Goal: Task Accomplishment & Management: Manage account settings

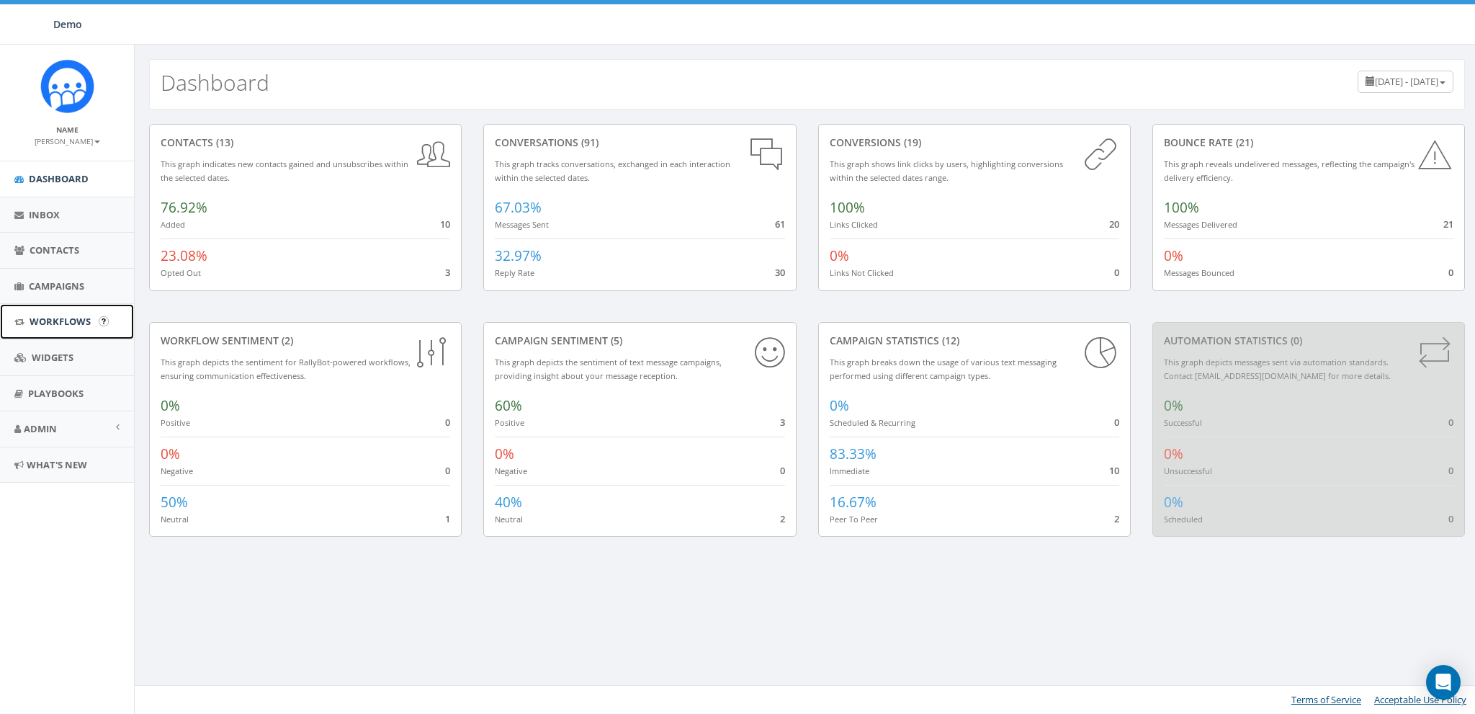
click at [42, 315] on span "Workflows" at bounding box center [60, 321] width 61 height 13
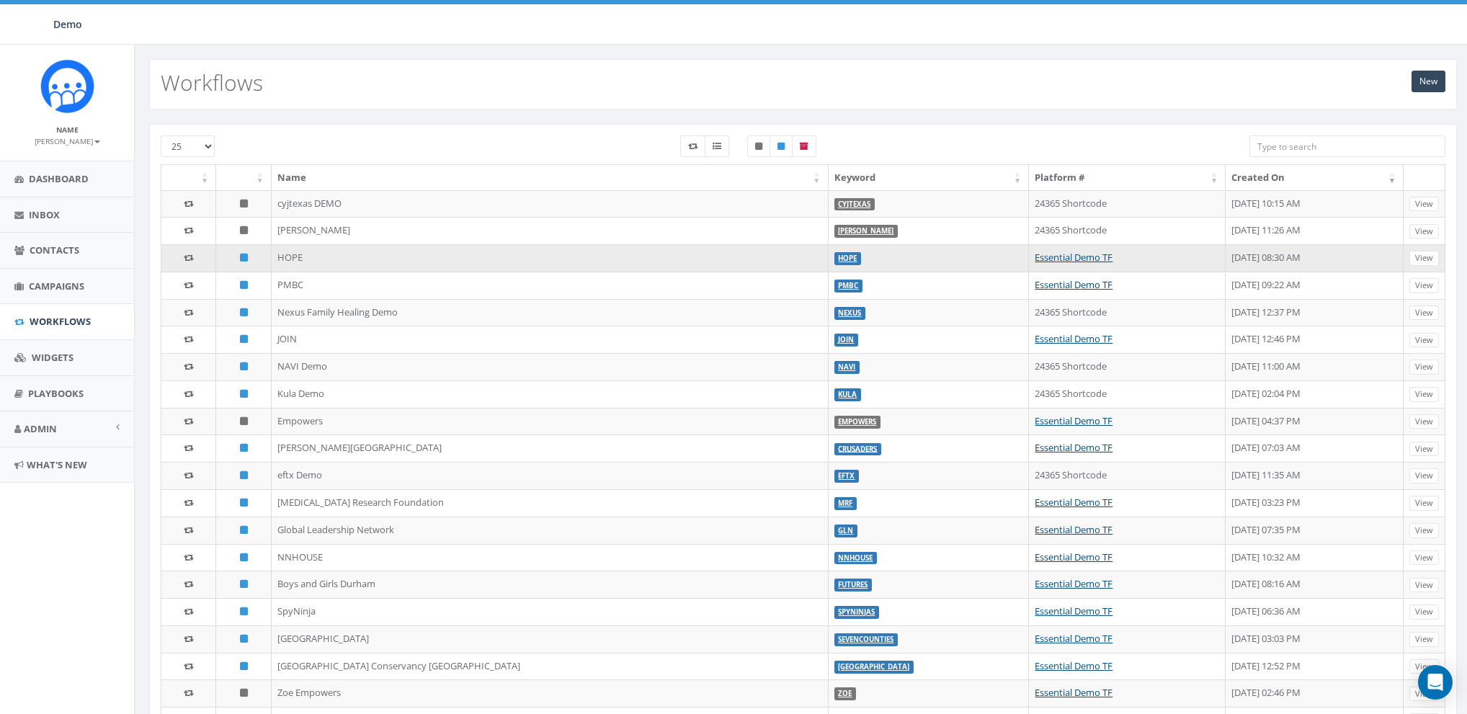
click at [834, 252] on label "HOPE" at bounding box center [847, 258] width 27 height 13
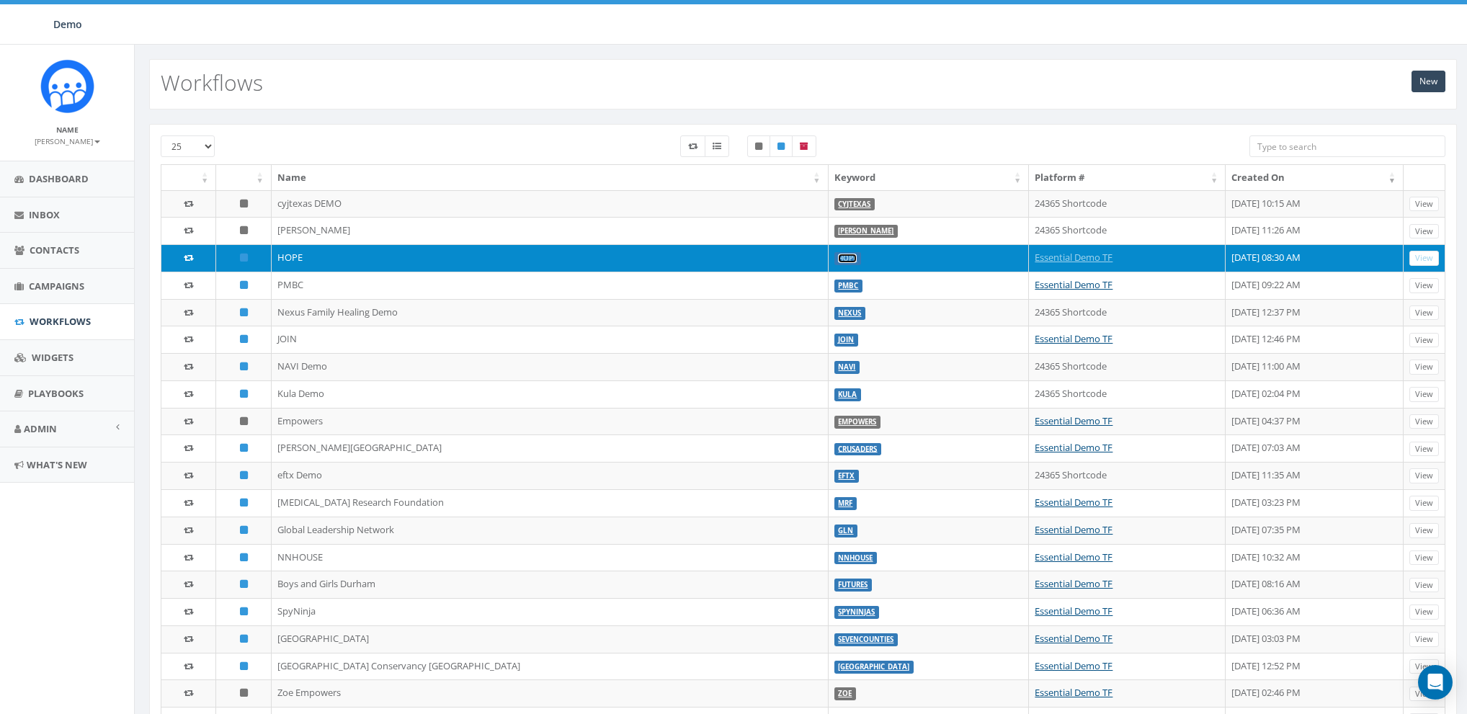
click at [838, 254] on link "HOPE" at bounding box center [847, 258] width 19 height 9
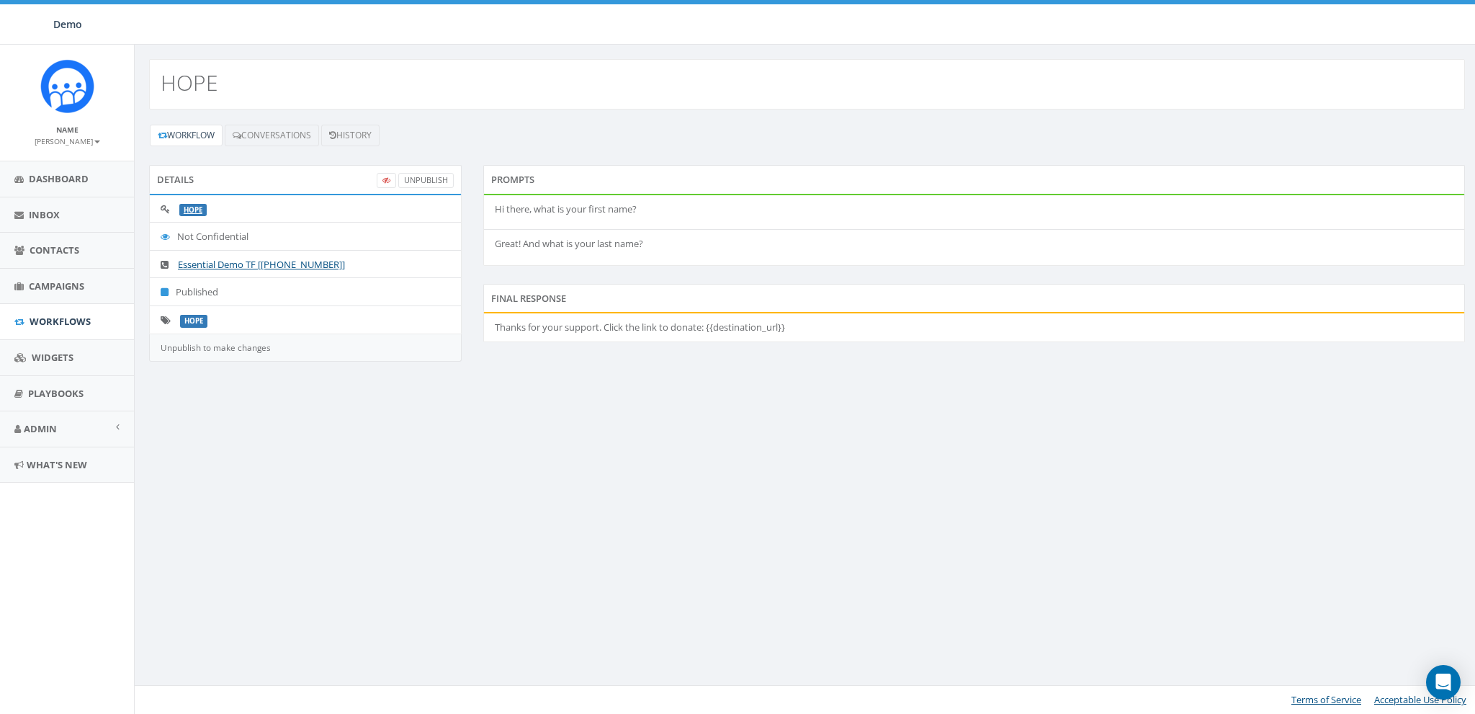
click at [815, 168] on div "Prompts" at bounding box center [974, 179] width 982 height 29
click at [35, 439] on link "Admin" at bounding box center [67, 428] width 134 height 35
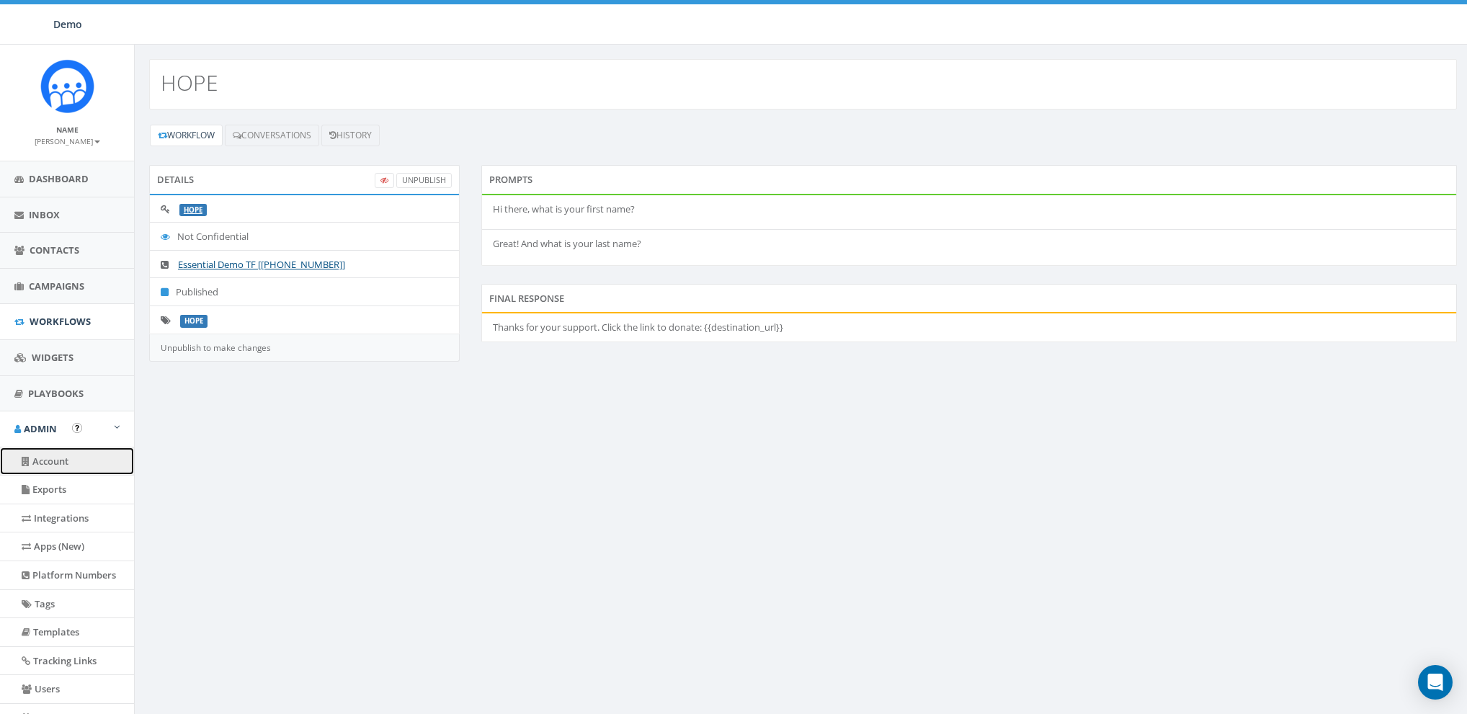
click at [42, 453] on link "Account" at bounding box center [67, 461] width 134 height 28
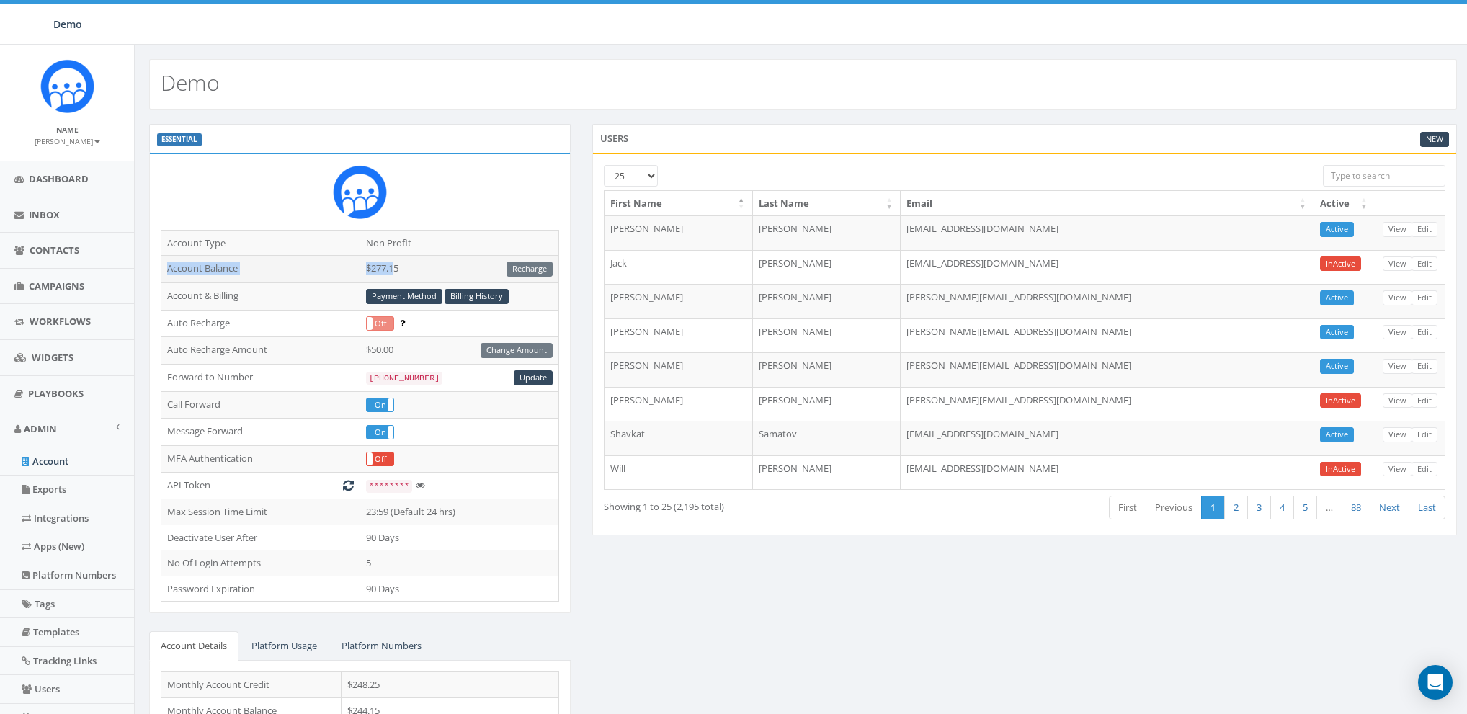
drag, startPoint x: 221, startPoint y: 269, endPoint x: 398, endPoint y: 269, distance: 177.2
click at [398, 269] on tr "Account Balance $277.15 Recharge" at bounding box center [360, 269] width 398 height 27
drag, startPoint x: 421, startPoint y: 269, endPoint x: 434, endPoint y: 269, distance: 13.7
click at [421, 269] on td "$277.15 Recharge" at bounding box center [458, 269] width 199 height 27
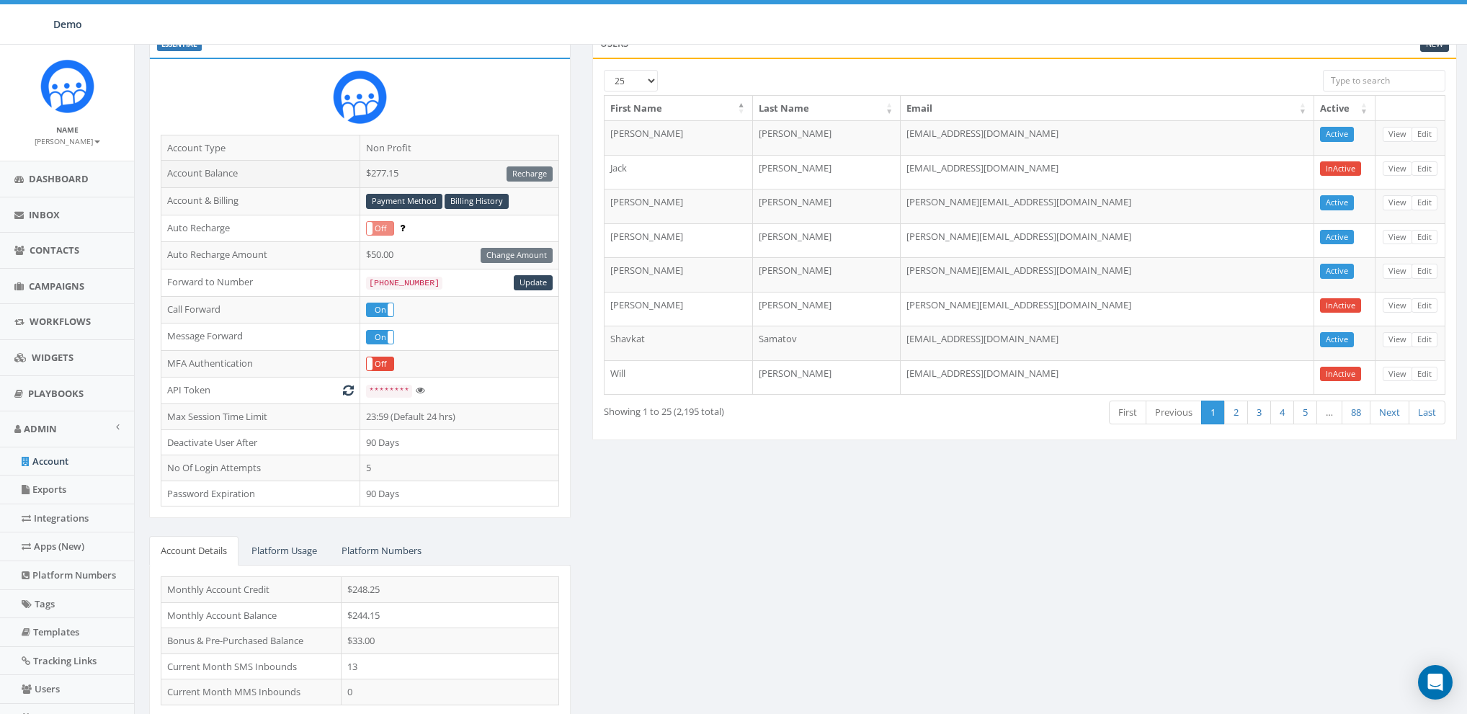
click at [402, 179] on td "$277.15 Recharge" at bounding box center [458, 174] width 199 height 27
click at [45, 290] on span "Campaigns" at bounding box center [56, 285] width 55 height 13
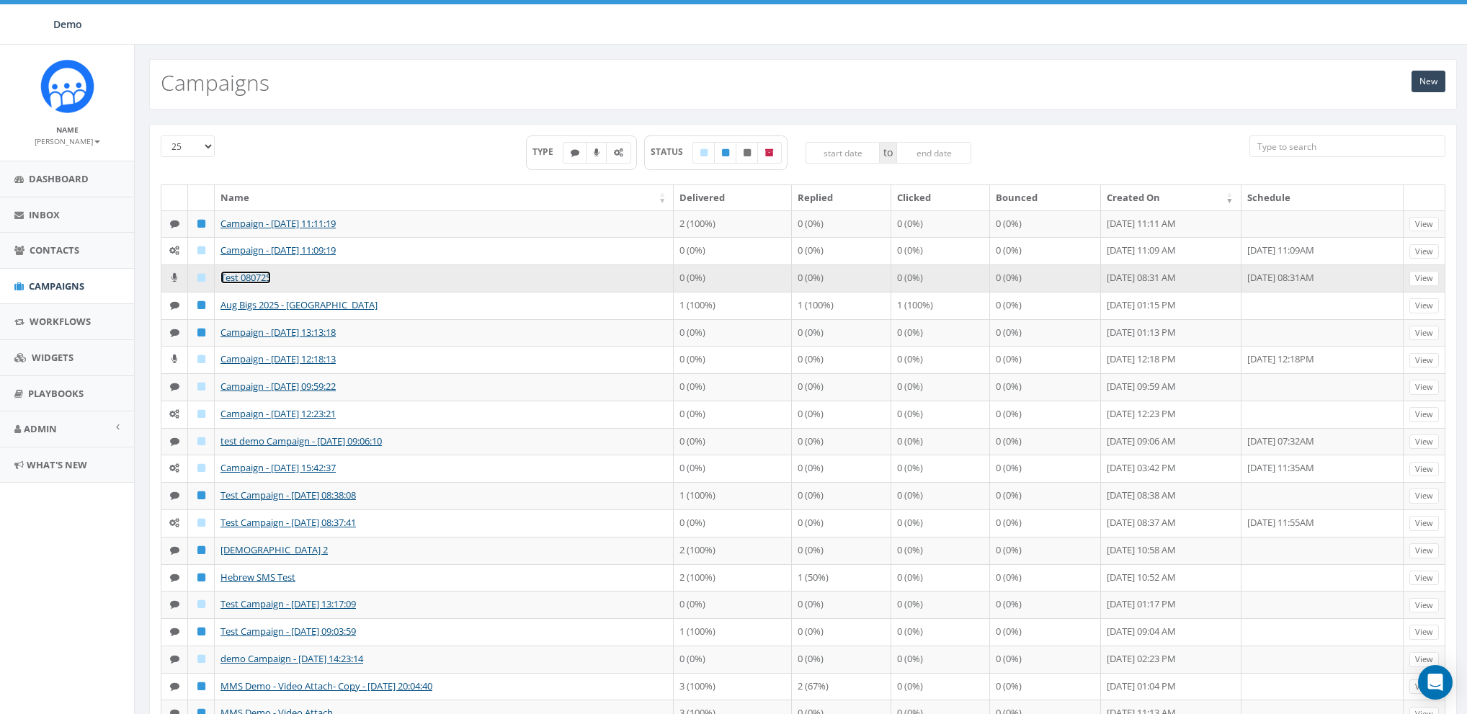
click at [238, 271] on link "Test 080725" at bounding box center [245, 277] width 50 height 13
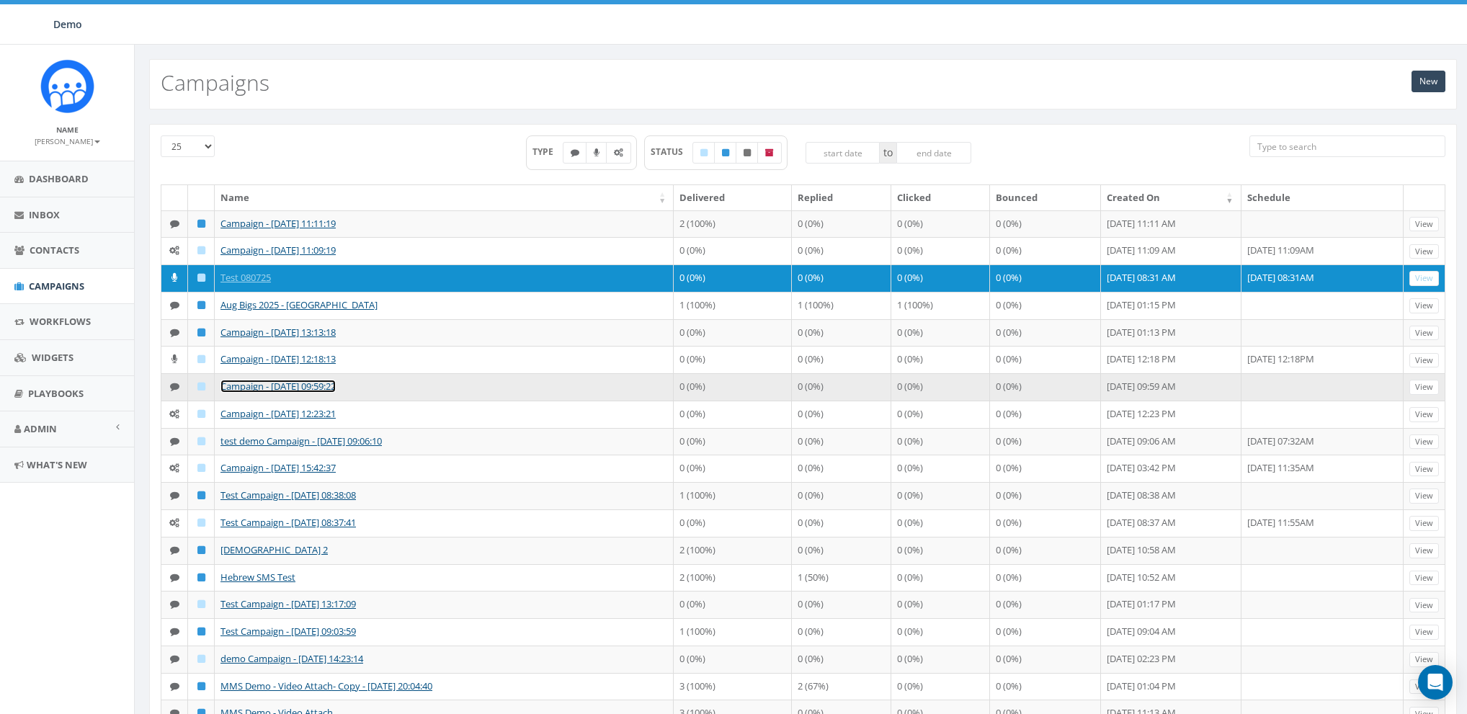
click at [249, 388] on link "Campaign - 07/28/2025, 09:59:22" at bounding box center [277, 386] width 115 height 13
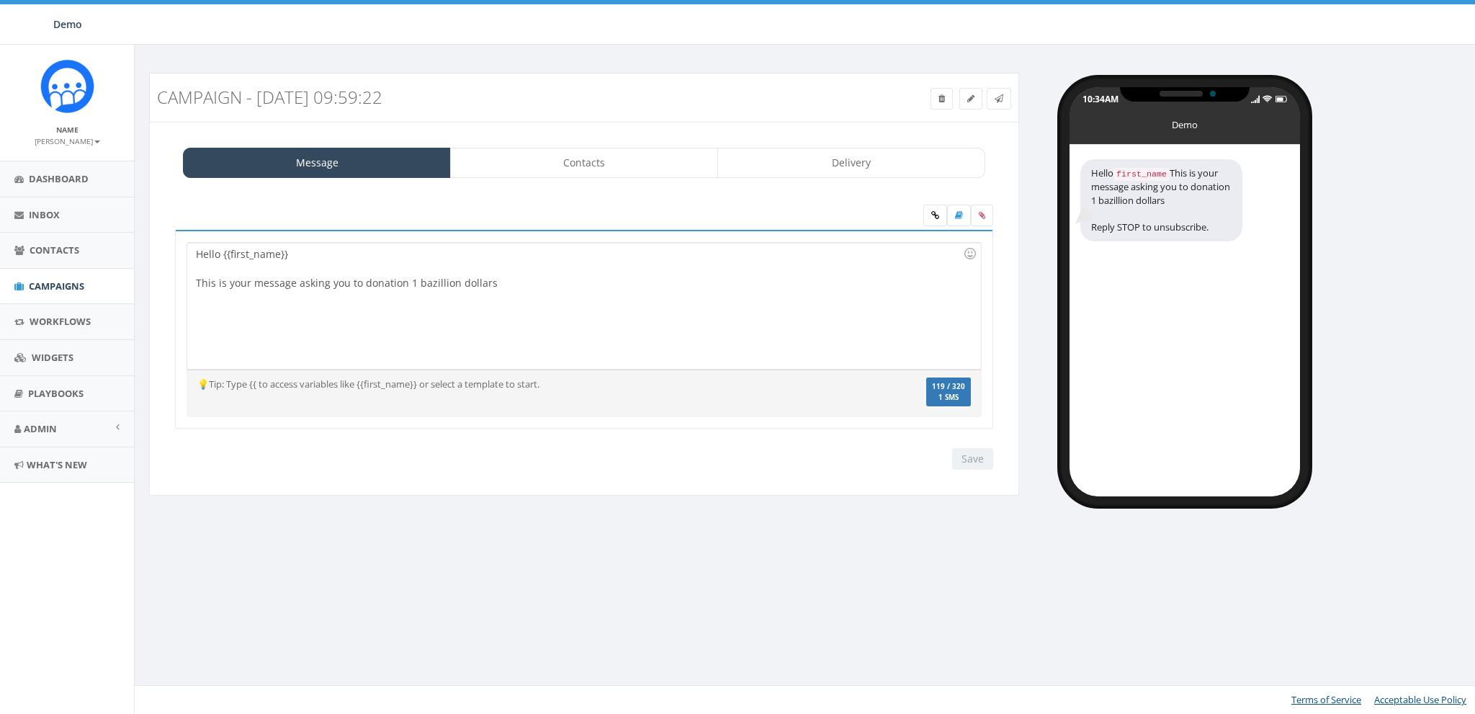
click at [455, 316] on div "Hello {{first_name}} This is your message asking you to donation 1 bazillion do…" at bounding box center [583, 306] width 793 height 126
click at [519, 276] on div "Hello {{first_name}} This is your message asking you to donation 1 bazillion do…" at bounding box center [583, 306] width 793 height 126
drag, startPoint x: 939, startPoint y: 396, endPoint x: 963, endPoint y: 396, distance: 24.5
click at [963, 396] on span "1 SMS" at bounding box center [948, 397] width 33 height 7
drag, startPoint x: 941, startPoint y: 385, endPoint x: 963, endPoint y: 385, distance: 22.3
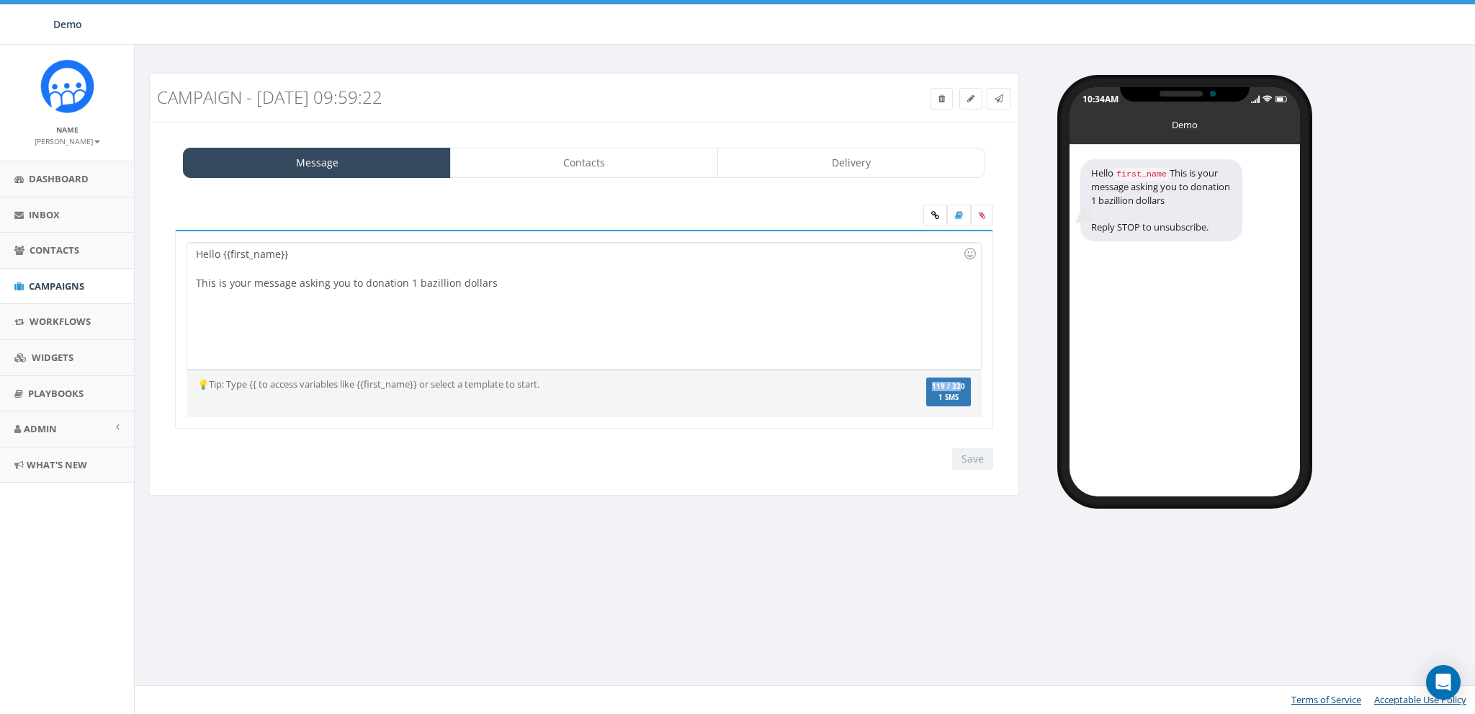
click at [963, 385] on label "119 / 320 1 SMS" at bounding box center [948, 392] width 45 height 30
click at [931, 397] on label "119 / 320 1 SMS" at bounding box center [948, 392] width 45 height 30
click at [707, 315] on div "Hello {{first_name}} This is your message asking you to donation 1 bazillion do…" at bounding box center [583, 306] width 793 height 126
click at [50, 173] on span "Dashboard" at bounding box center [59, 178] width 60 height 13
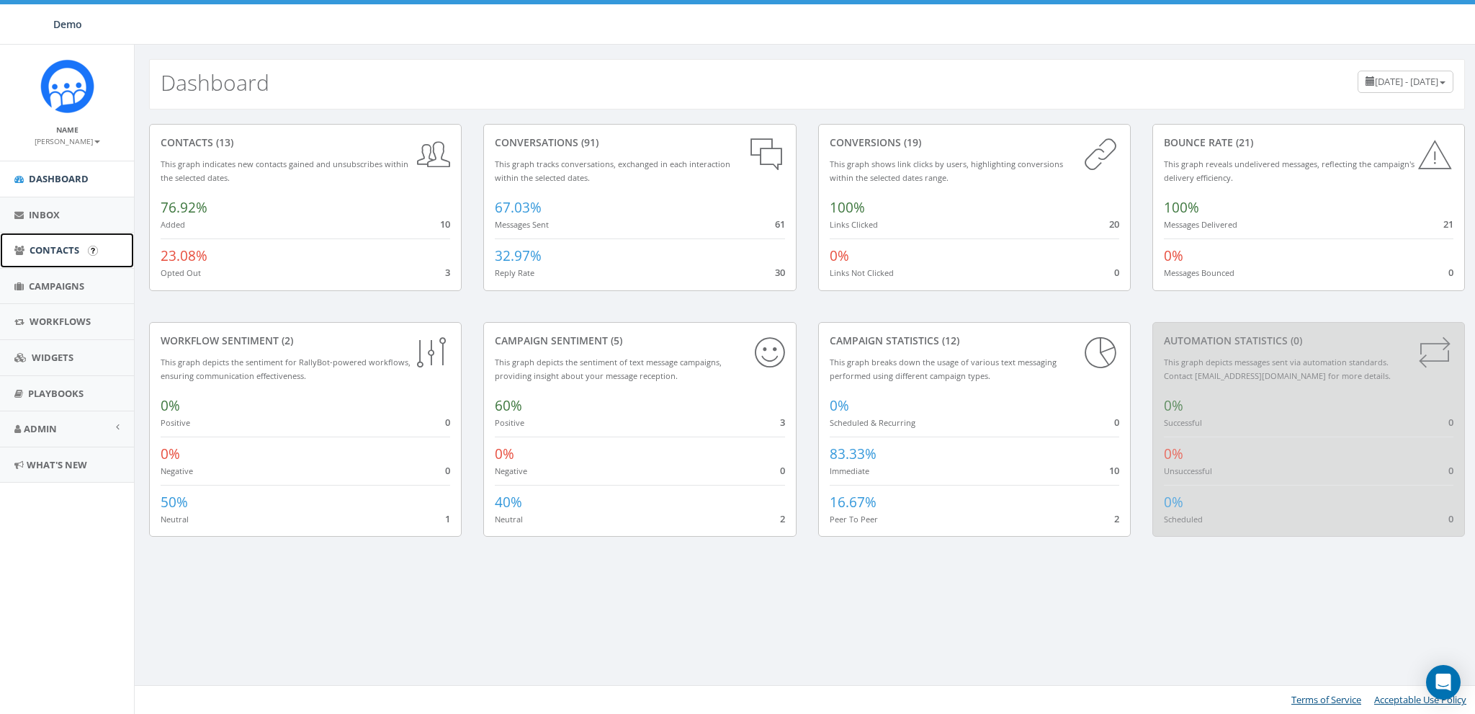
click at [49, 241] on link "Contacts" at bounding box center [67, 250] width 134 height 35
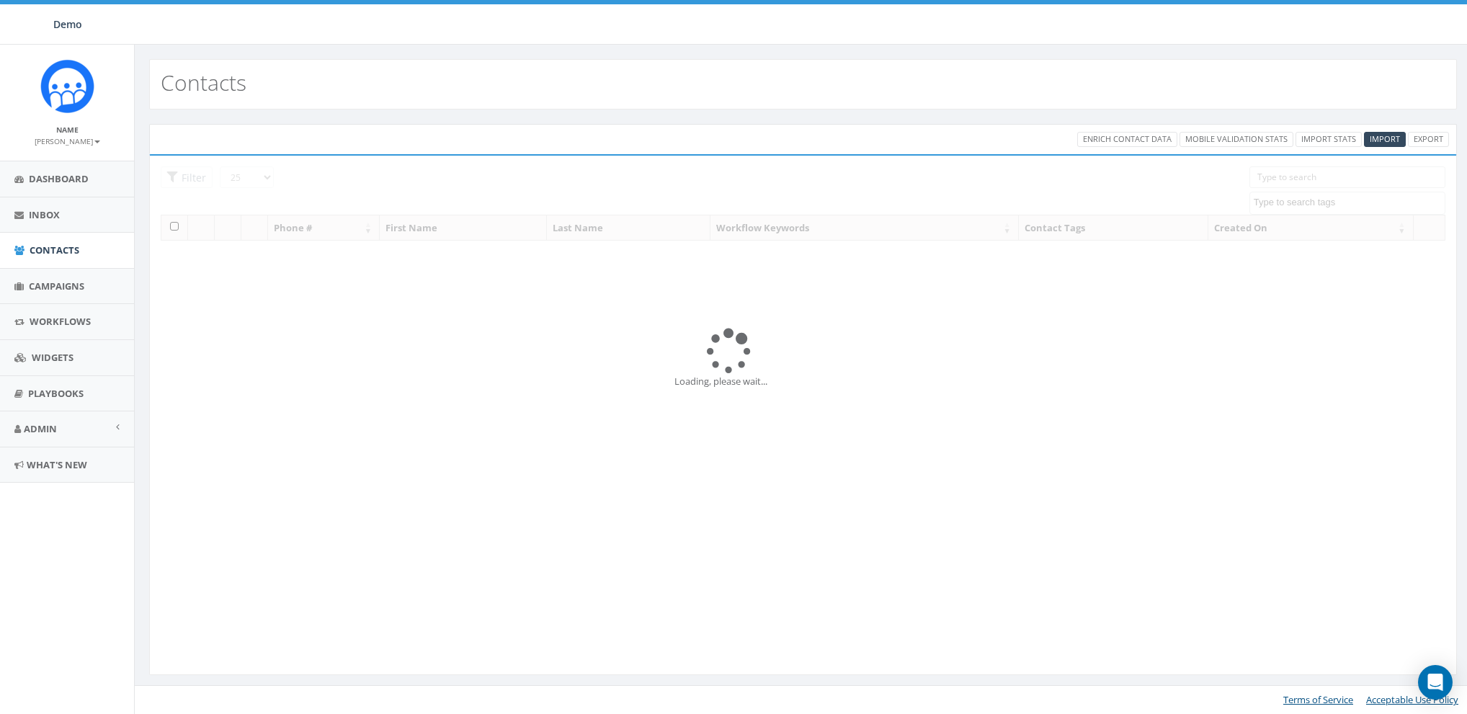
select select
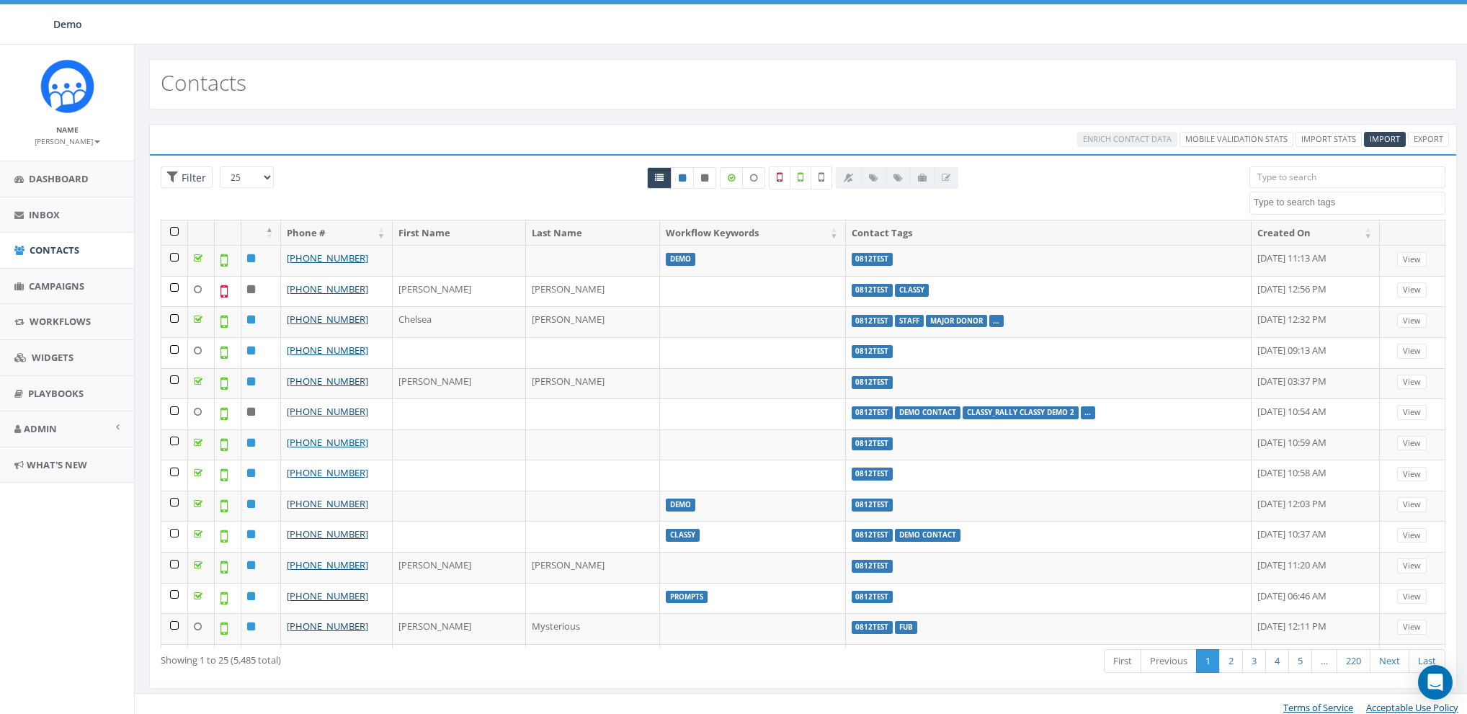
click at [662, 133] on div "Enrich Contact Data Mobile Validation Stats Import Stats Import Export" at bounding box center [802, 139] width 1313 height 15
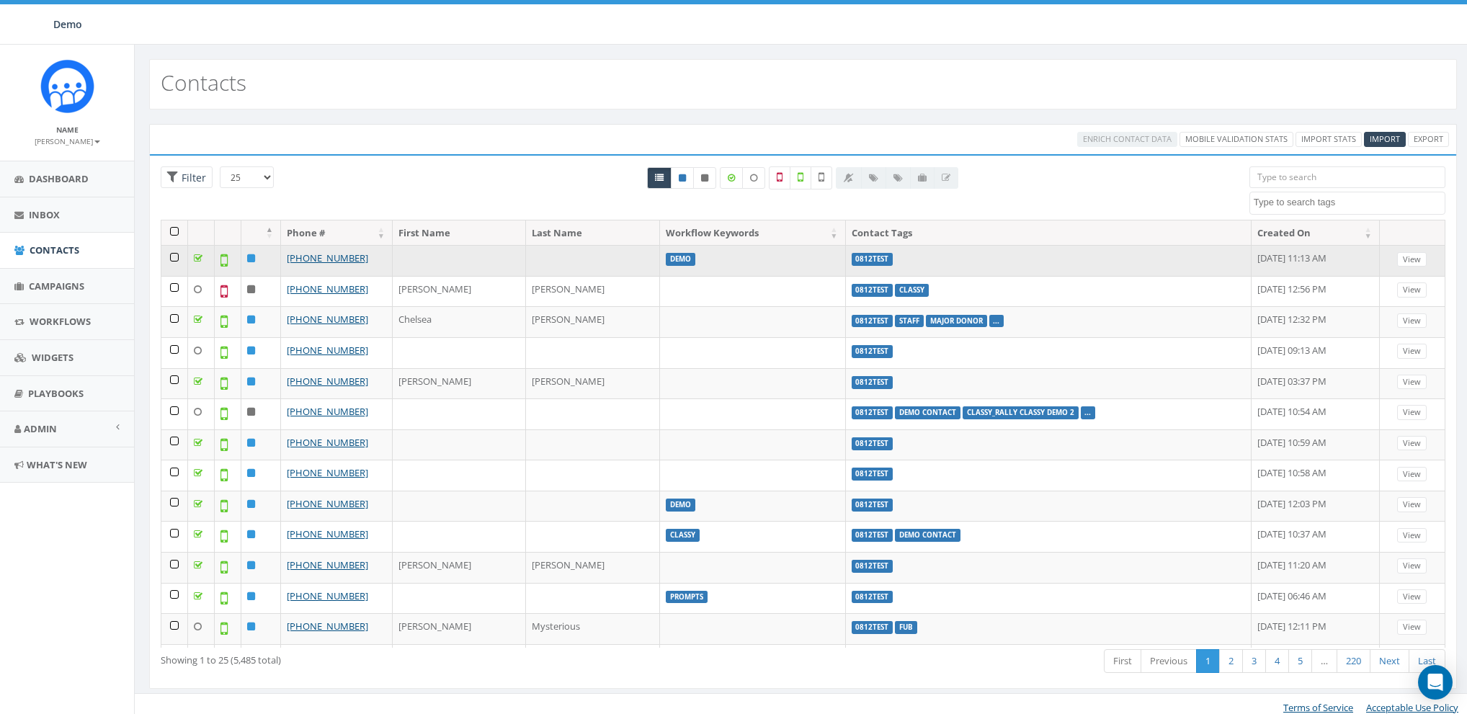
click at [174, 254] on td at bounding box center [174, 260] width 27 height 31
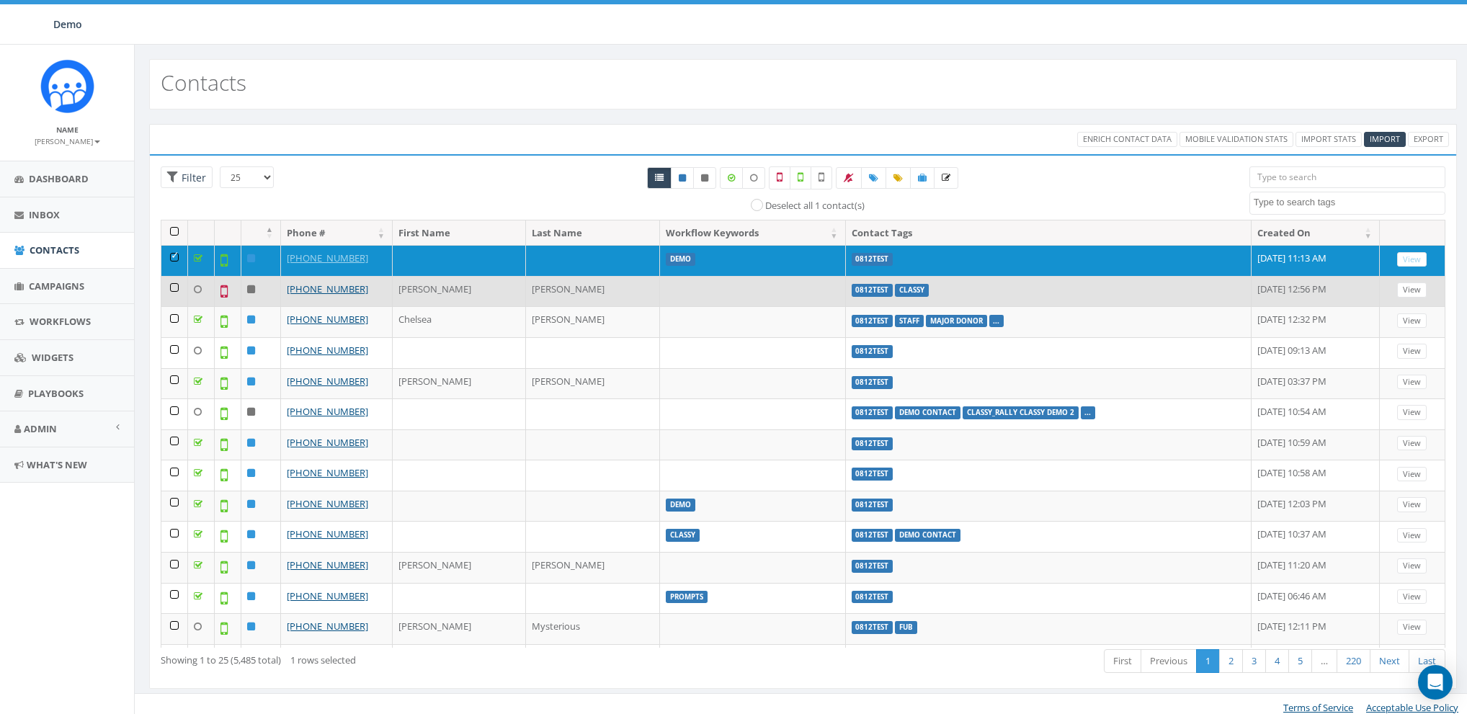
click at [169, 290] on td at bounding box center [174, 291] width 27 height 31
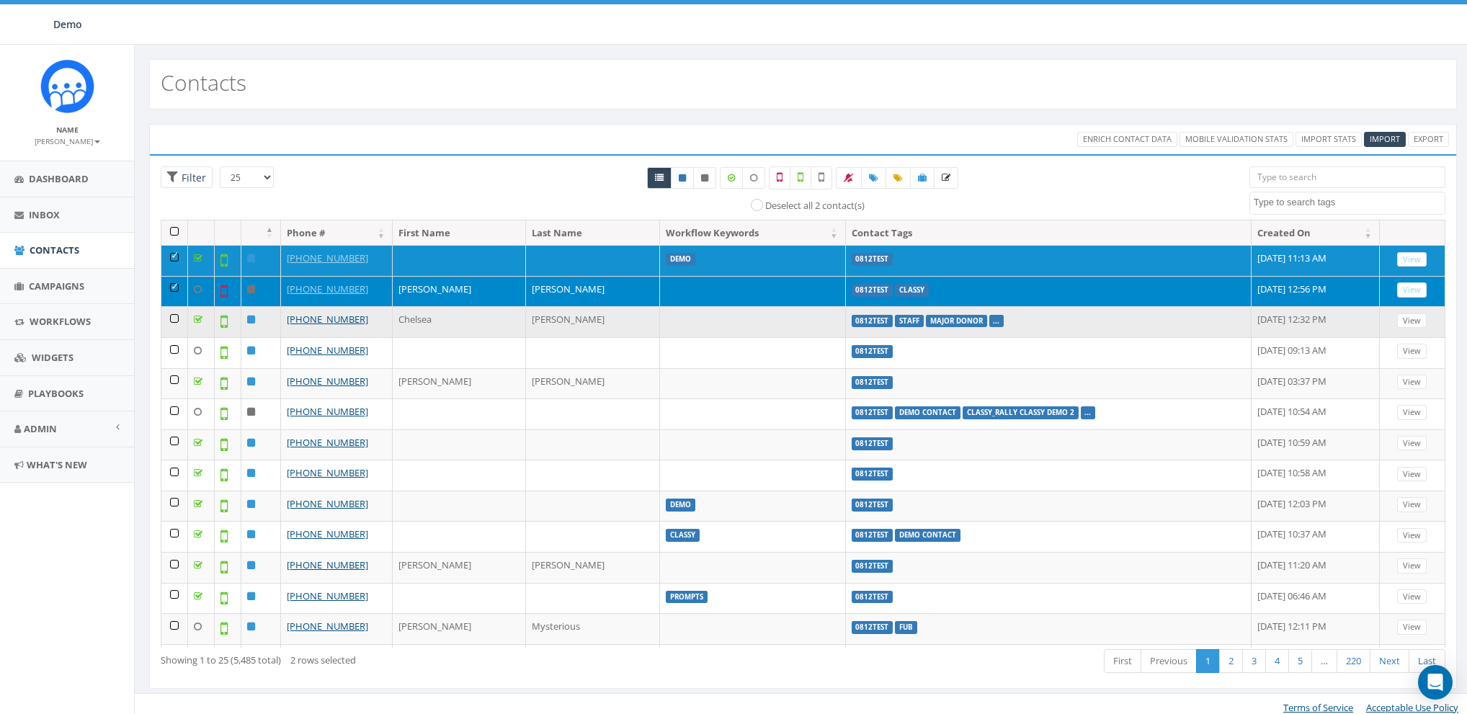
click at [171, 310] on td at bounding box center [174, 321] width 27 height 31
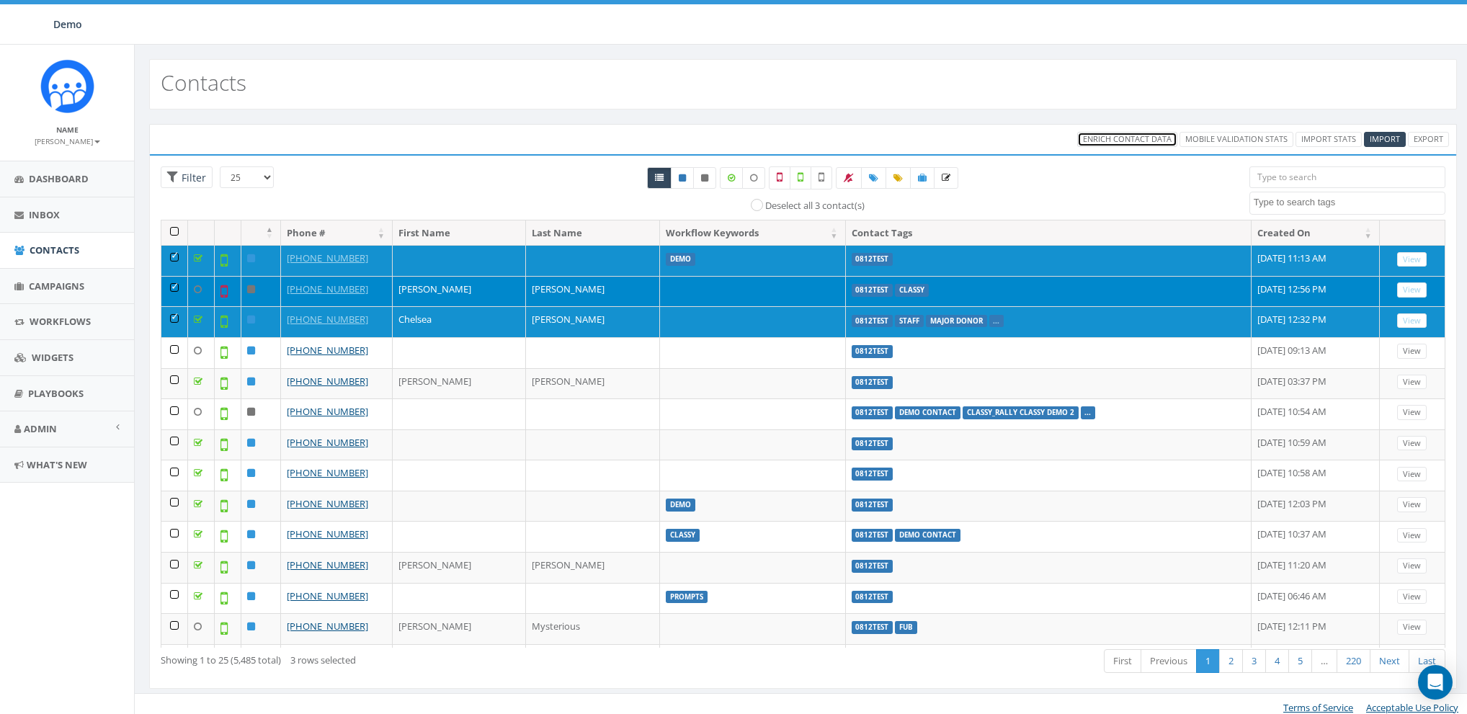
click at [1133, 138] on span "Enrich Contact Data" at bounding box center [1127, 138] width 89 height 11
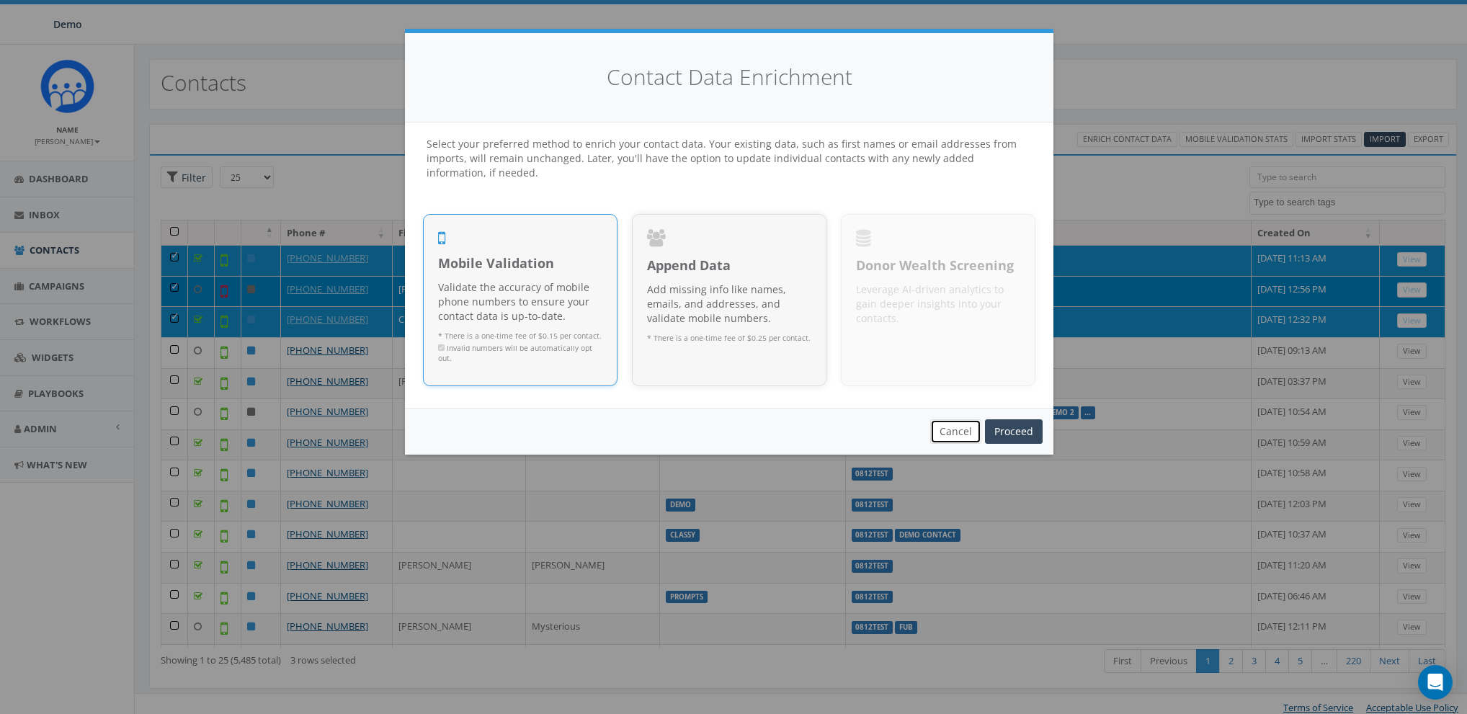
click at [960, 423] on button "Cancel" at bounding box center [955, 431] width 51 height 24
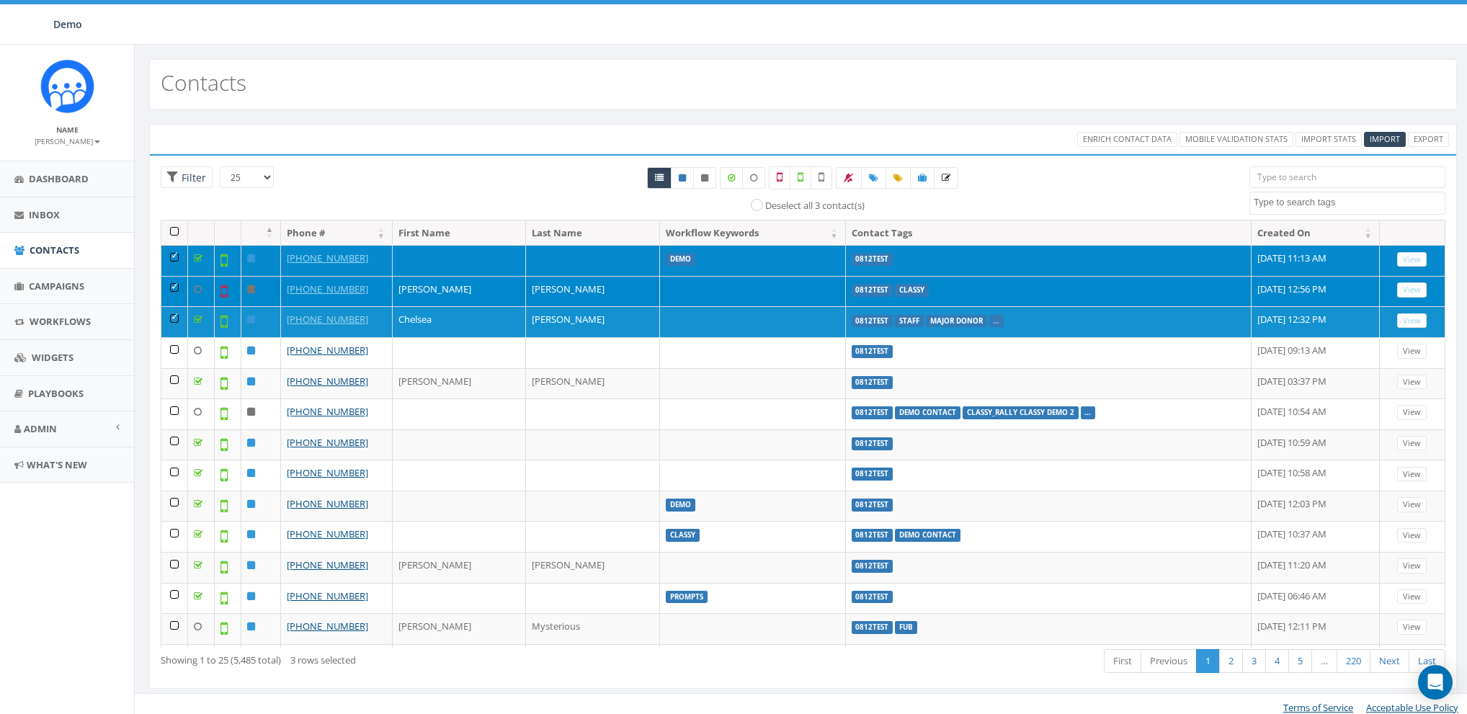
click at [167, 253] on td at bounding box center [174, 260] width 27 height 31
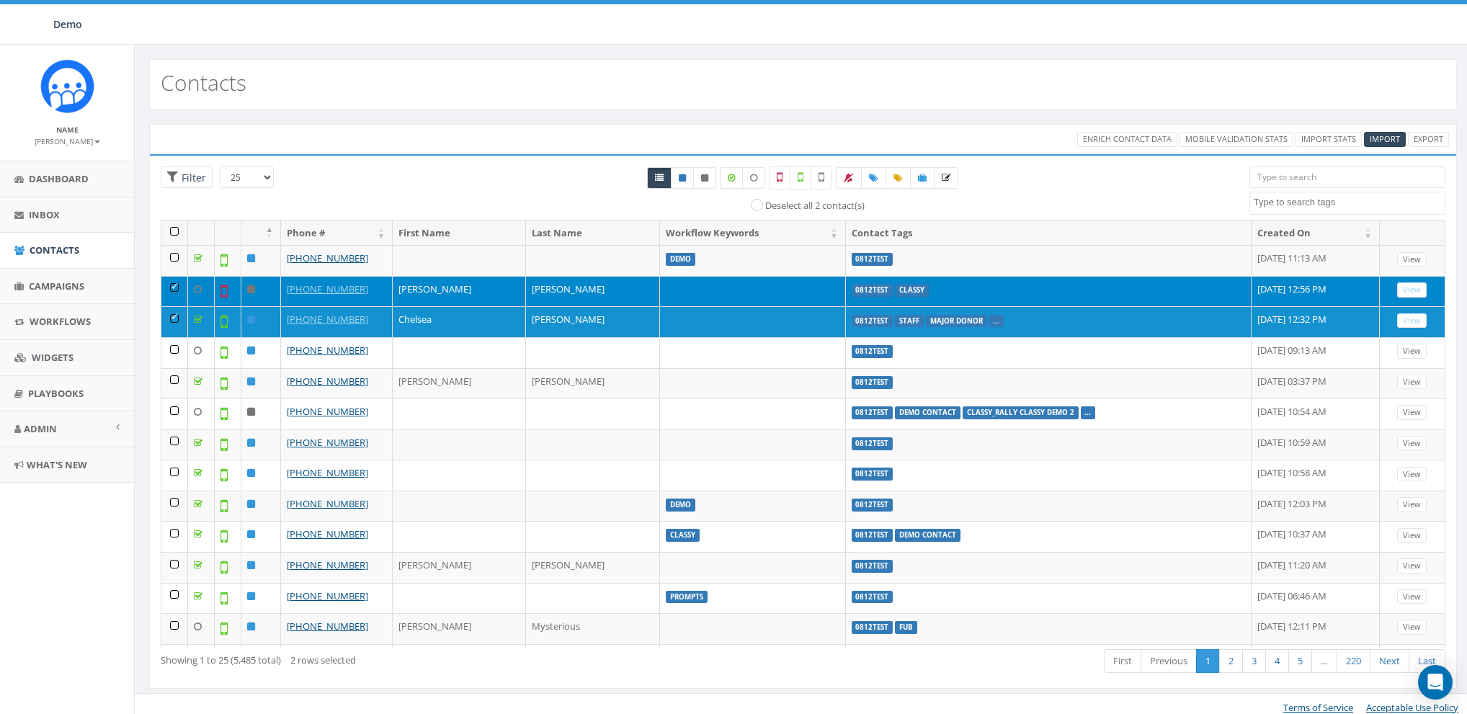
click at [169, 286] on td at bounding box center [174, 291] width 27 height 31
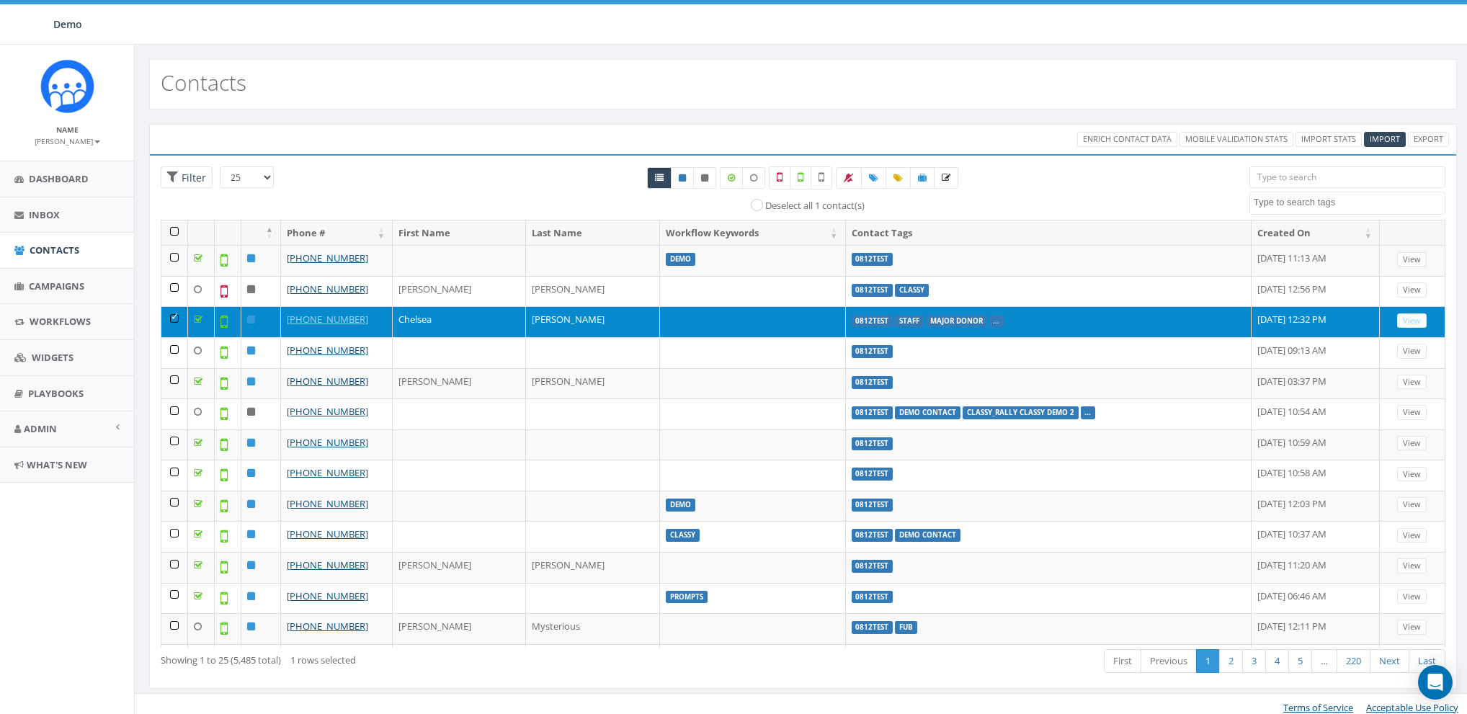
click at [168, 319] on td at bounding box center [174, 321] width 27 height 31
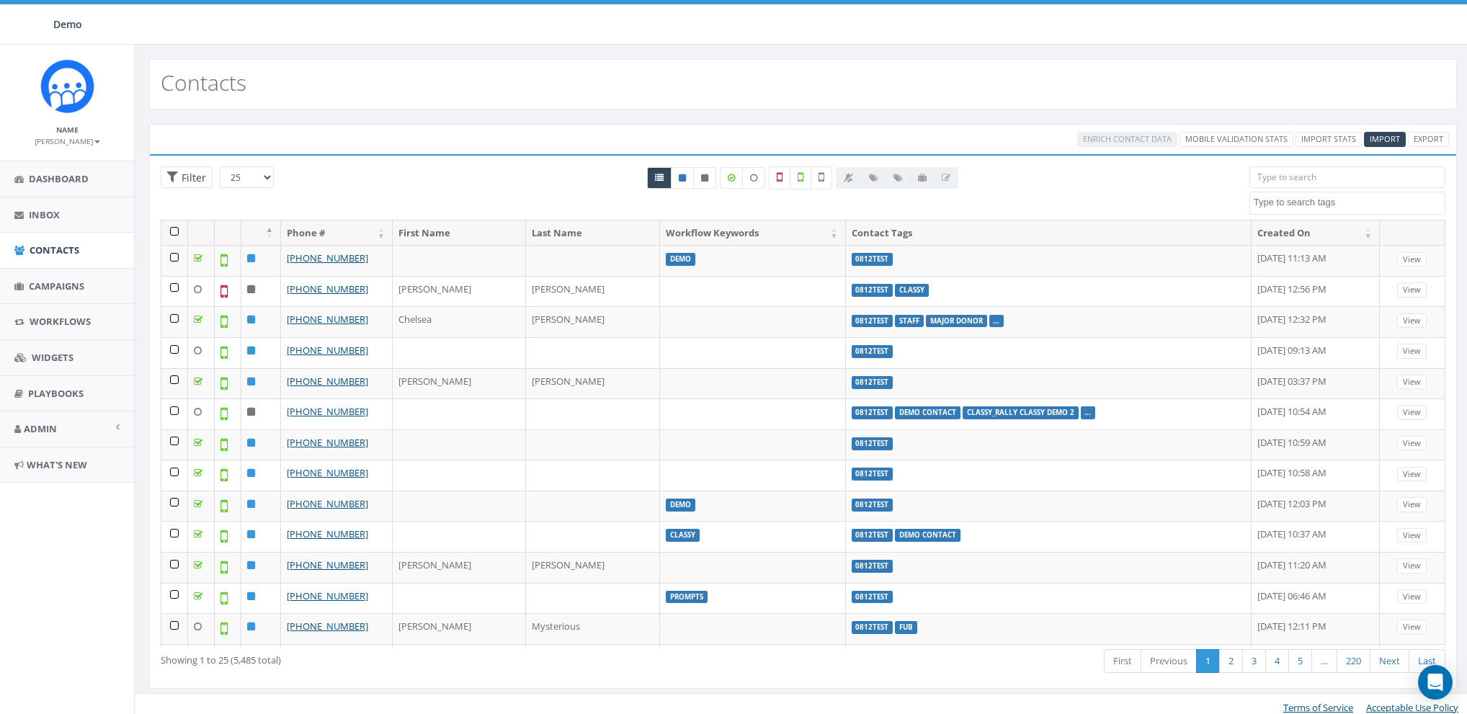
click at [479, 194] on div "All 0 contact(s) on current page All 5485 contact(s) filtered Deselect all 1 co…" at bounding box center [802, 192] width 871 height 53
click at [57, 167] on link "Dashboard" at bounding box center [67, 178] width 134 height 35
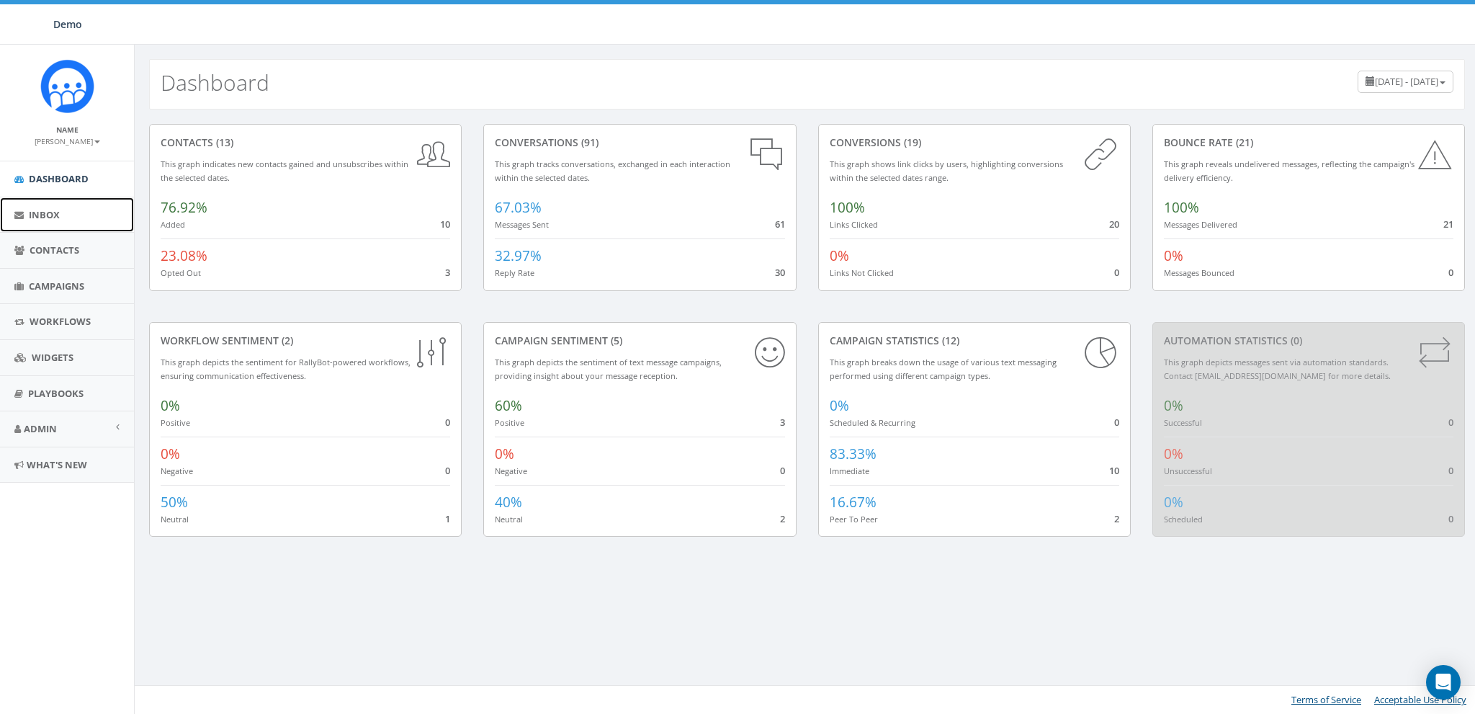
click at [36, 212] on span "Inbox" at bounding box center [44, 214] width 31 height 13
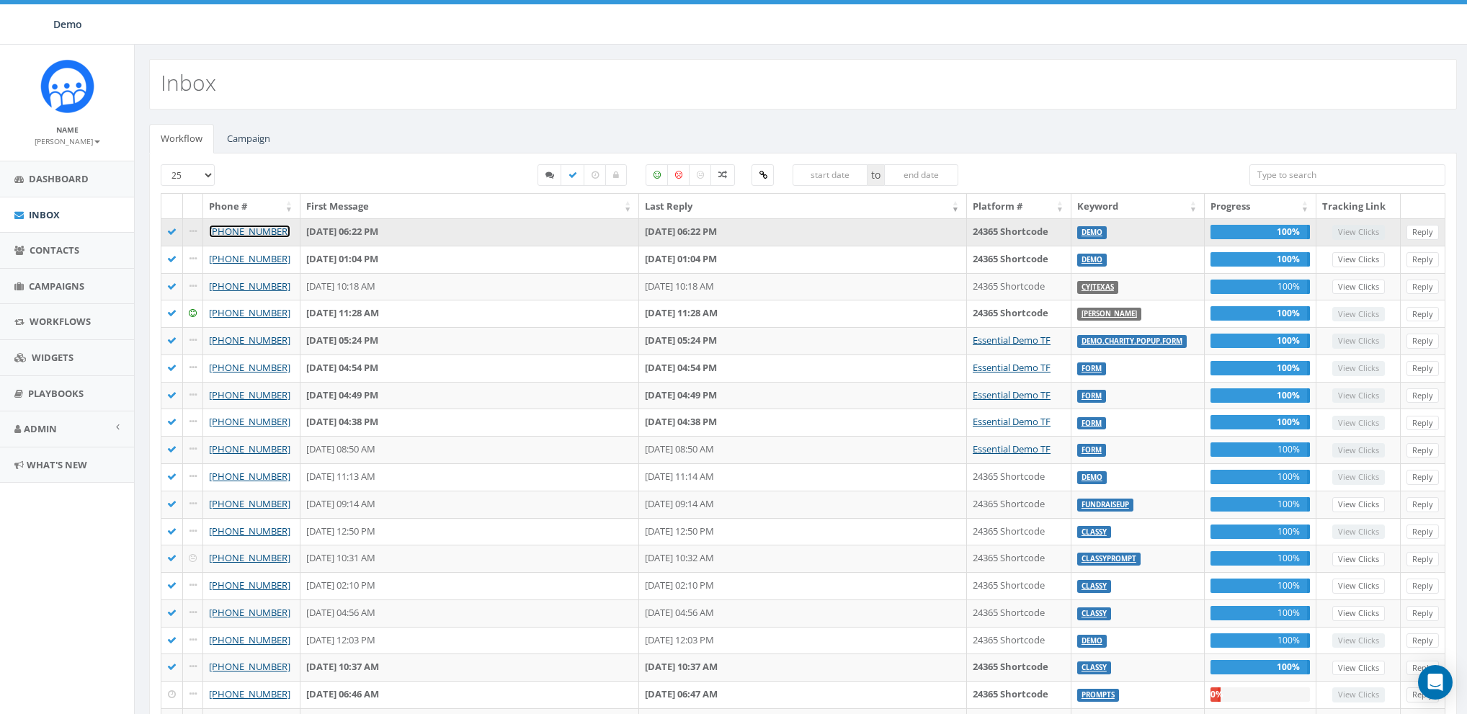
click at [242, 226] on link "[PHONE_NUMBER]" at bounding box center [249, 231] width 81 height 13
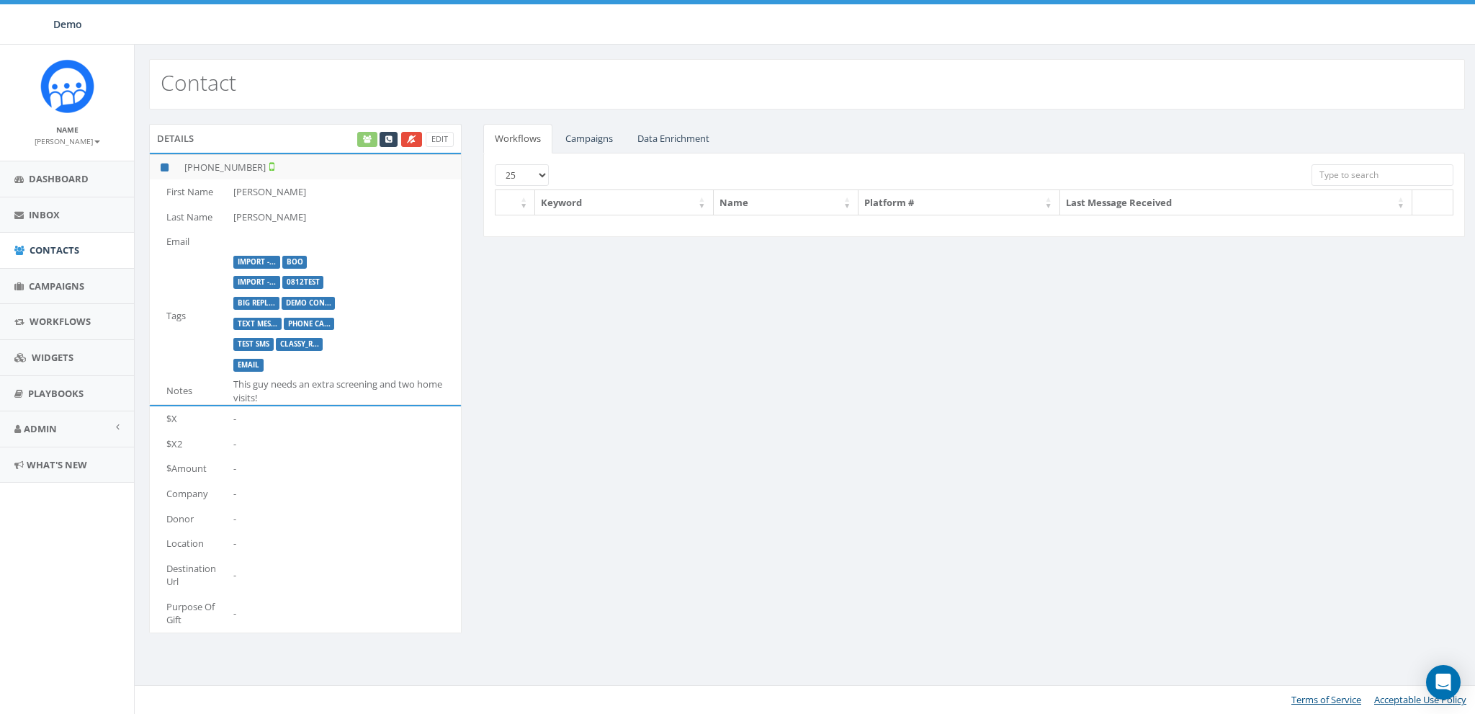
click at [372, 135] on div "Edit" at bounding box center [404, 139] width 99 height 15
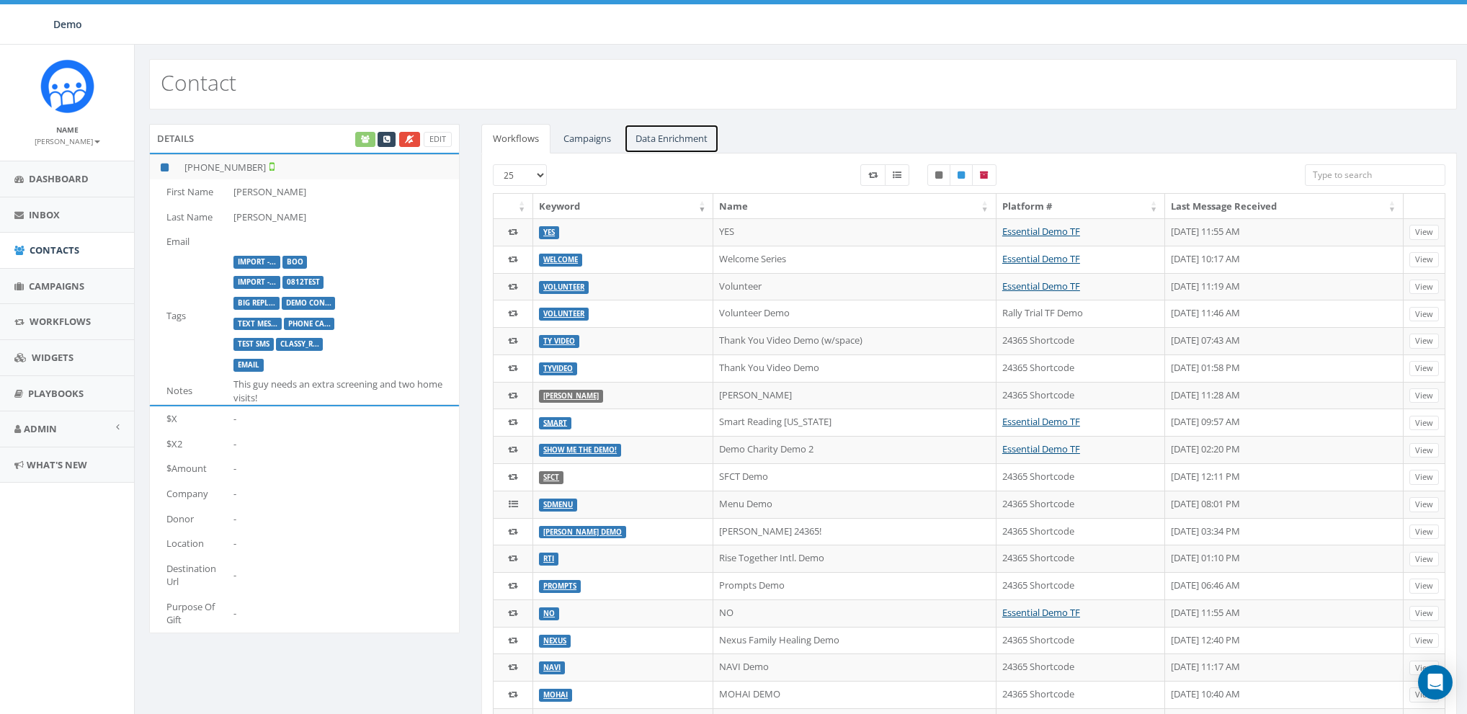
click at [653, 134] on link "Data Enrichment" at bounding box center [671, 139] width 95 height 30
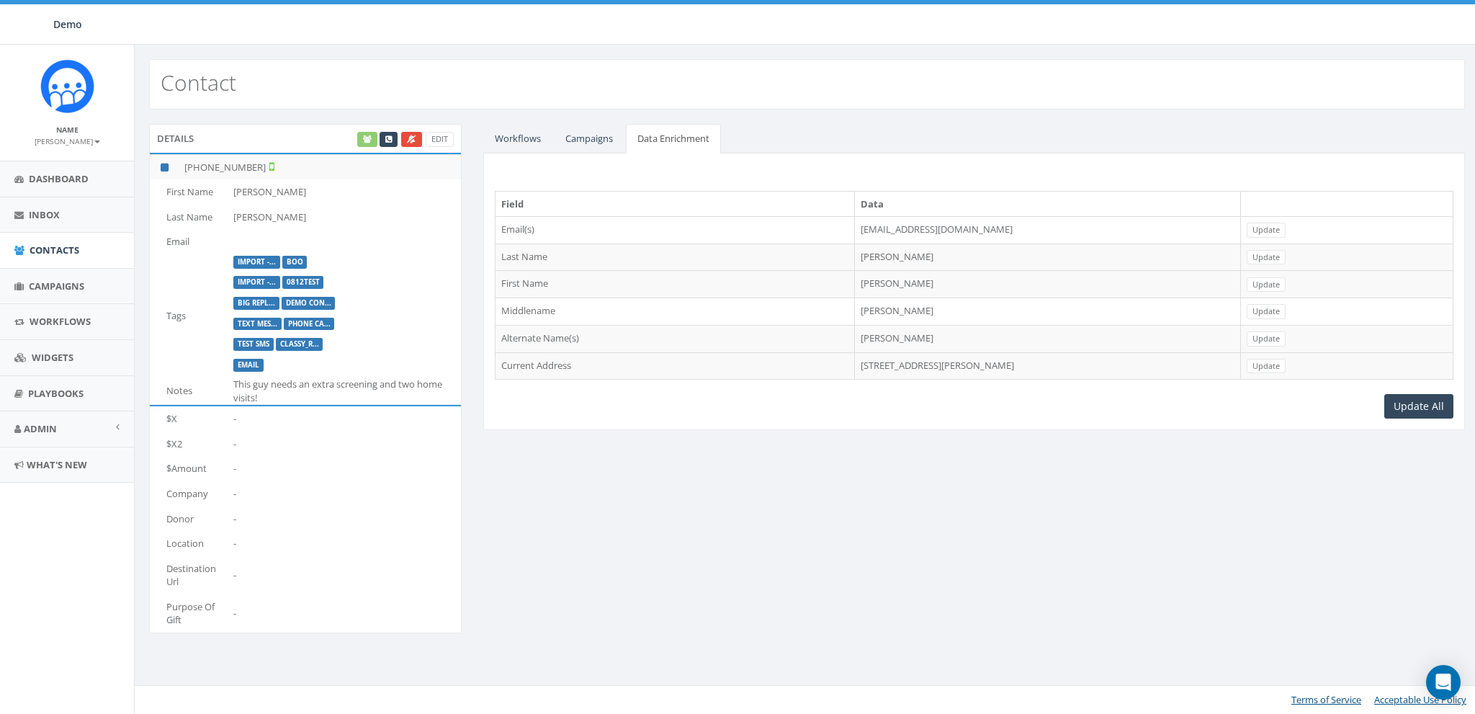
click at [854, 357] on td "7526 Beal St, San Diego, CA, 92111" at bounding box center [1047, 365] width 386 height 27
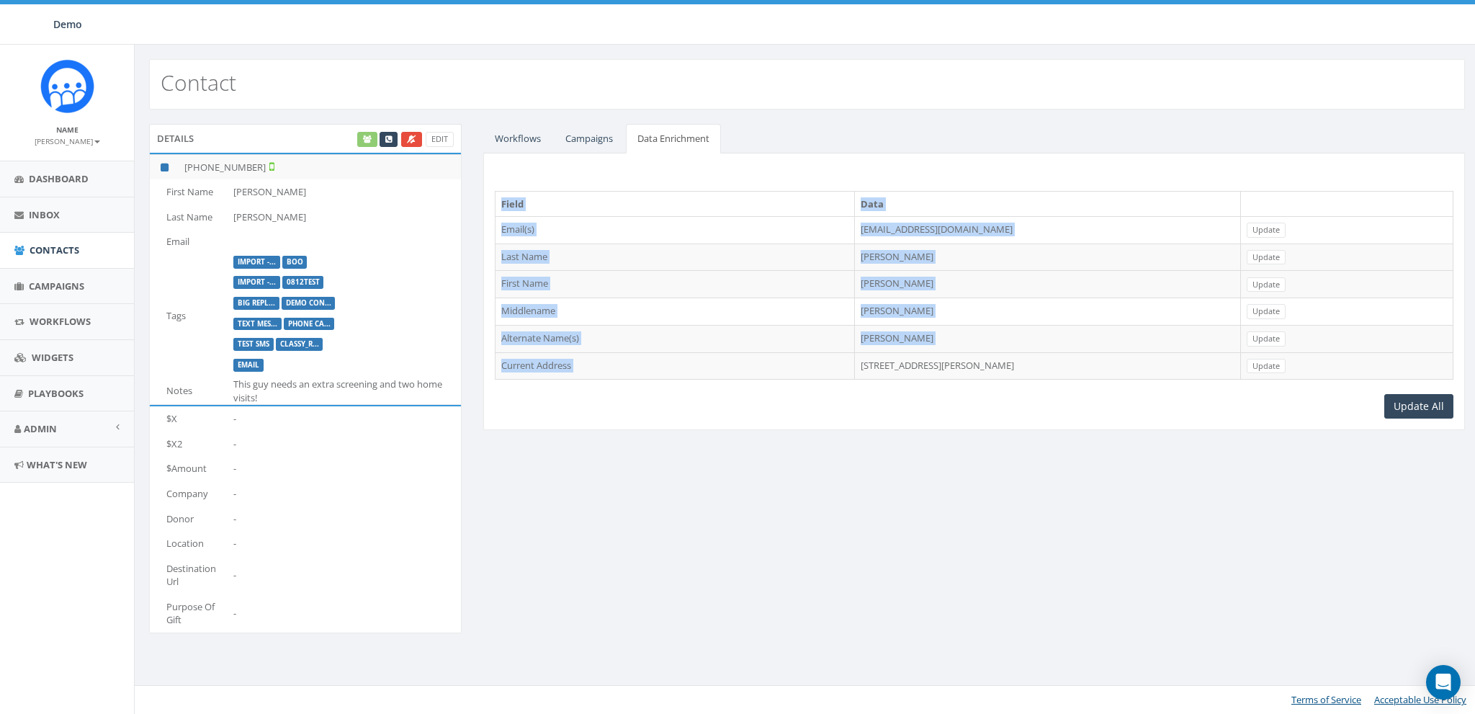
click at [854, 357] on td "7526 Beal St, San Diego, CA, 92111" at bounding box center [1047, 365] width 386 height 27
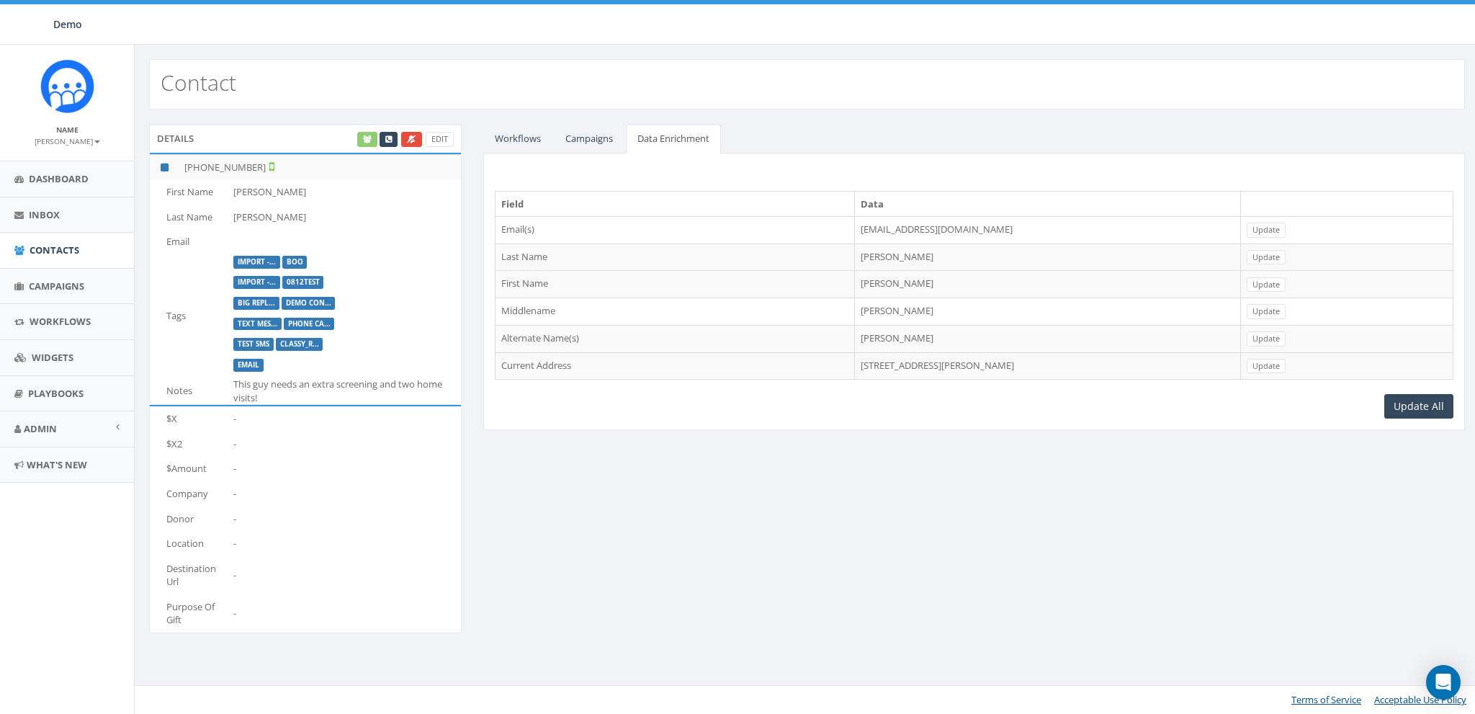
click at [854, 256] on td "Martin" at bounding box center [1047, 256] width 386 height 27
click at [854, 343] on td "Jim L Martin" at bounding box center [1047, 338] width 386 height 27
click at [854, 336] on td "Jim L Martin" at bounding box center [1047, 338] width 386 height 27
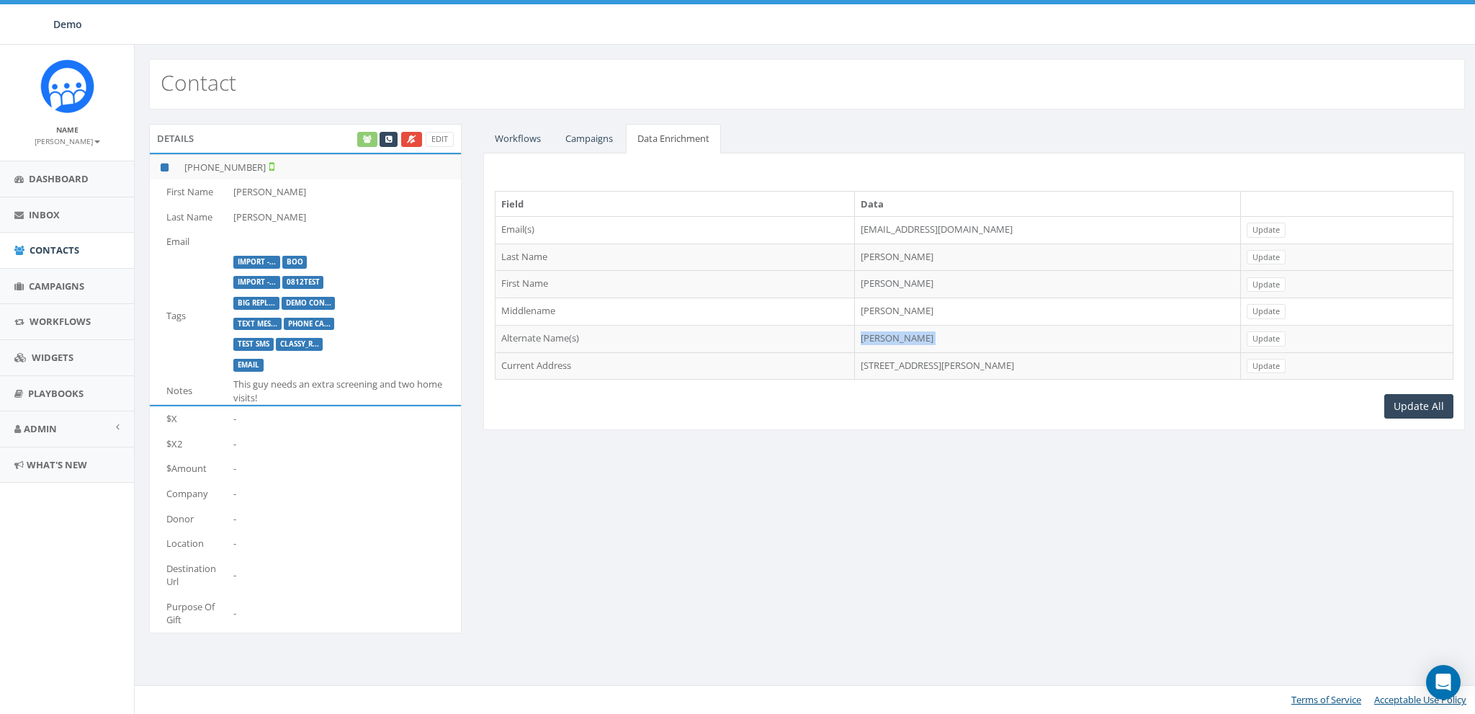
click at [854, 336] on td "Jim L Martin" at bounding box center [1047, 338] width 386 height 27
click at [508, 136] on link "Workflows" at bounding box center [517, 139] width 69 height 30
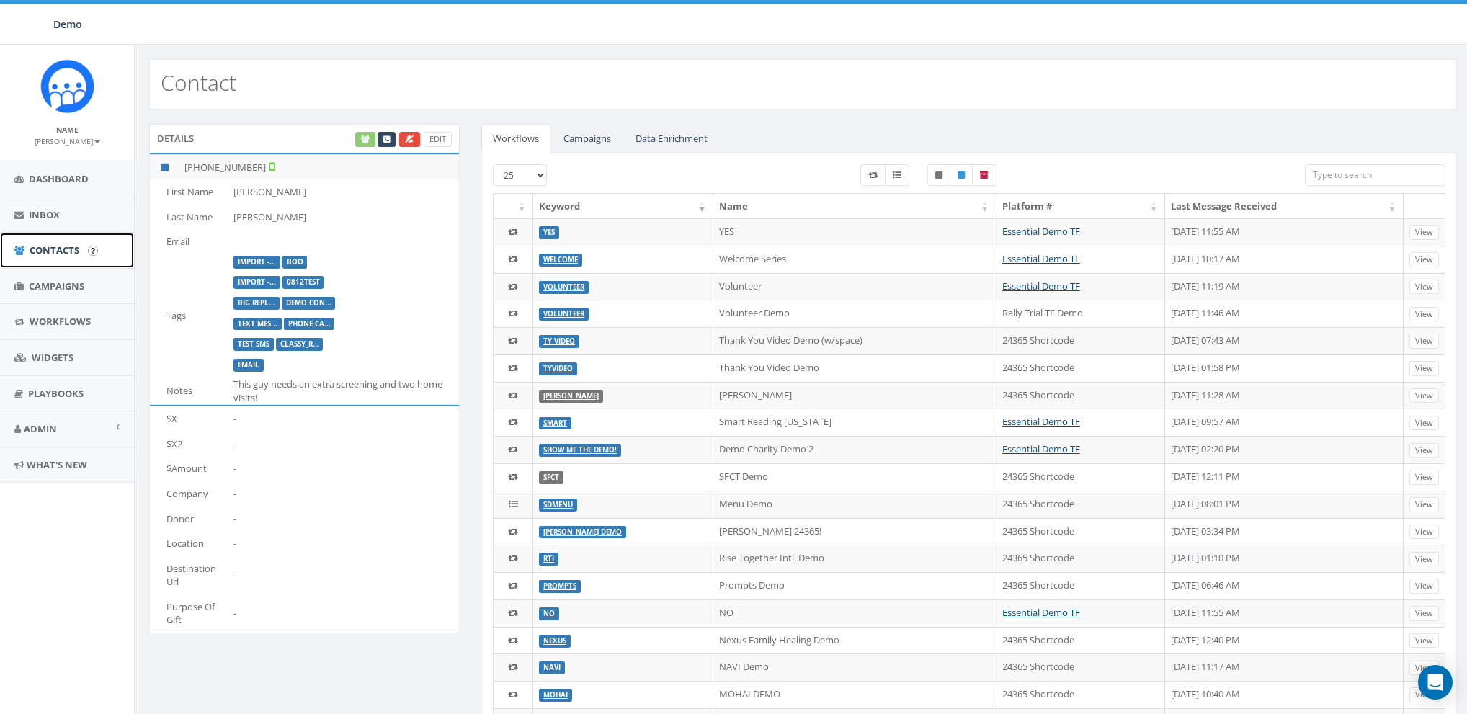
click at [41, 252] on span "Contacts" at bounding box center [55, 249] width 50 height 13
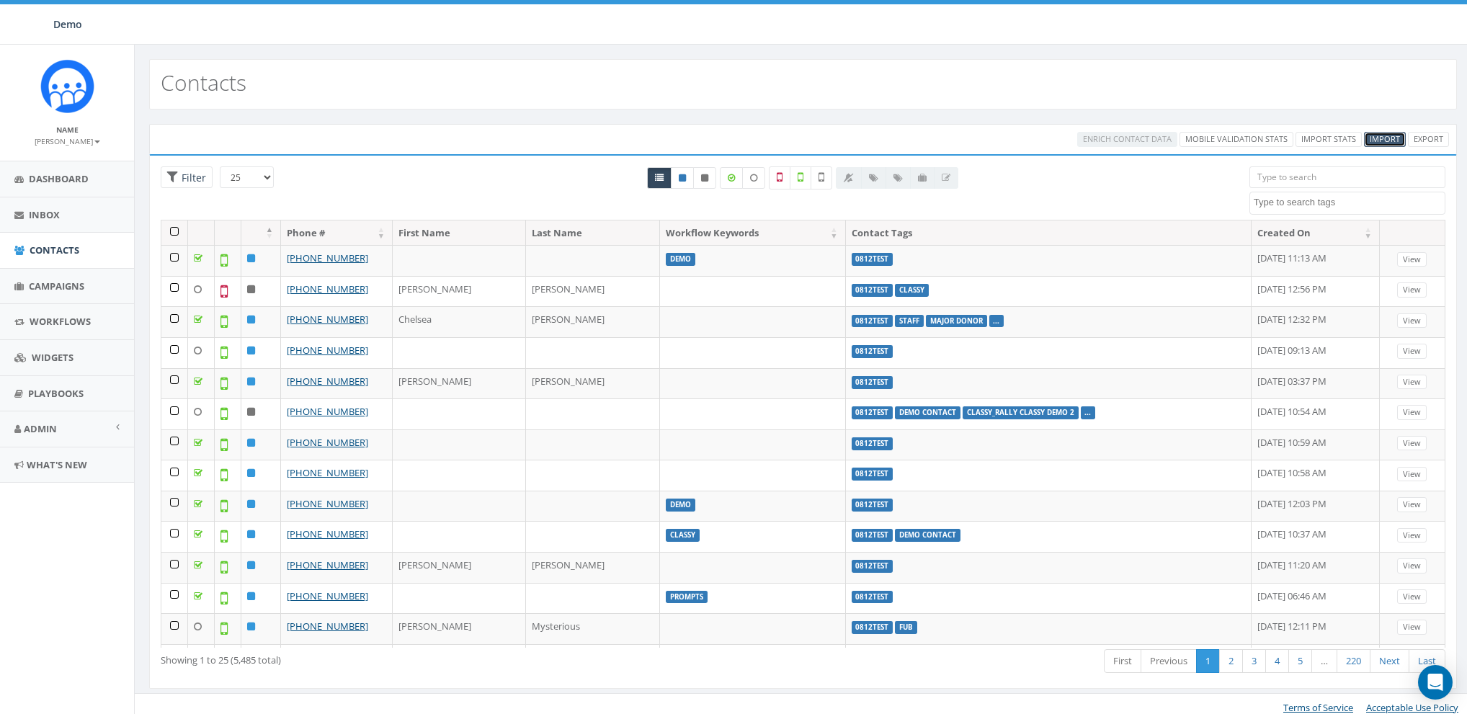
click at [1378, 135] on span "Import" at bounding box center [1384, 138] width 30 height 11
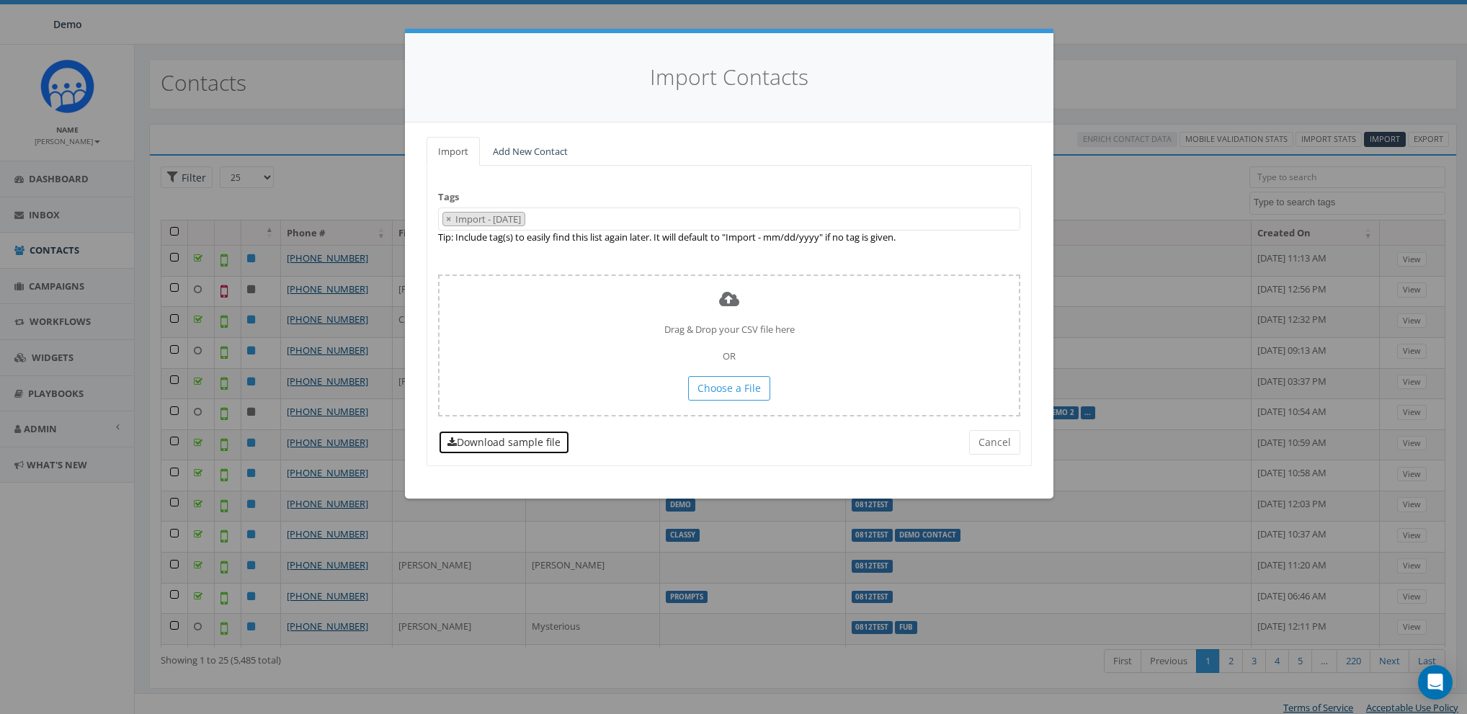
click at [505, 444] on link "Download sample file" at bounding box center [504, 442] width 132 height 24
click at [1001, 445] on button "Cancel" at bounding box center [994, 442] width 51 height 24
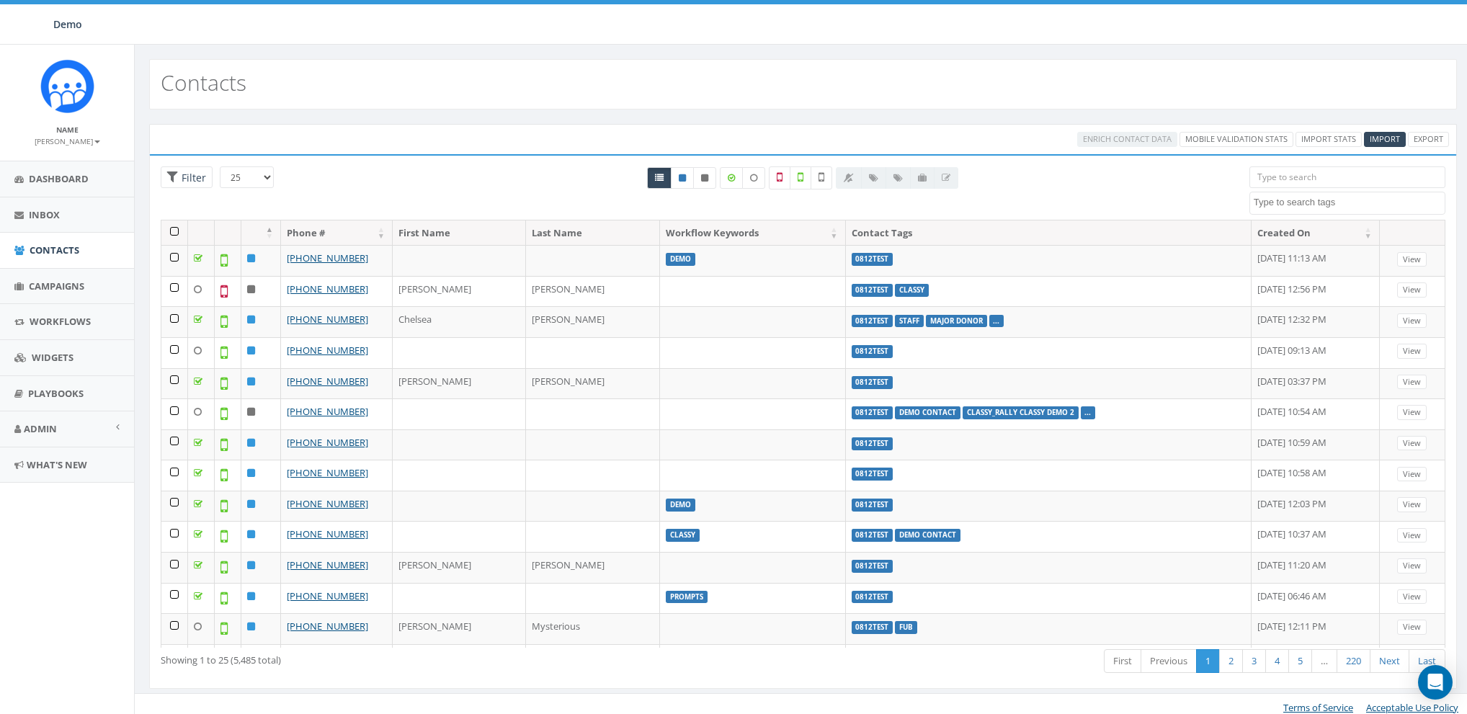
click at [1326, 210] on span at bounding box center [1347, 203] width 196 height 23
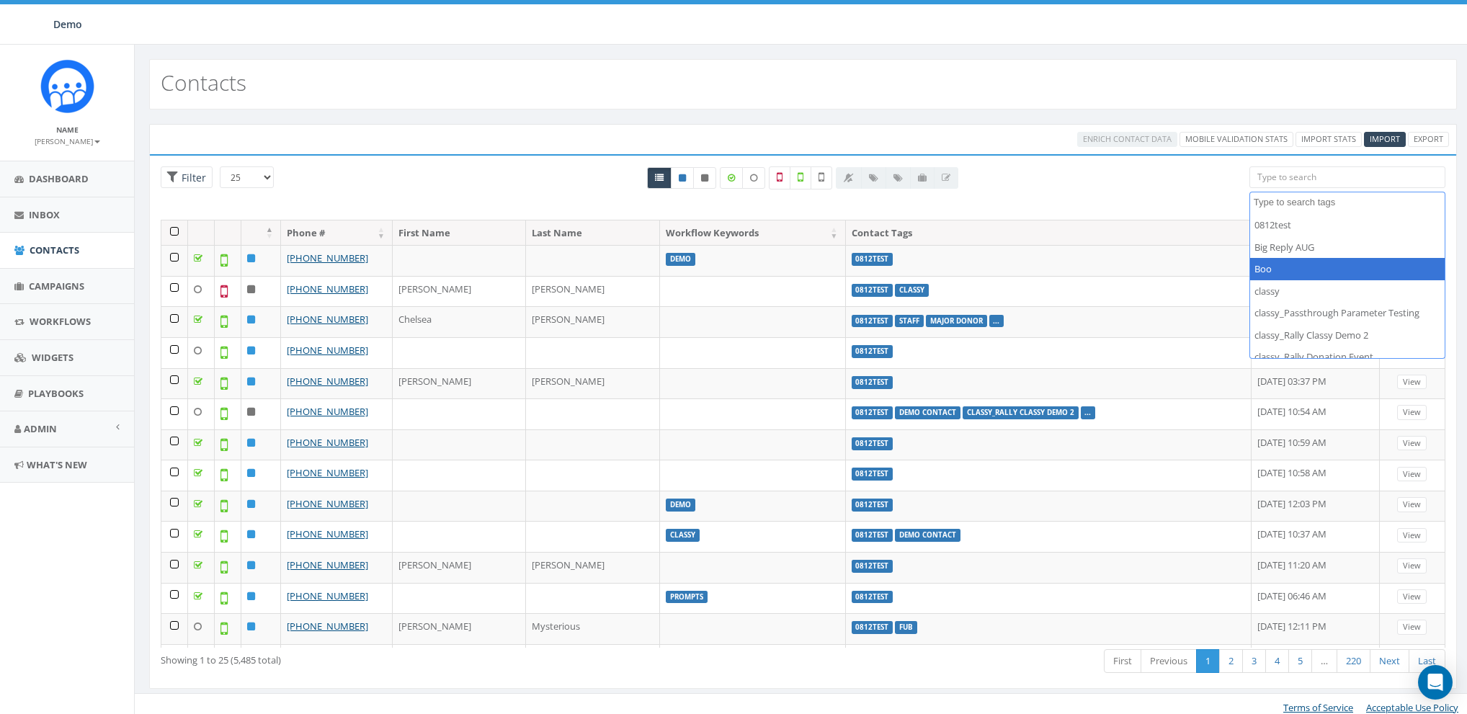
select select "Boo"
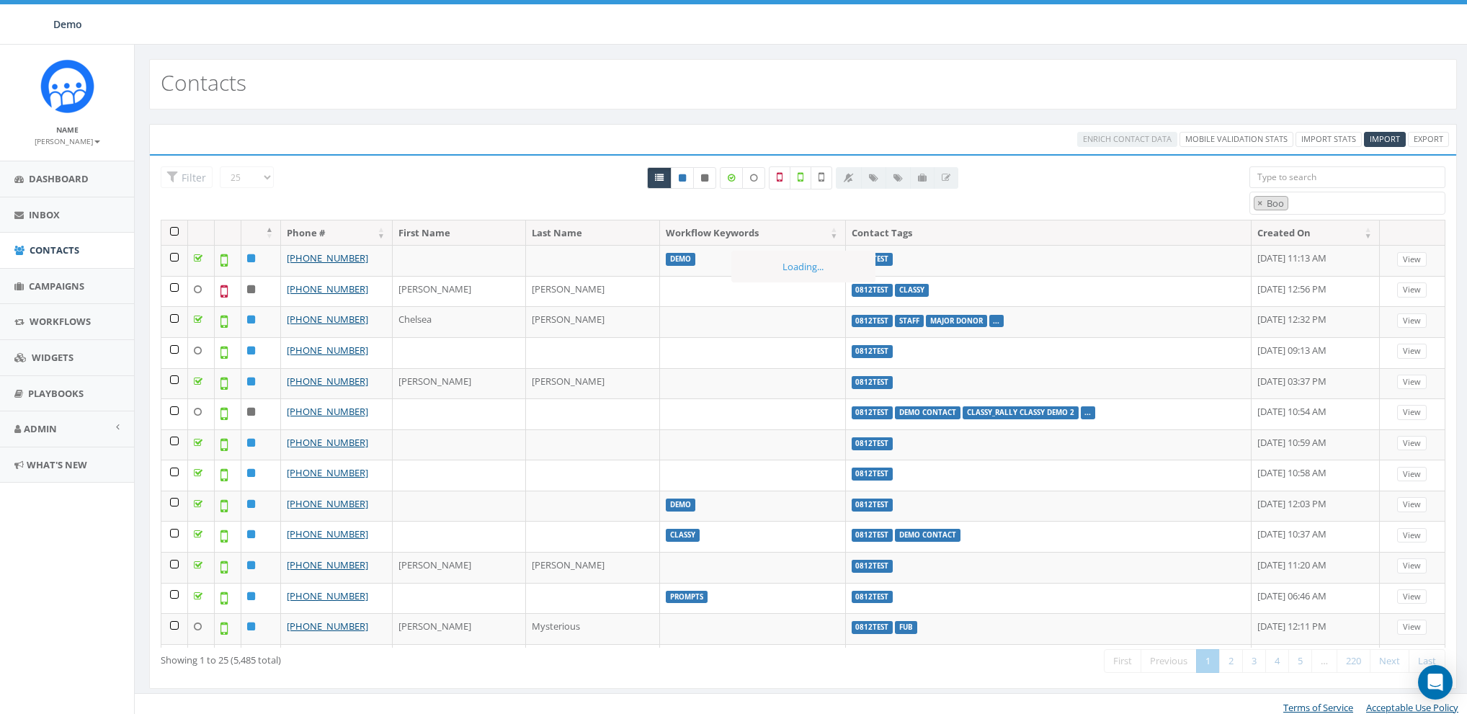
scroll to position [24, 0]
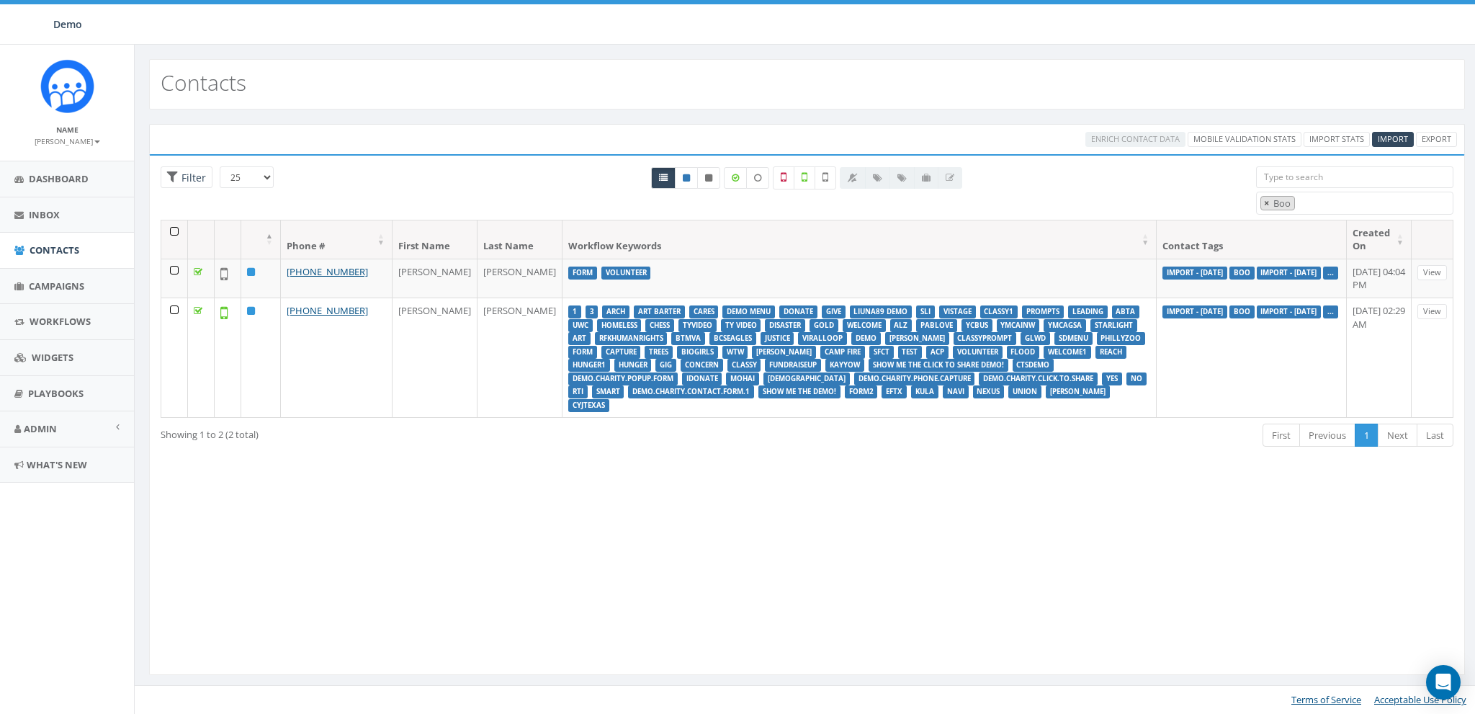
click at [1268, 203] on span "×" at bounding box center [1266, 203] width 5 height 13
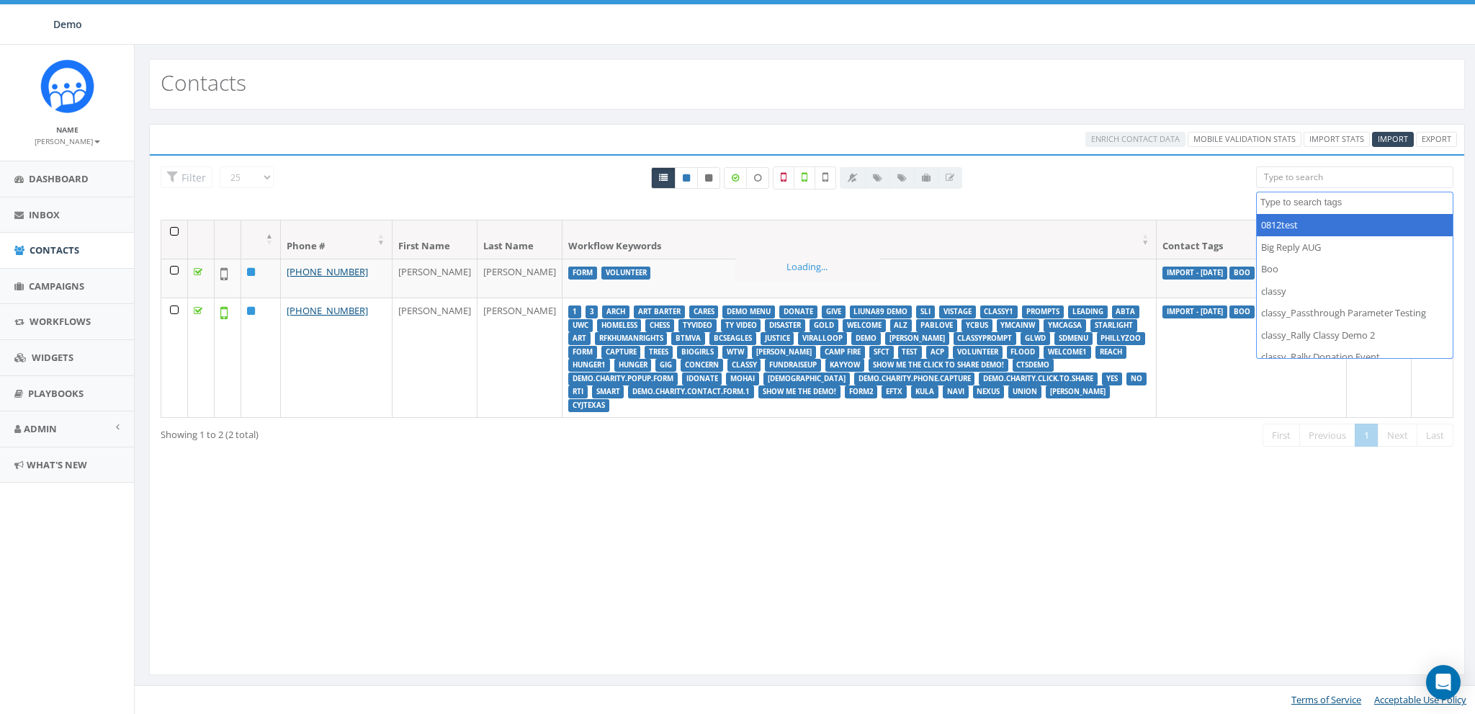
click at [1334, 200] on textarea "Search" at bounding box center [1357, 202] width 192 height 13
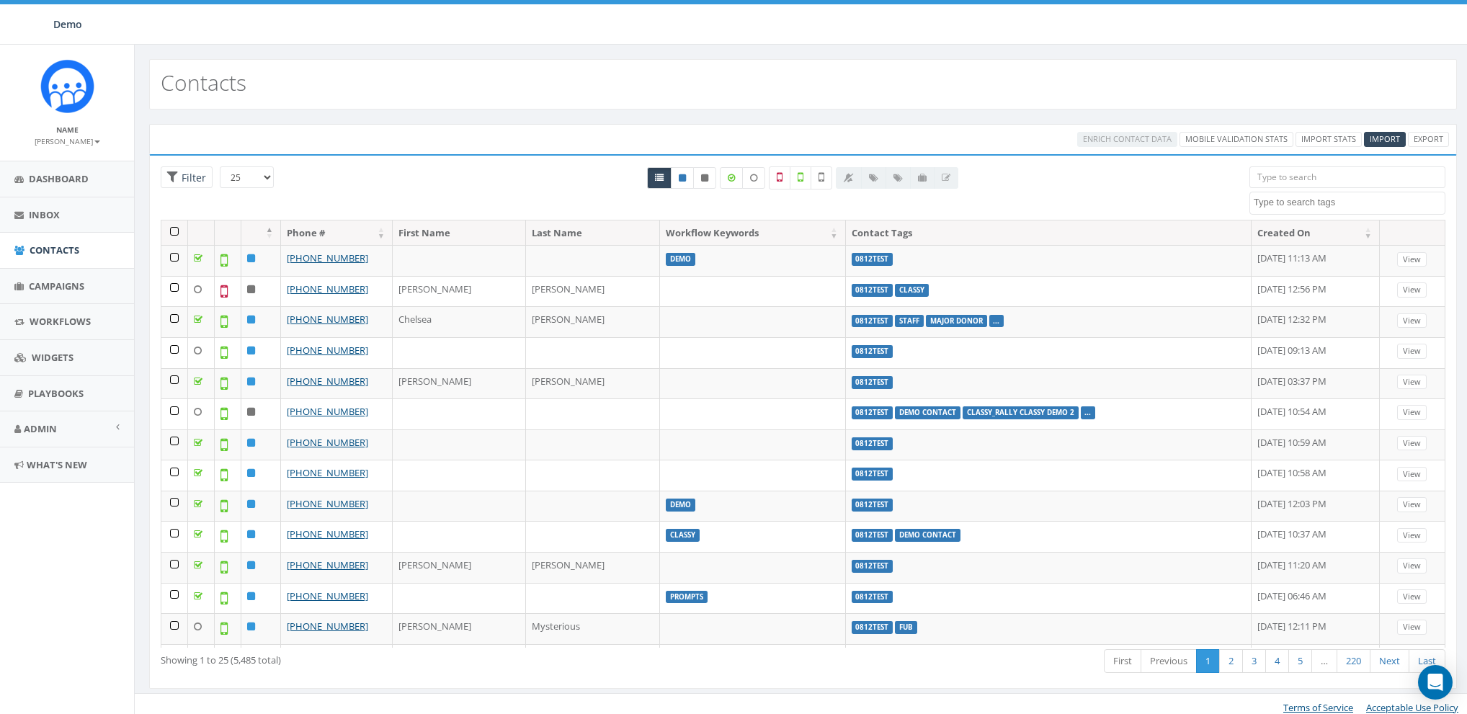
click at [1290, 205] on textarea "Search" at bounding box center [1348, 202] width 191 height 13
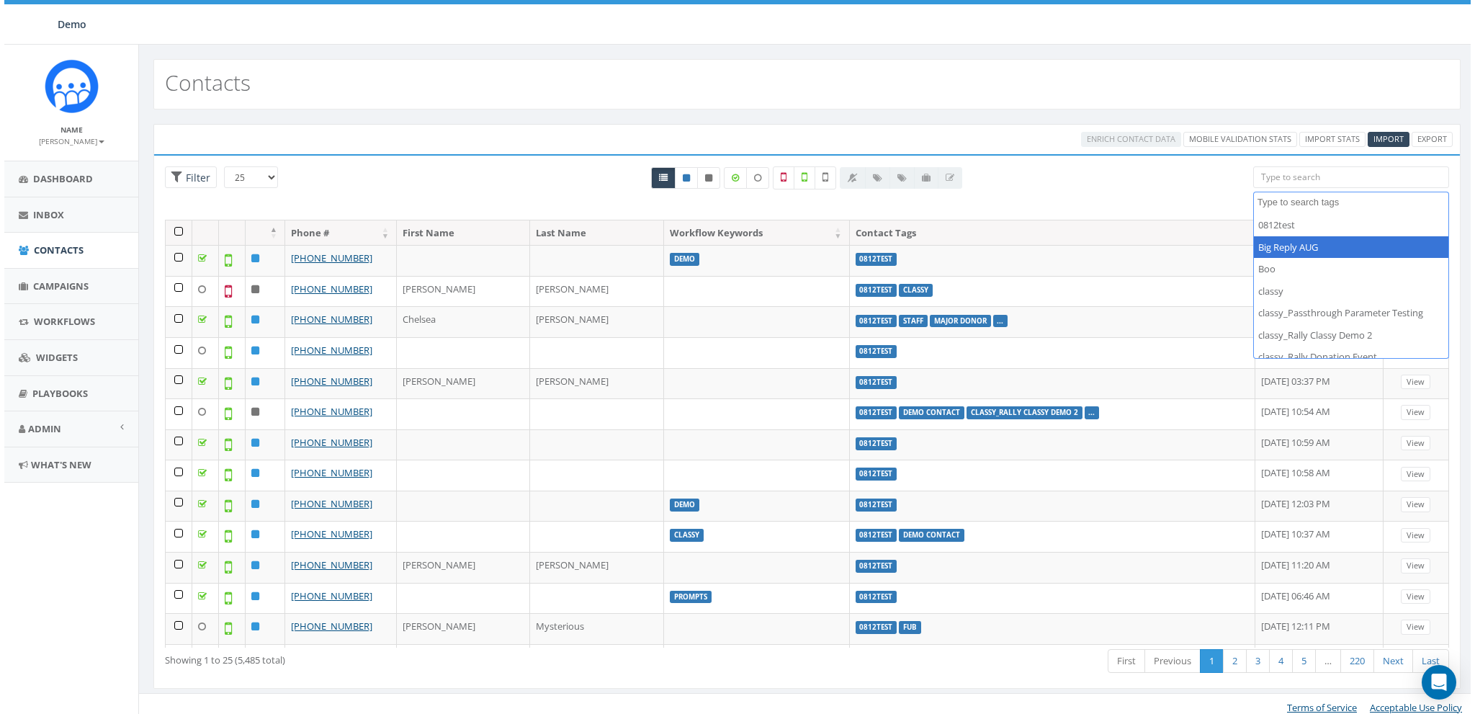
scroll to position [560, 0]
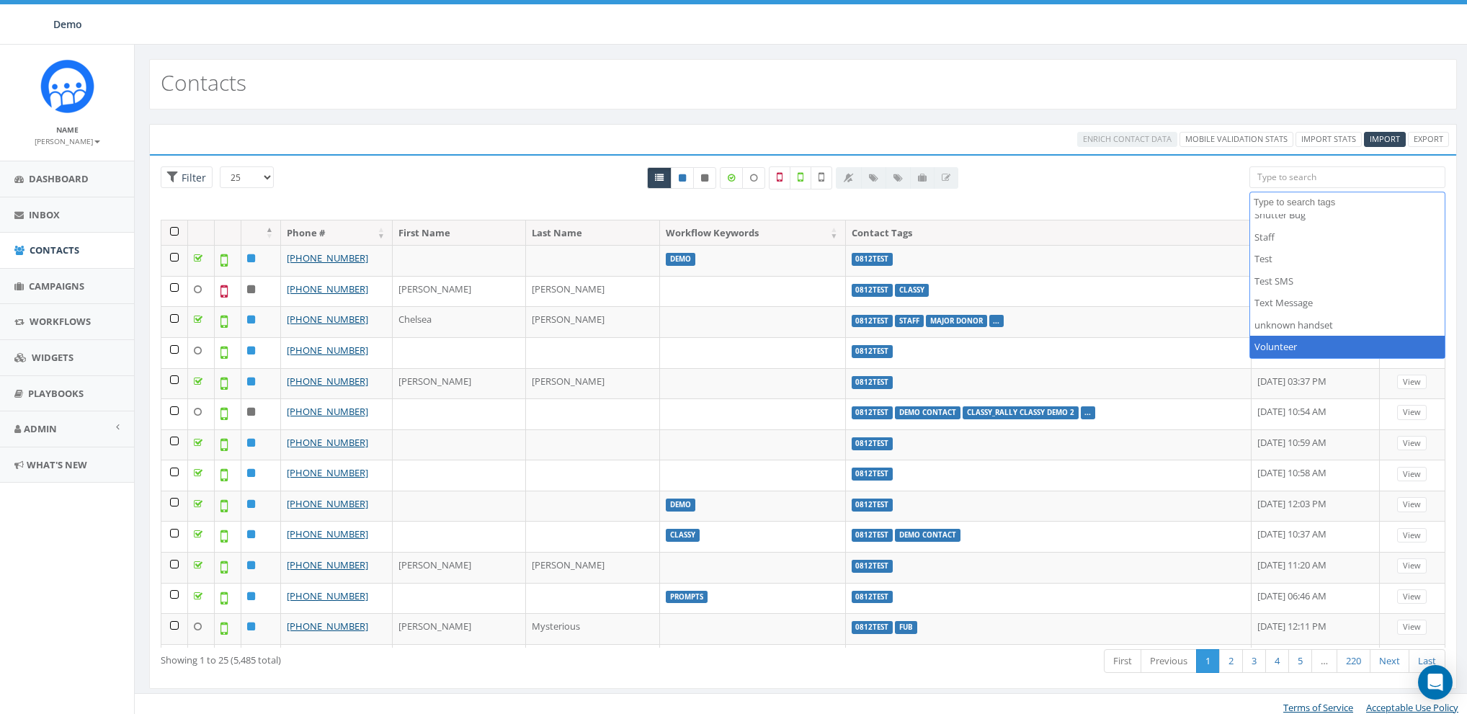
select select "Volunteer"
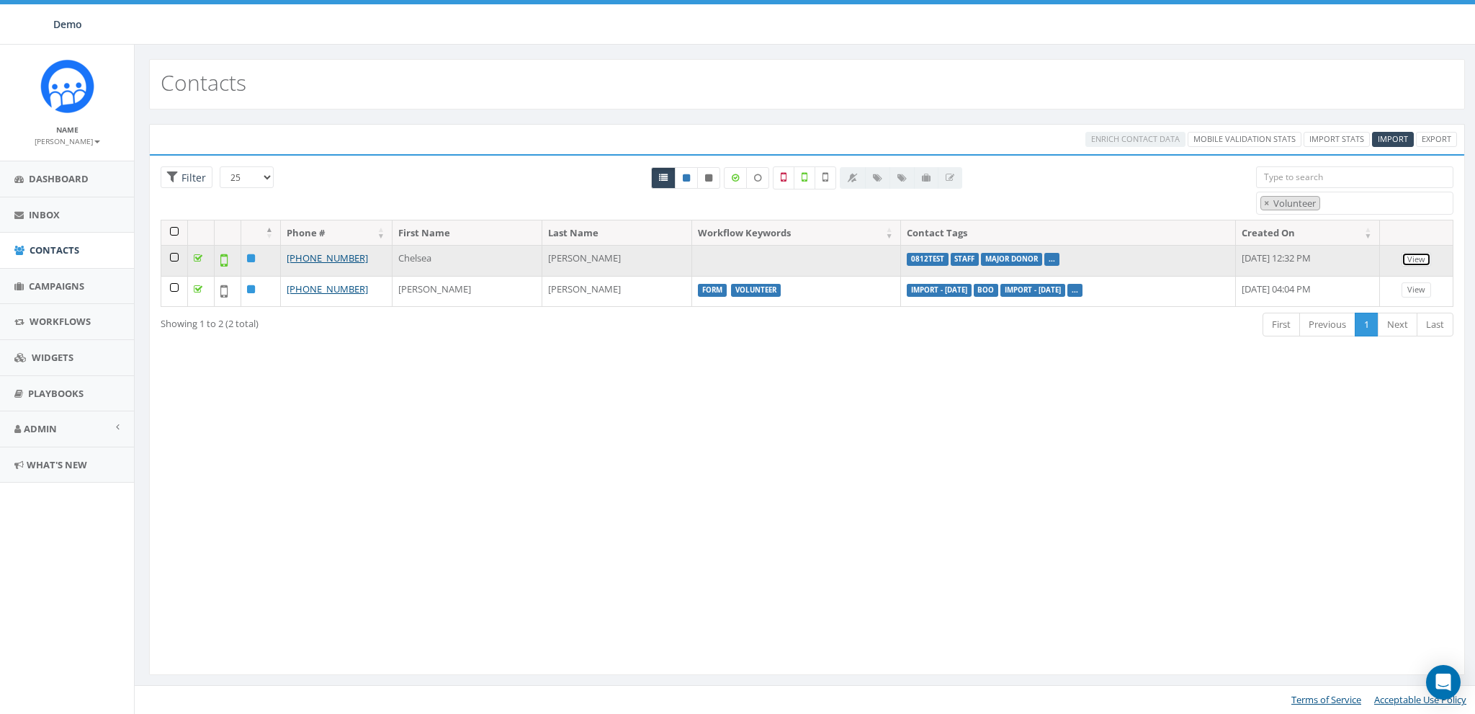
click at [1423, 260] on link "View" at bounding box center [1417, 259] width 30 height 15
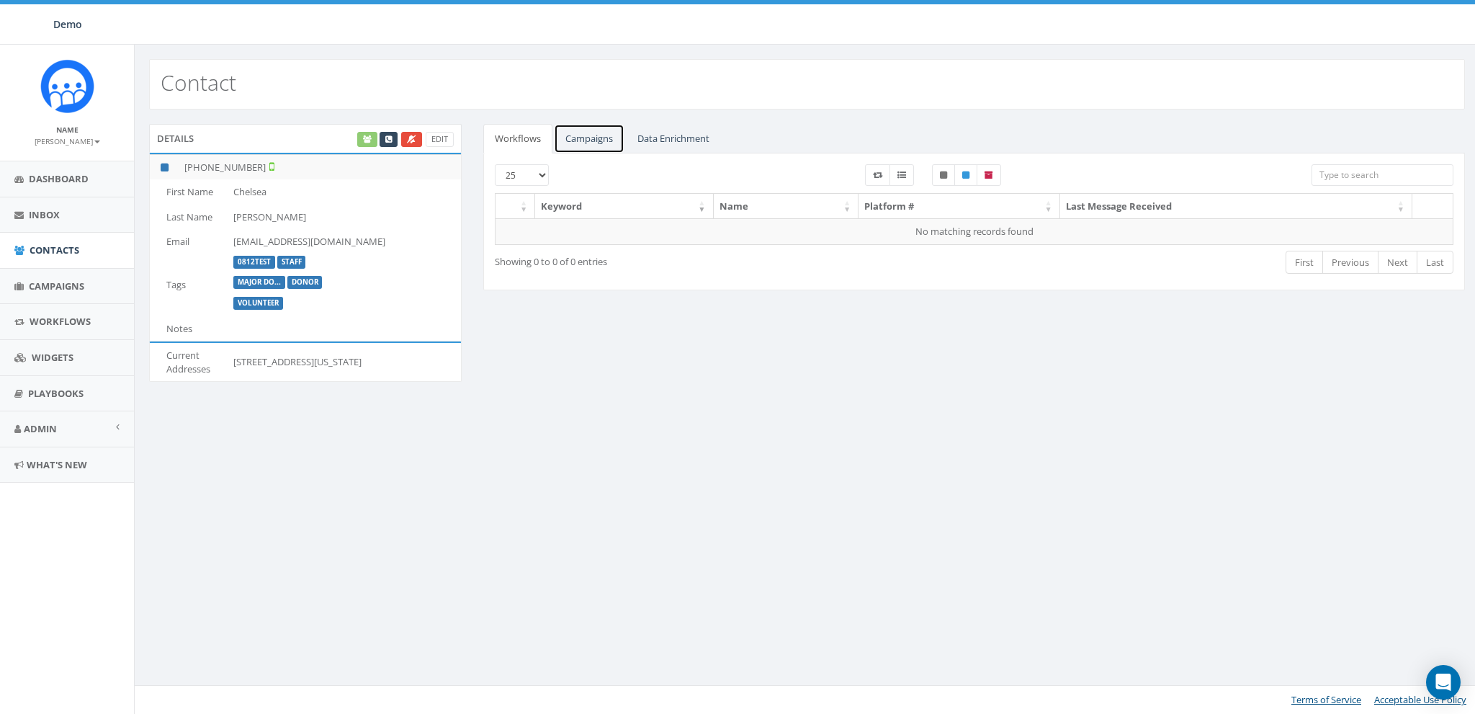
click at [609, 140] on link "Campaigns" at bounding box center [589, 139] width 71 height 30
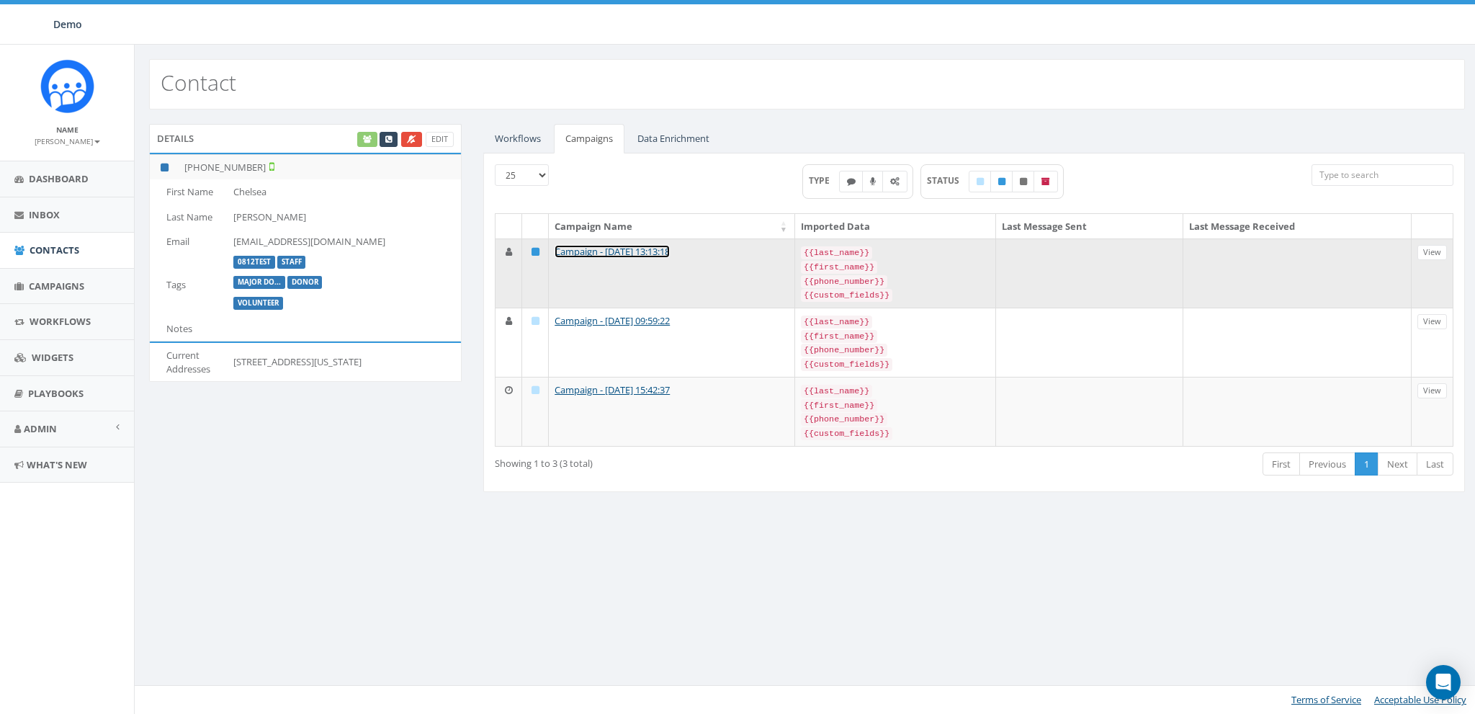
click at [606, 246] on link "Campaign - [DATE] 13:13:18" at bounding box center [612, 251] width 115 height 13
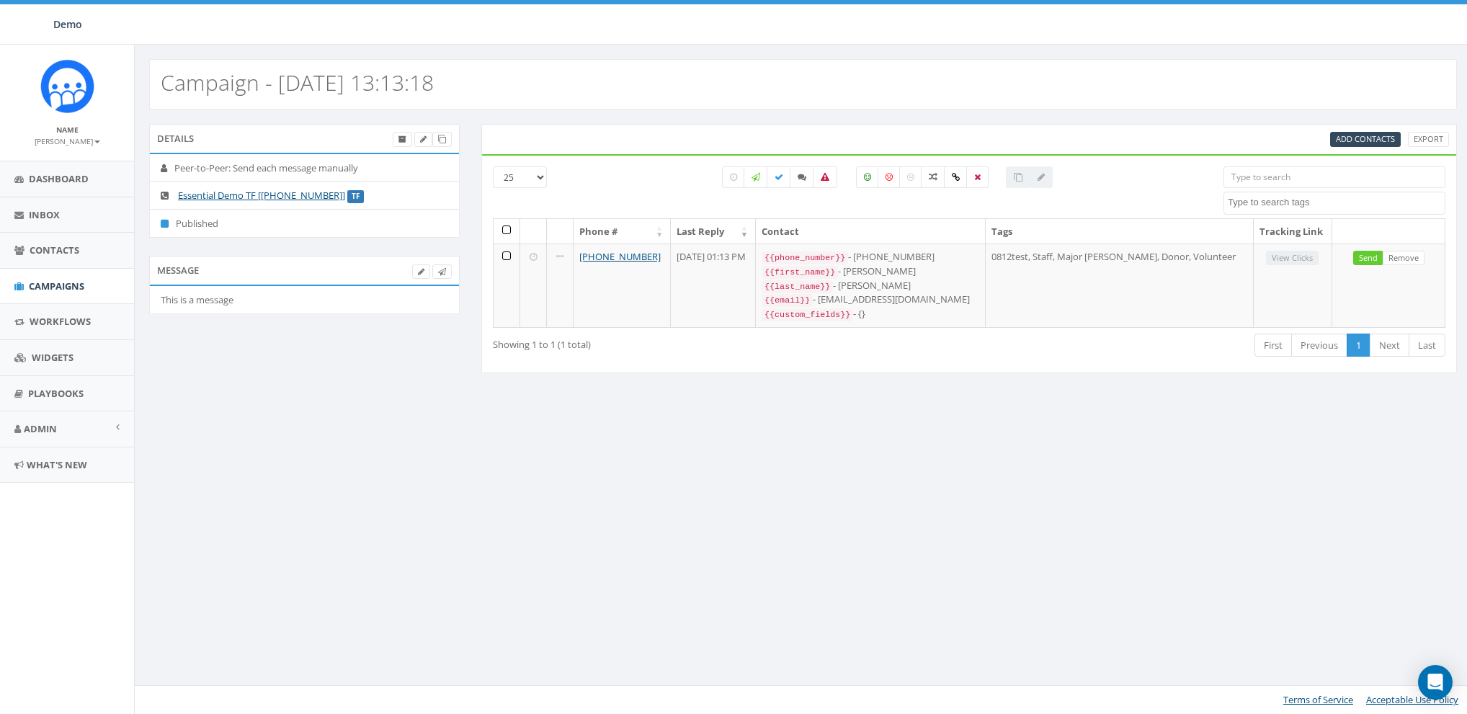
select select
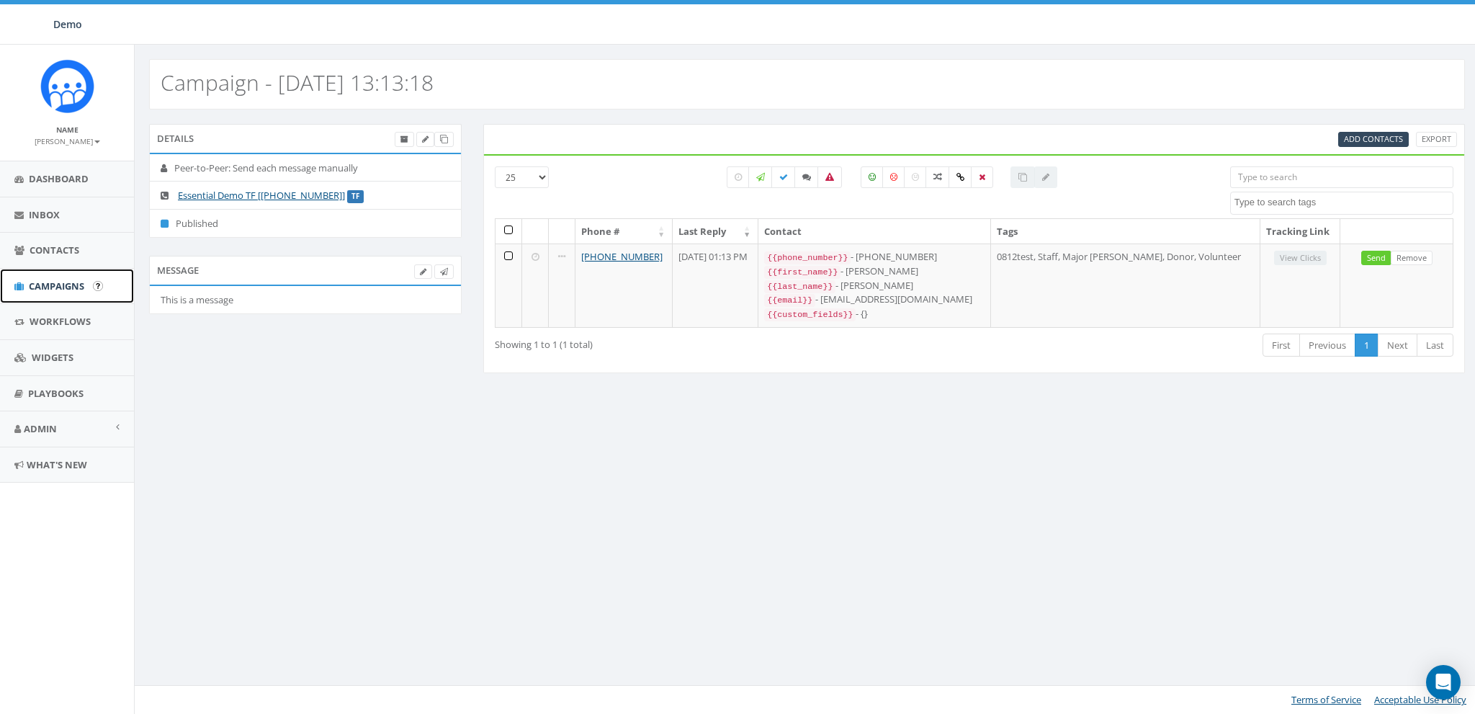
click at [40, 285] on span "Campaigns" at bounding box center [56, 285] width 55 height 13
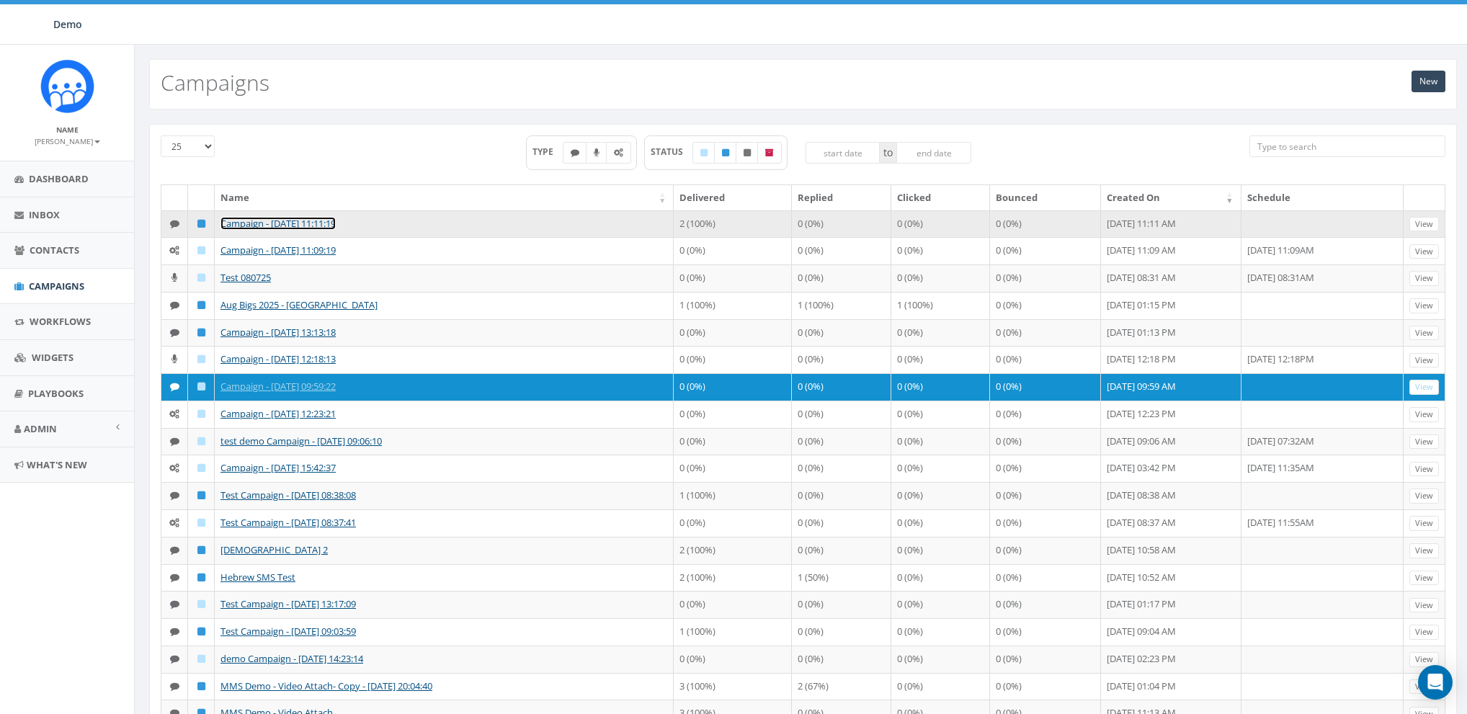
click at [250, 222] on link "Campaign - [DATE] 11:11:19" at bounding box center [277, 223] width 115 height 13
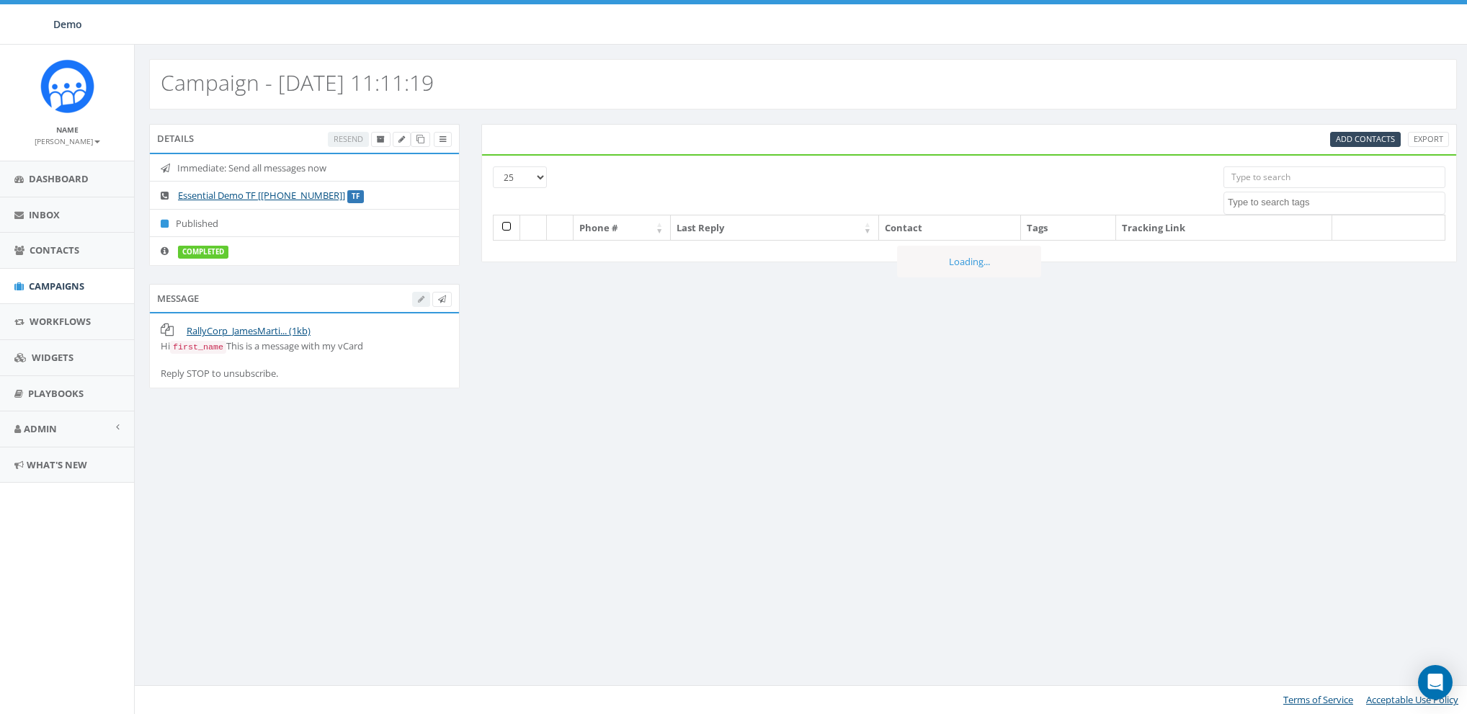
select select
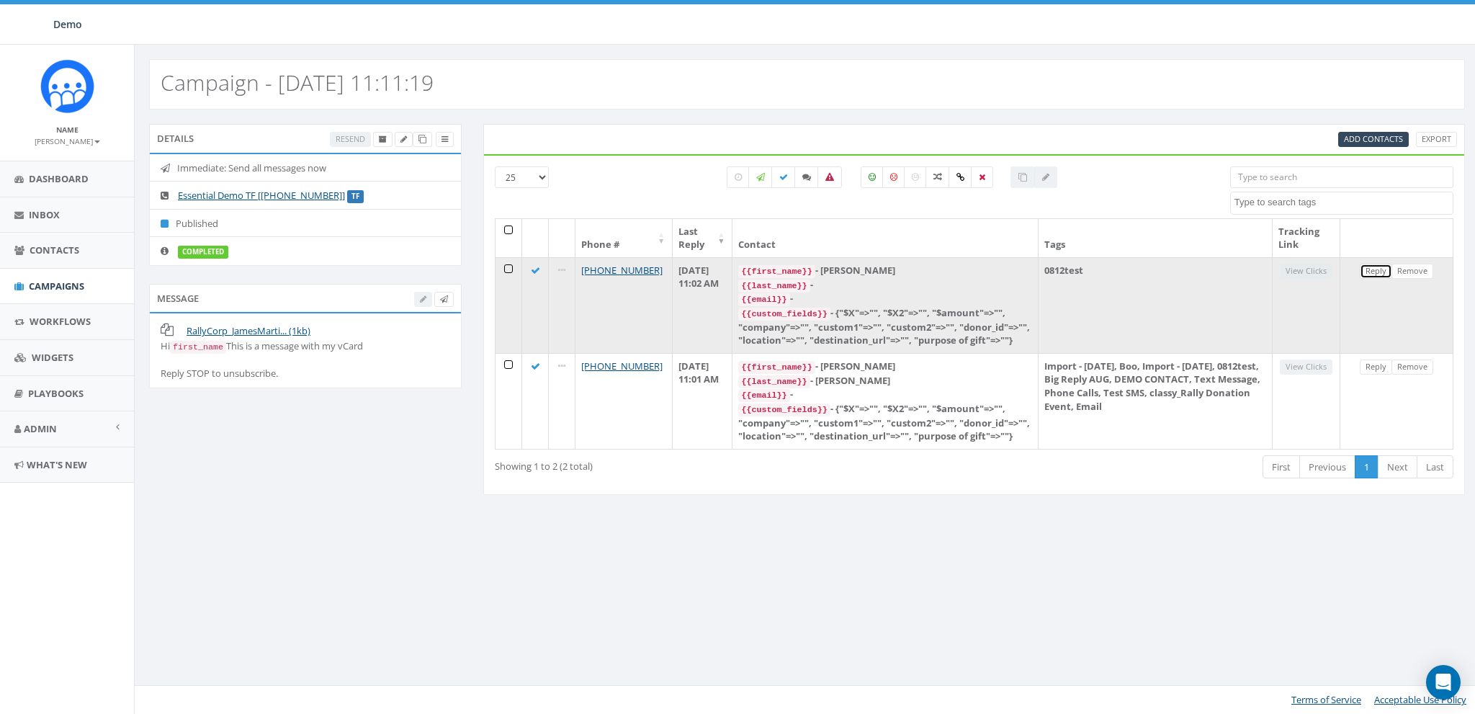
click at [1374, 272] on link "Reply" at bounding box center [1376, 271] width 32 height 15
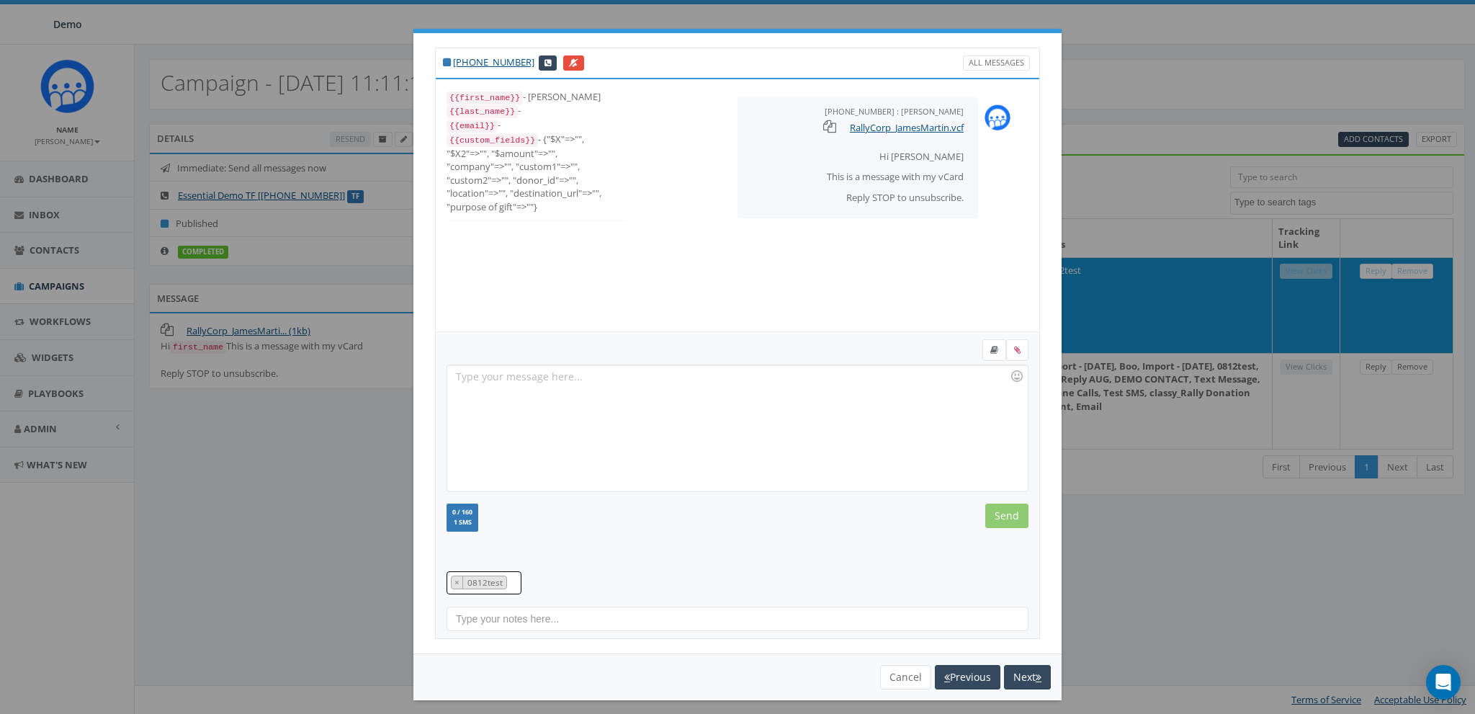
click at [512, 583] on span "× 0812test" at bounding box center [484, 582] width 75 height 23
click at [596, 542] on div at bounding box center [738, 541] width 604 height 12
drag, startPoint x: 524, startPoint y: 63, endPoint x: 462, endPoint y: 65, distance: 61.2
click at [462, 65] on div "+1 858-539-3035 All Messages" at bounding box center [737, 63] width 605 height 30
click at [640, 65] on div "+1 858-539-3035 All Messages" at bounding box center [737, 63] width 605 height 30
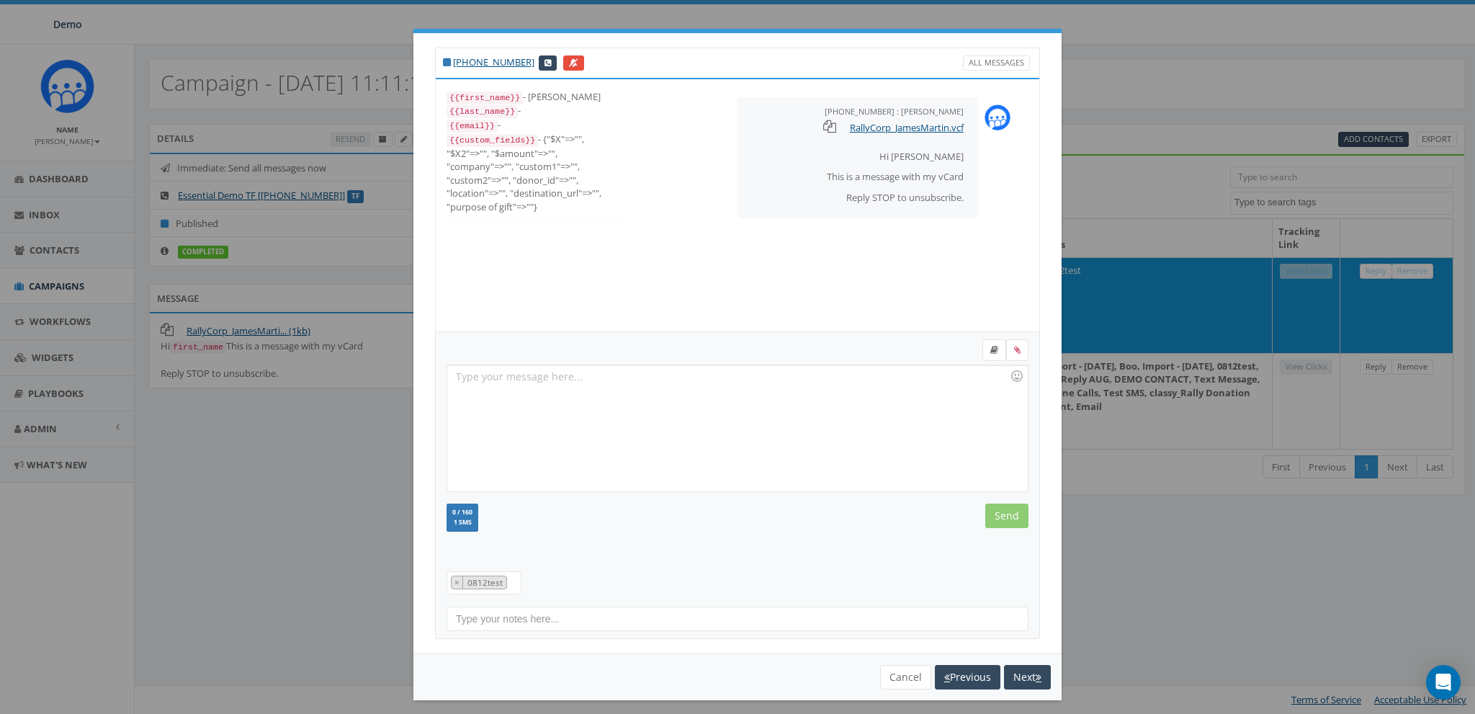
drag, startPoint x: 522, startPoint y: 66, endPoint x: 463, endPoint y: 68, distance: 59.1
click at [463, 68] on div "+1 858-539-3035 All Messages" at bounding box center [737, 63] width 605 height 30
click at [684, 72] on div "+1 858-539-3035 All Messages" at bounding box center [737, 63] width 605 height 30
click at [511, 581] on textarea "Search" at bounding box center [514, 582] width 6 height 13
drag, startPoint x: 623, startPoint y: 562, endPoint x: 928, endPoint y: 609, distance: 309.1
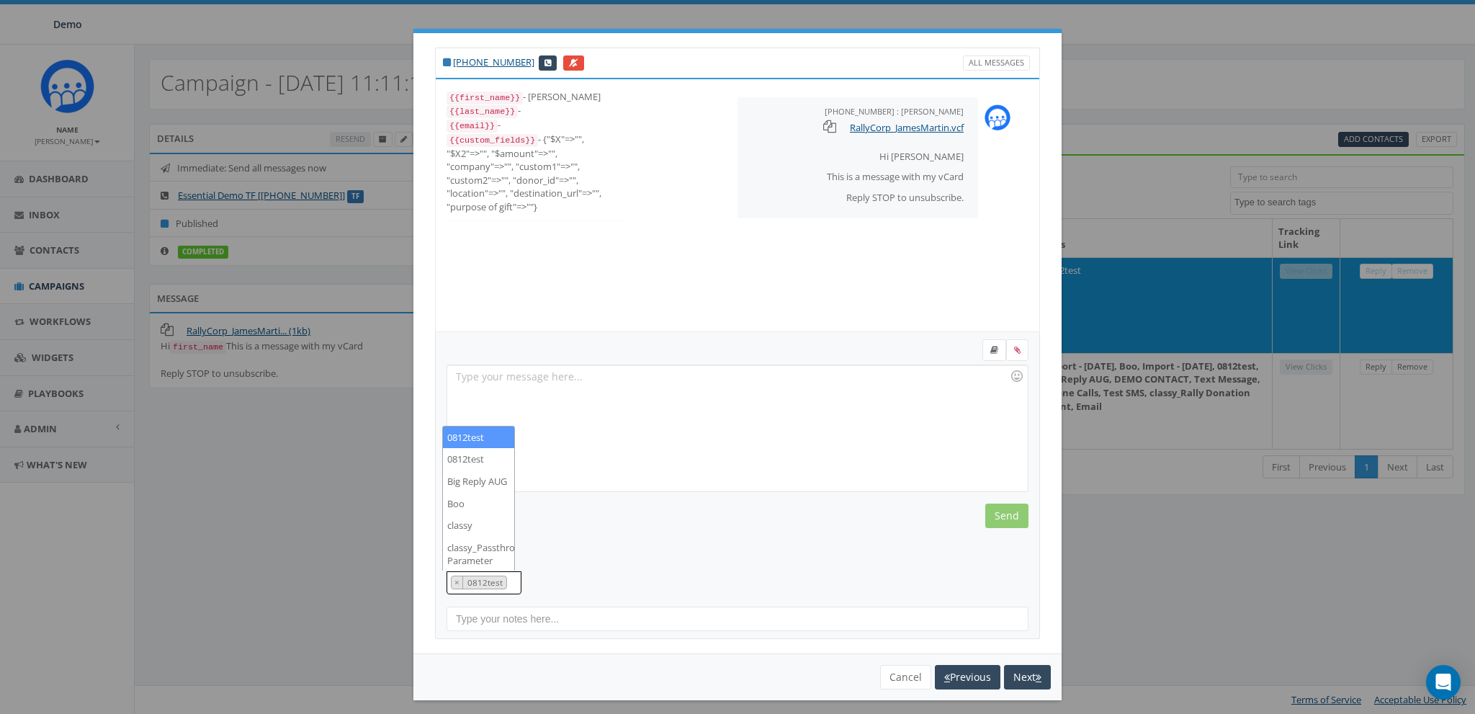
click at [630, 562] on div "Recent Smileys & People Animals & Nature Food & Drink Activity Travel & Places …" at bounding box center [737, 485] width 605 height 307
click at [917, 665] on button "Cancel" at bounding box center [905, 677] width 51 height 24
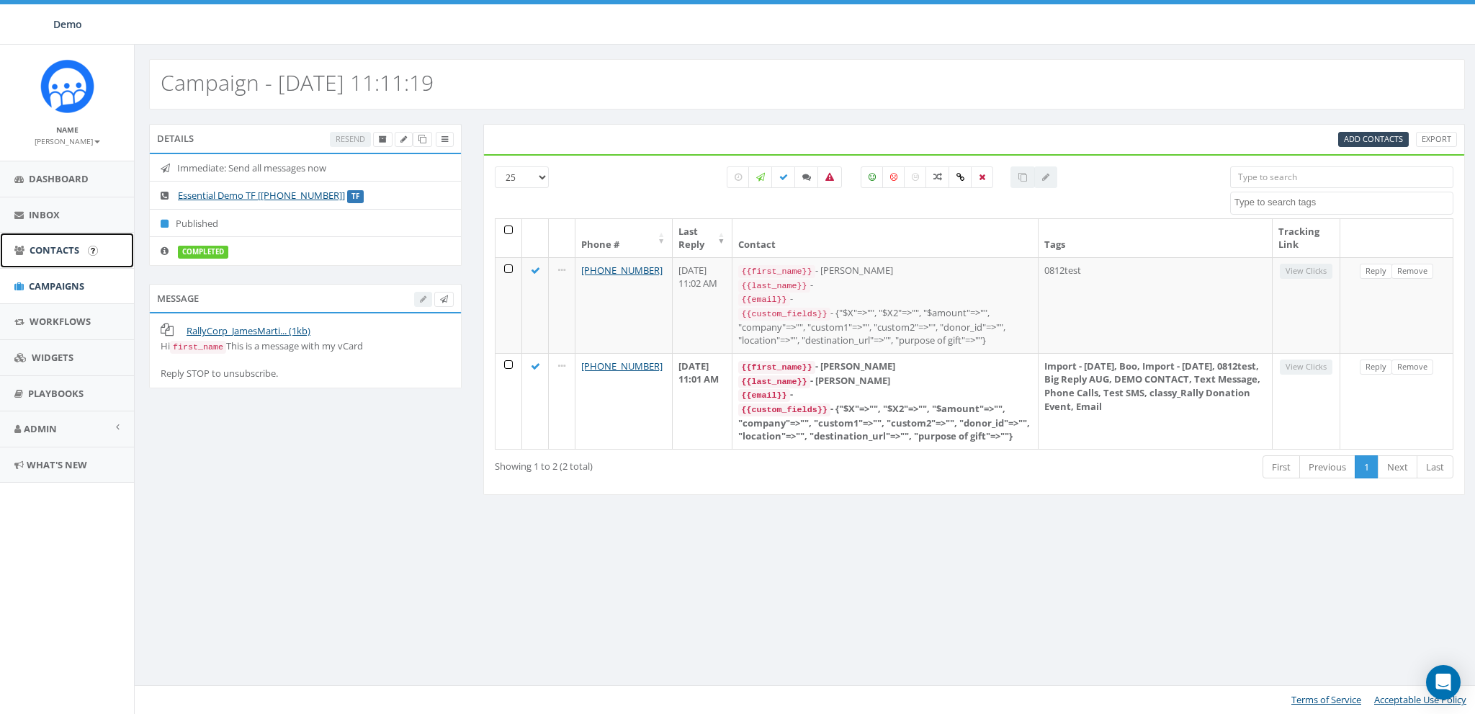
click at [43, 253] on span "Contacts" at bounding box center [55, 249] width 50 height 13
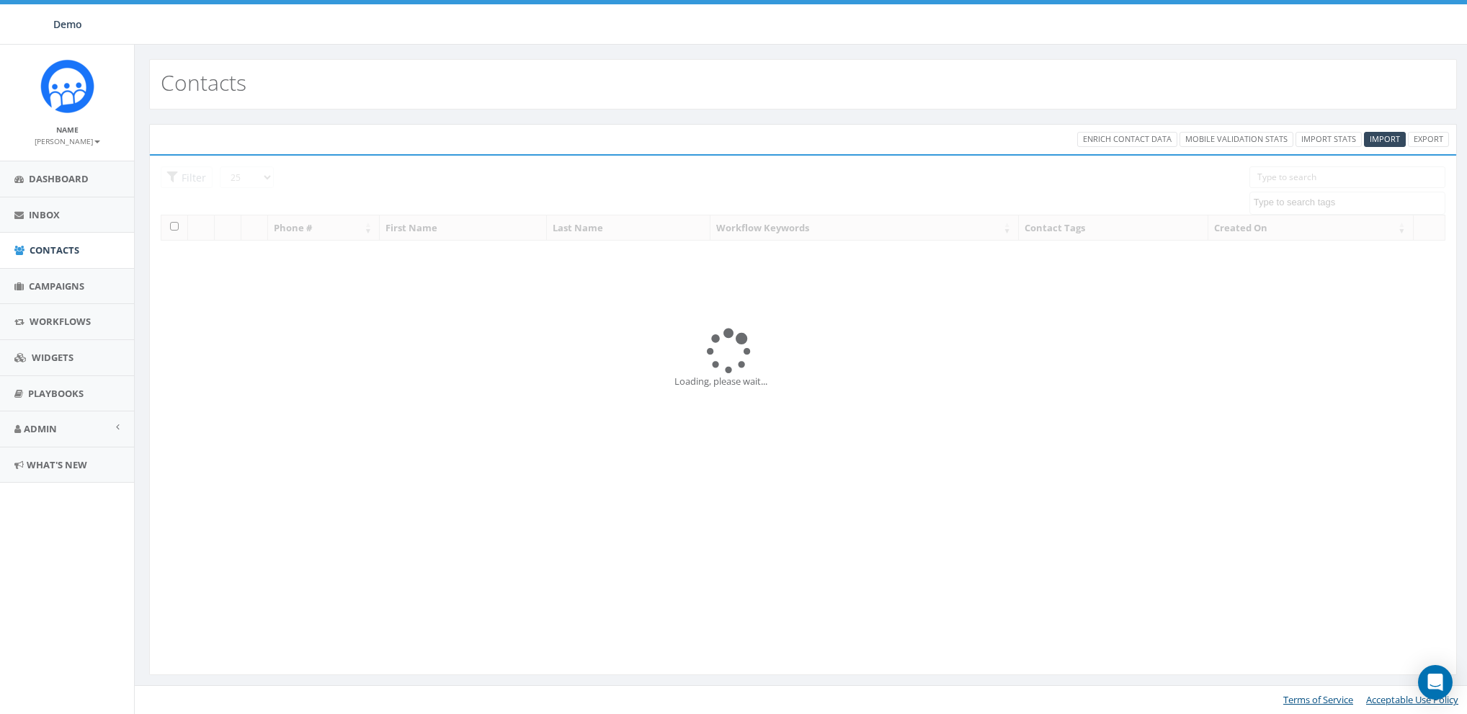
select select
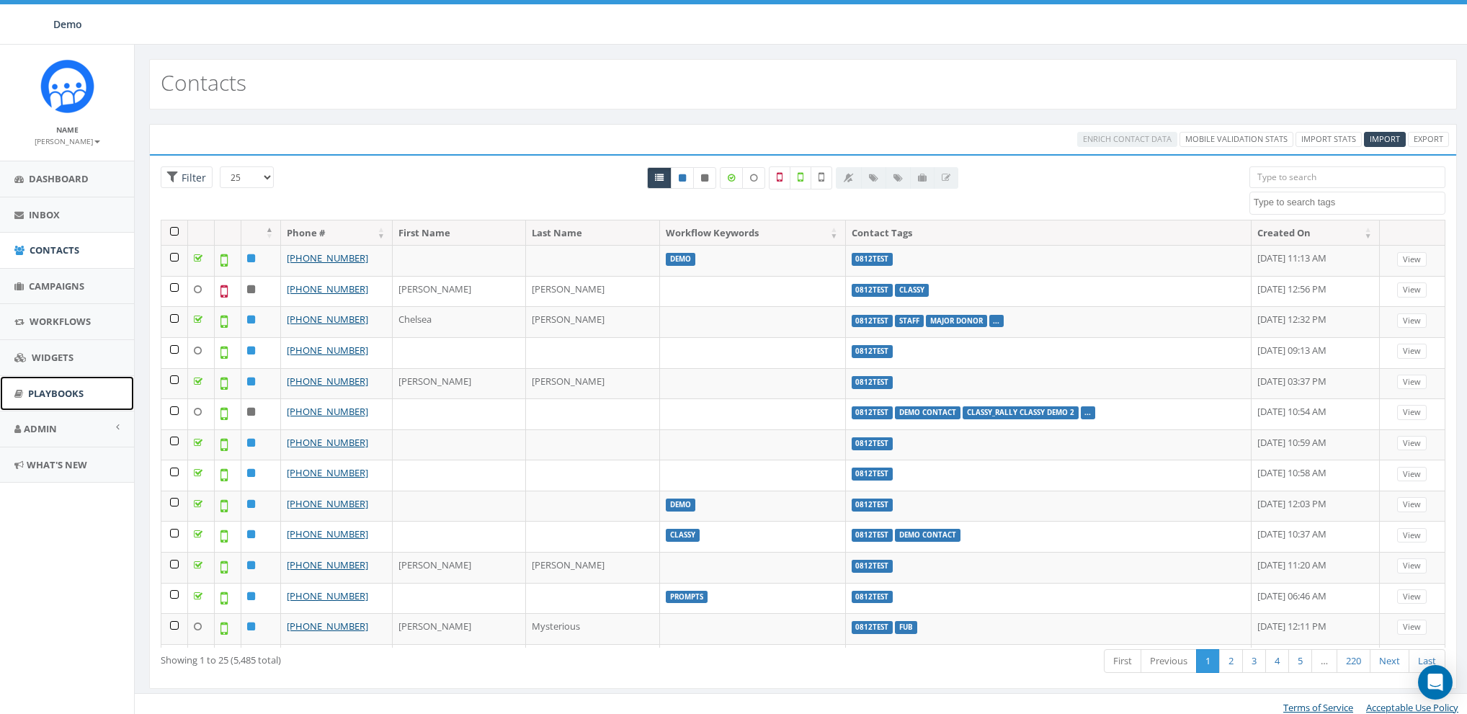
click at [47, 387] on span "Playbooks" at bounding box center [55, 393] width 55 height 13
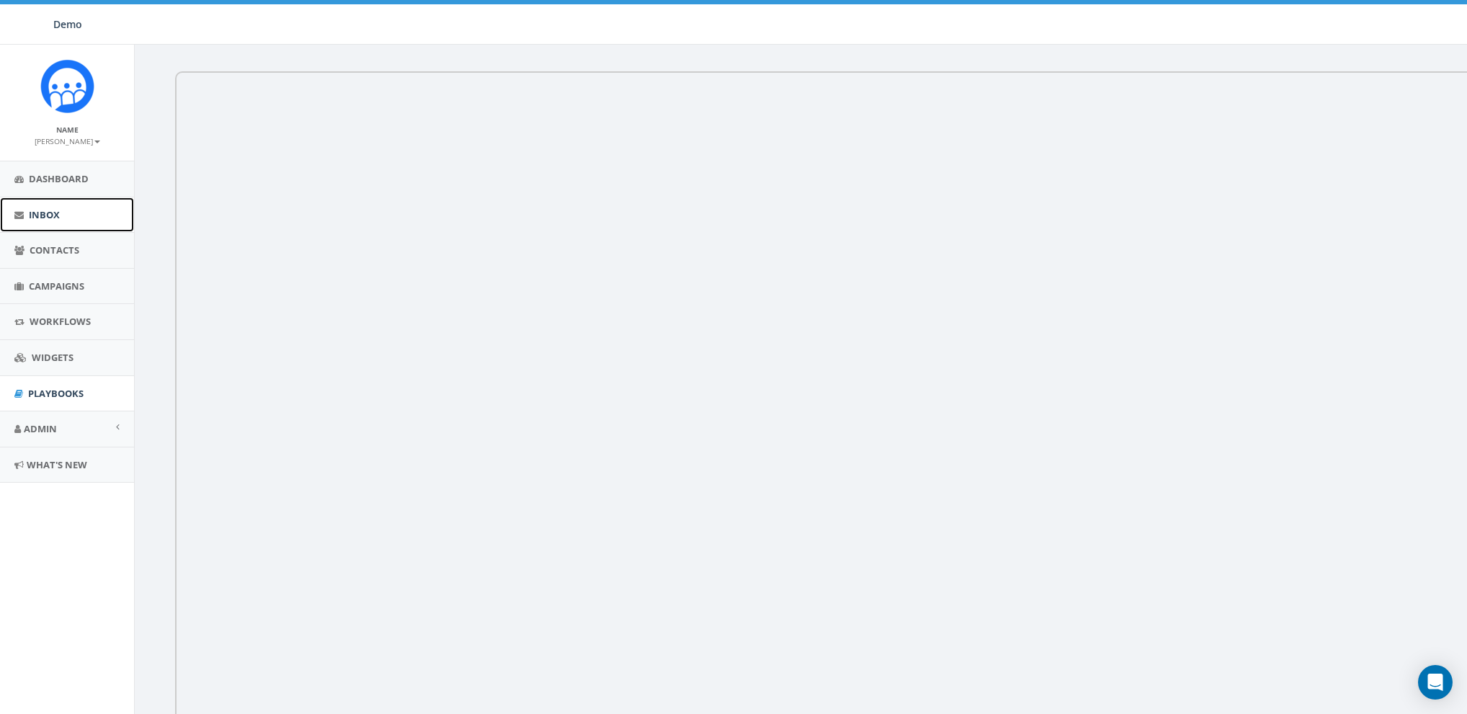
click at [45, 212] on span "Inbox" at bounding box center [44, 214] width 31 height 13
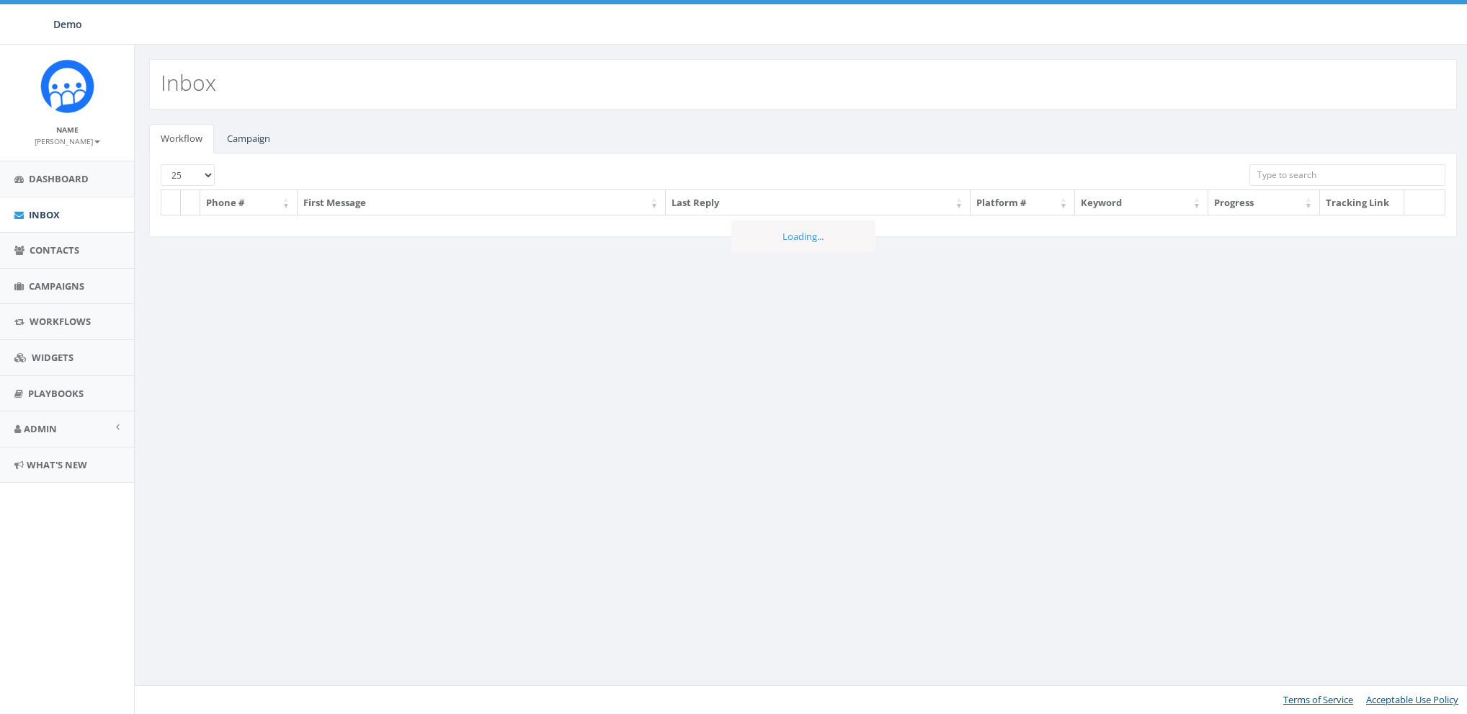
select select
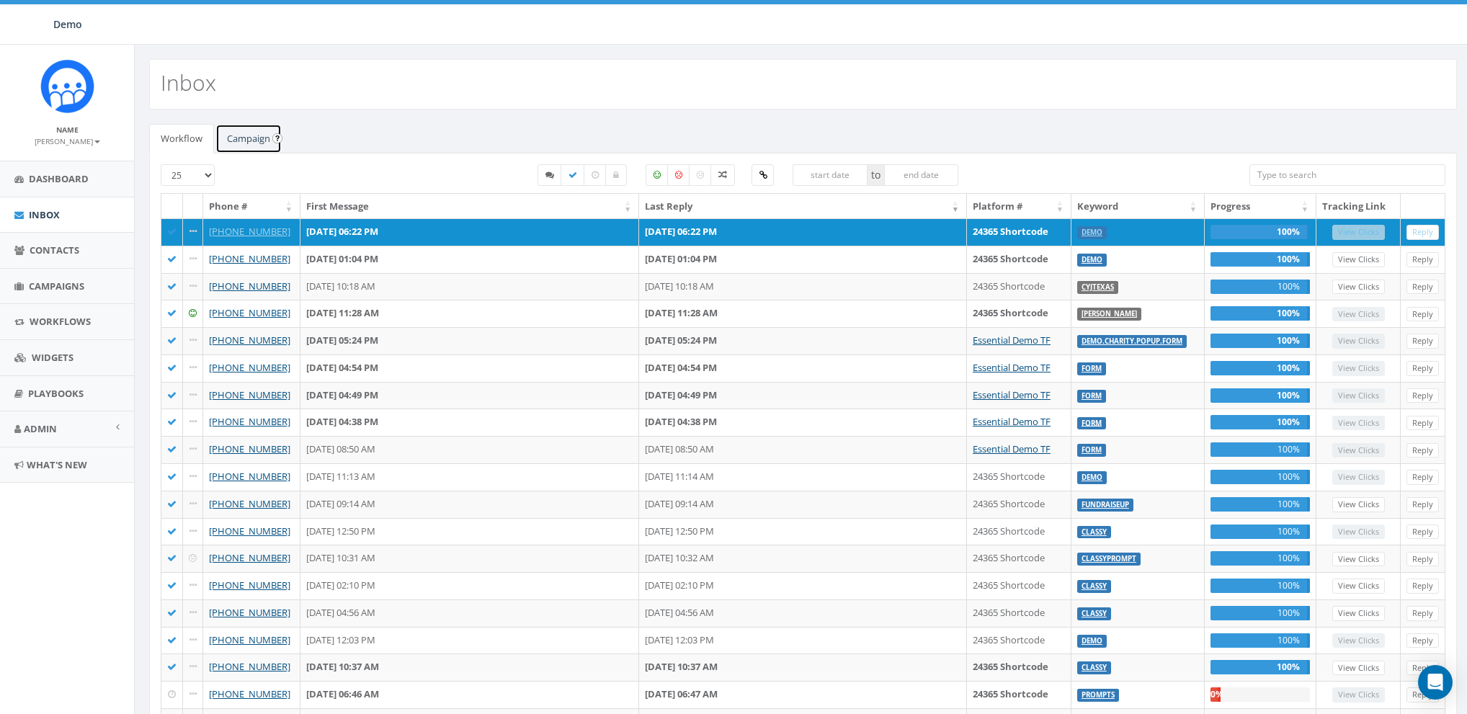
click at [251, 137] on link "Campaign" at bounding box center [248, 139] width 66 height 30
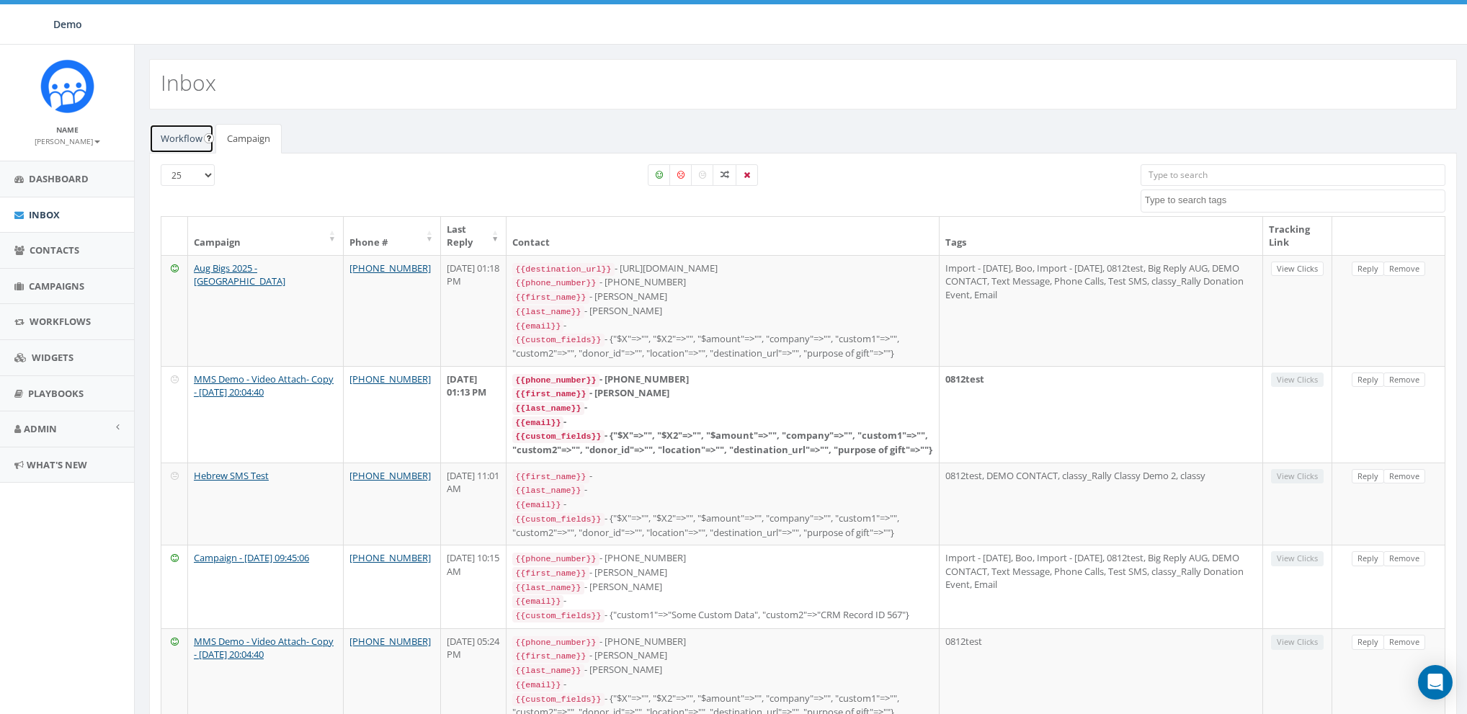
click at [195, 139] on link "Workflow" at bounding box center [181, 139] width 65 height 30
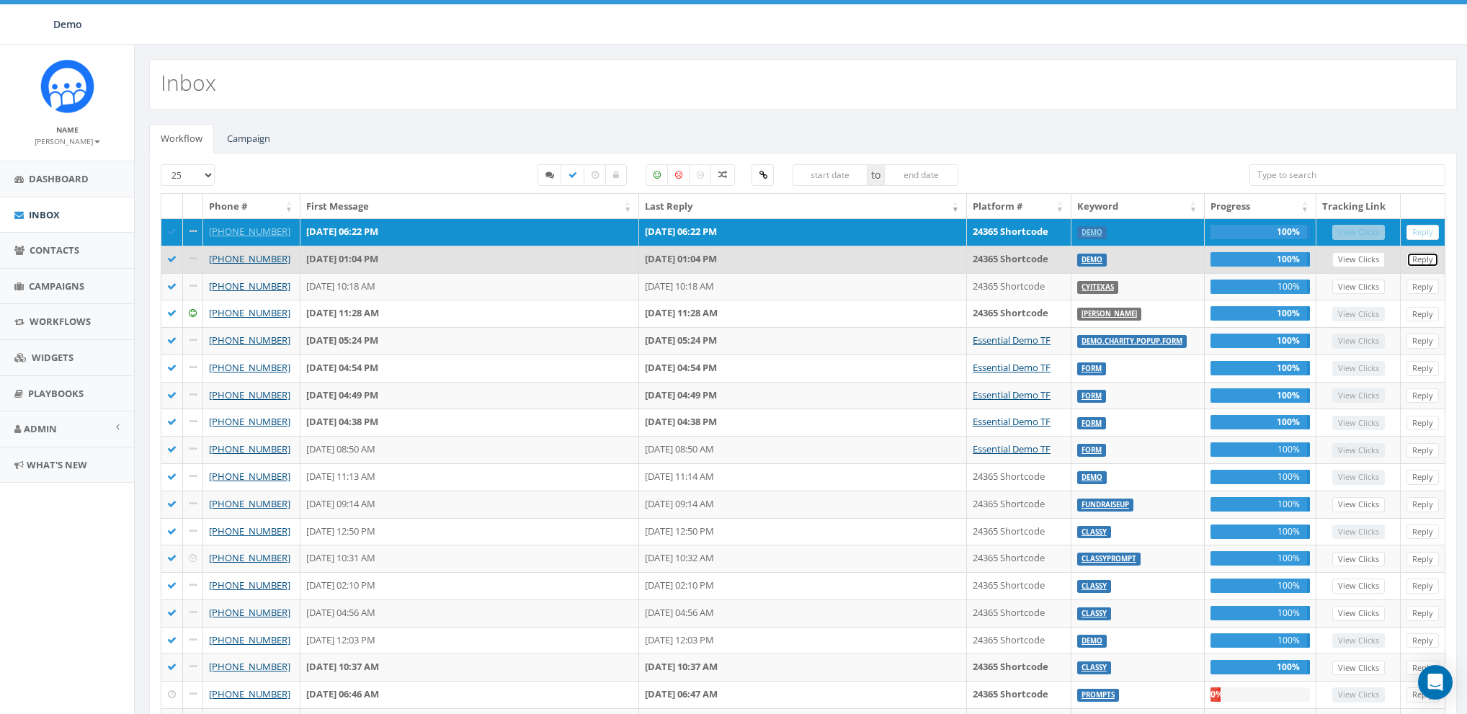
click at [1422, 255] on link "Reply" at bounding box center [1422, 259] width 32 height 15
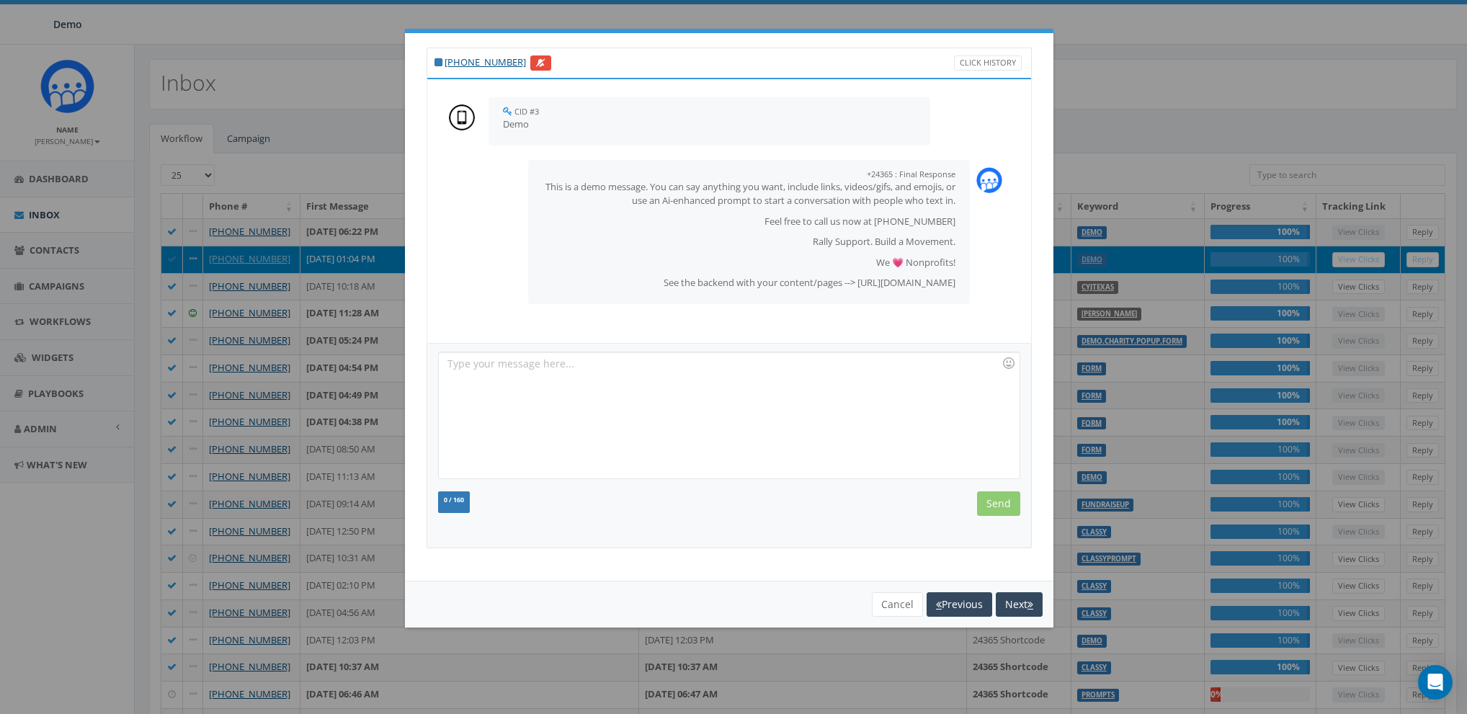
click at [562, 385] on div at bounding box center [729, 415] width 580 height 126
click at [1026, 603] on button "Next" at bounding box center [1018, 604] width 47 height 24
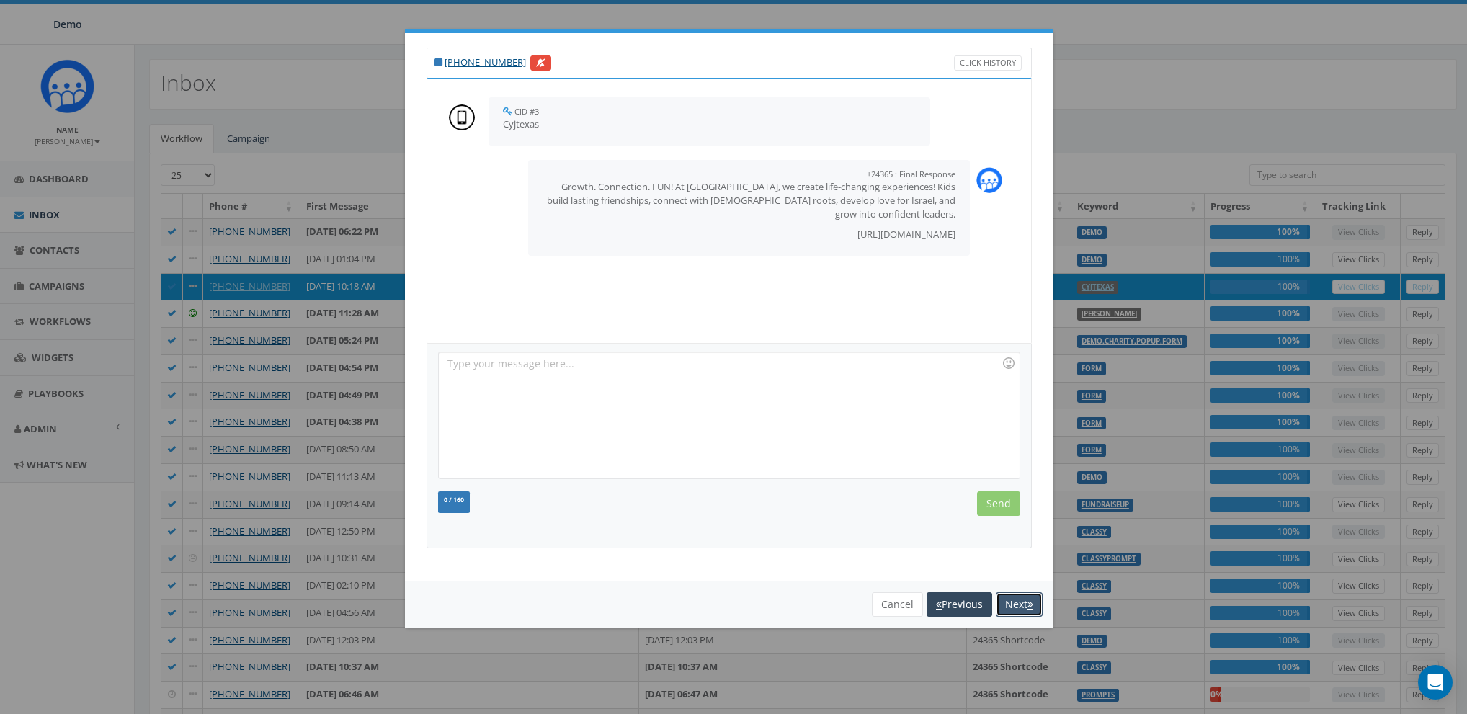
click at [1017, 603] on button "Next" at bounding box center [1018, 604] width 47 height 24
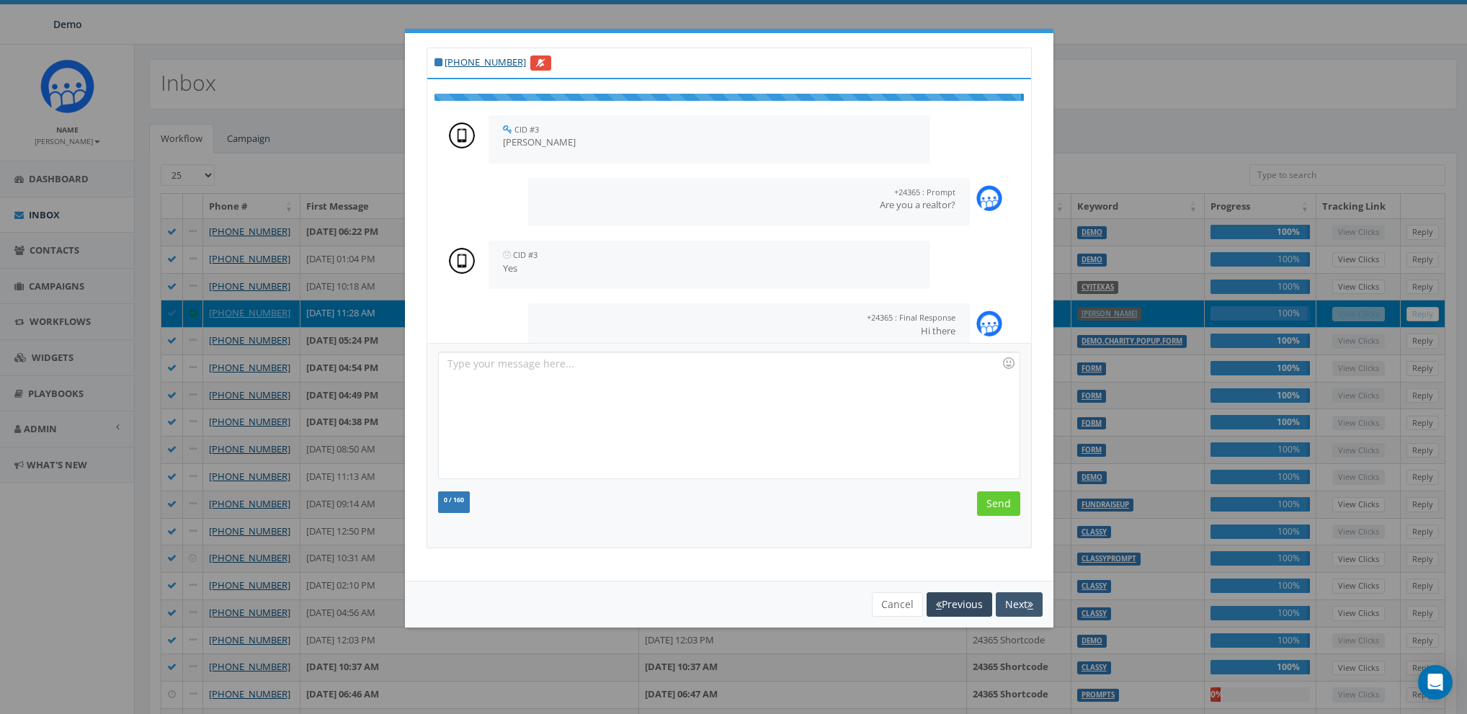
scroll to position [91, 0]
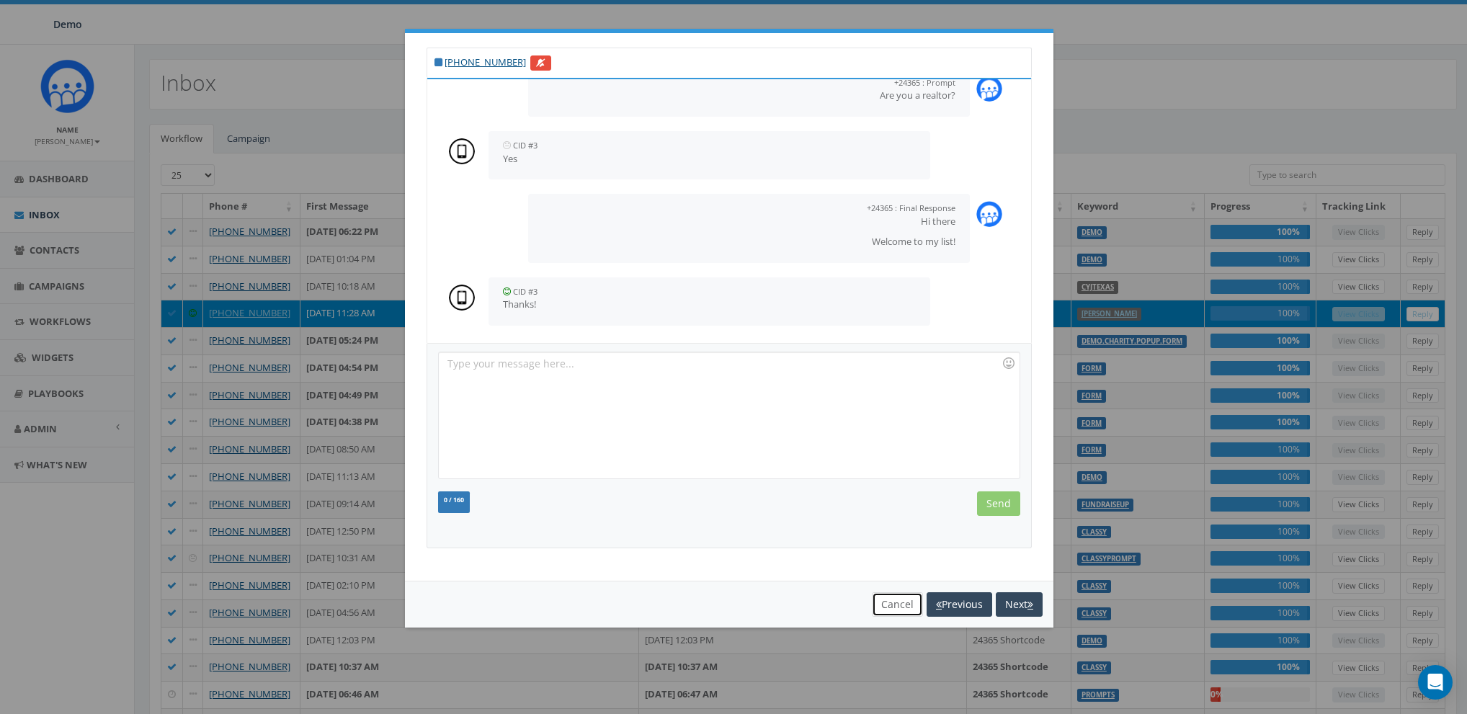
click at [889, 607] on button "Cancel" at bounding box center [897, 604] width 51 height 24
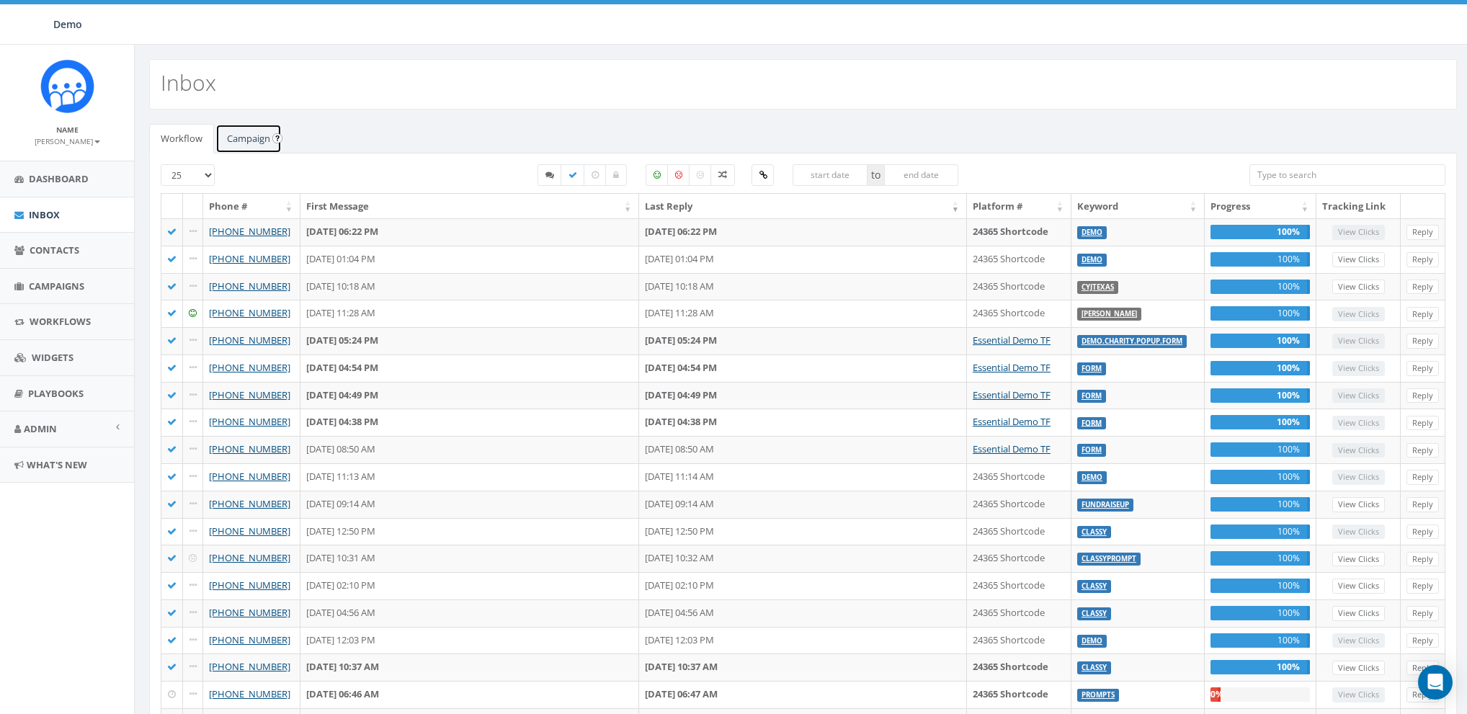
click at [261, 124] on link "Campaign" at bounding box center [248, 139] width 66 height 30
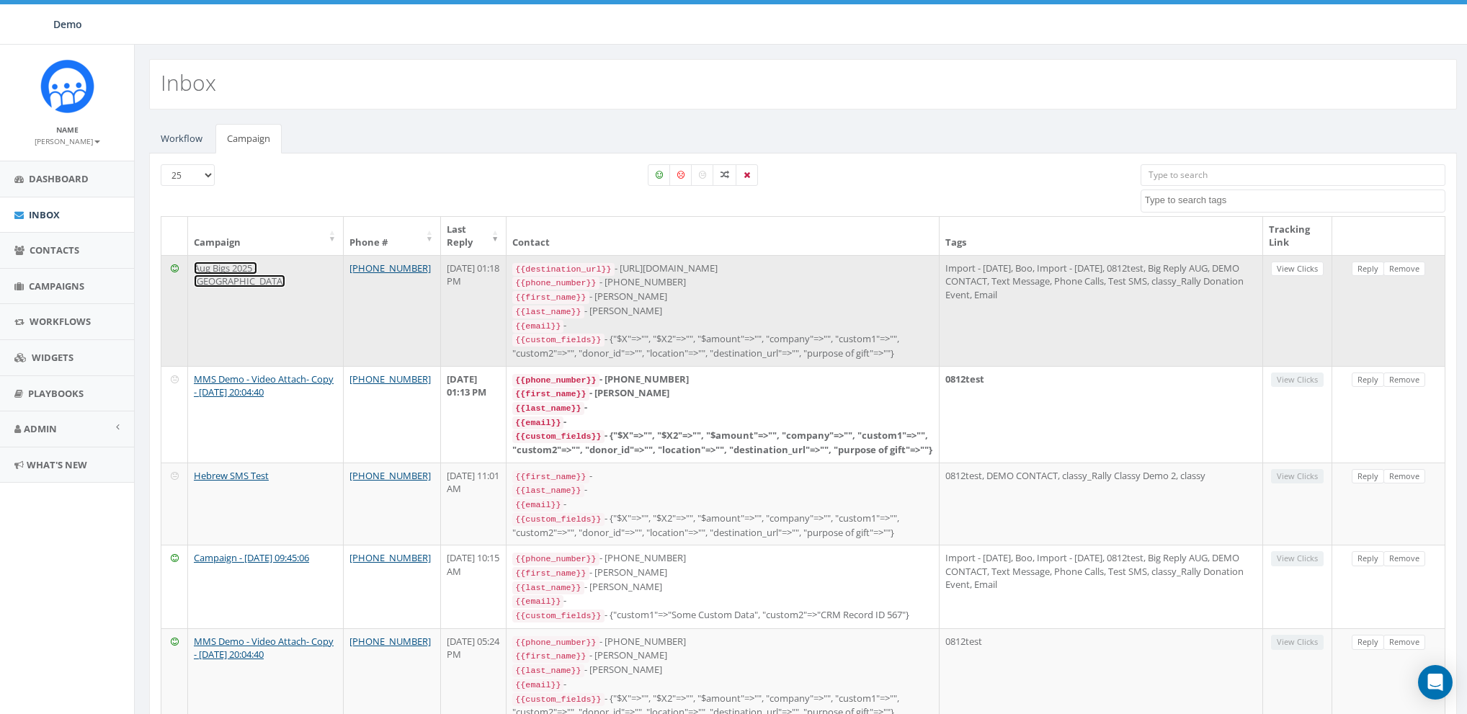
drag, startPoint x: 243, startPoint y: 264, endPoint x: 306, endPoint y: 256, distance: 64.0
click at [243, 264] on link "Aug Bigs 2025 - [GEOGRAPHIC_DATA]" at bounding box center [239, 274] width 91 height 27
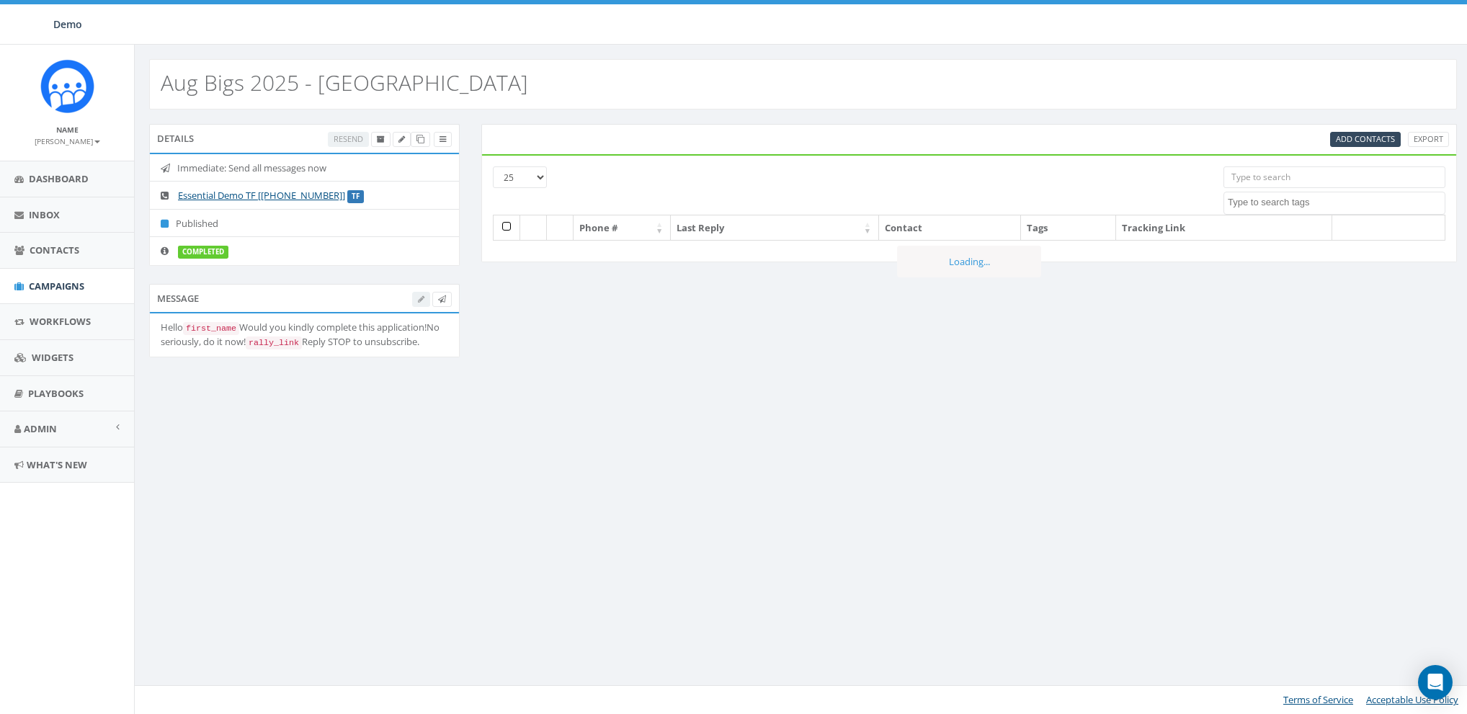
select select
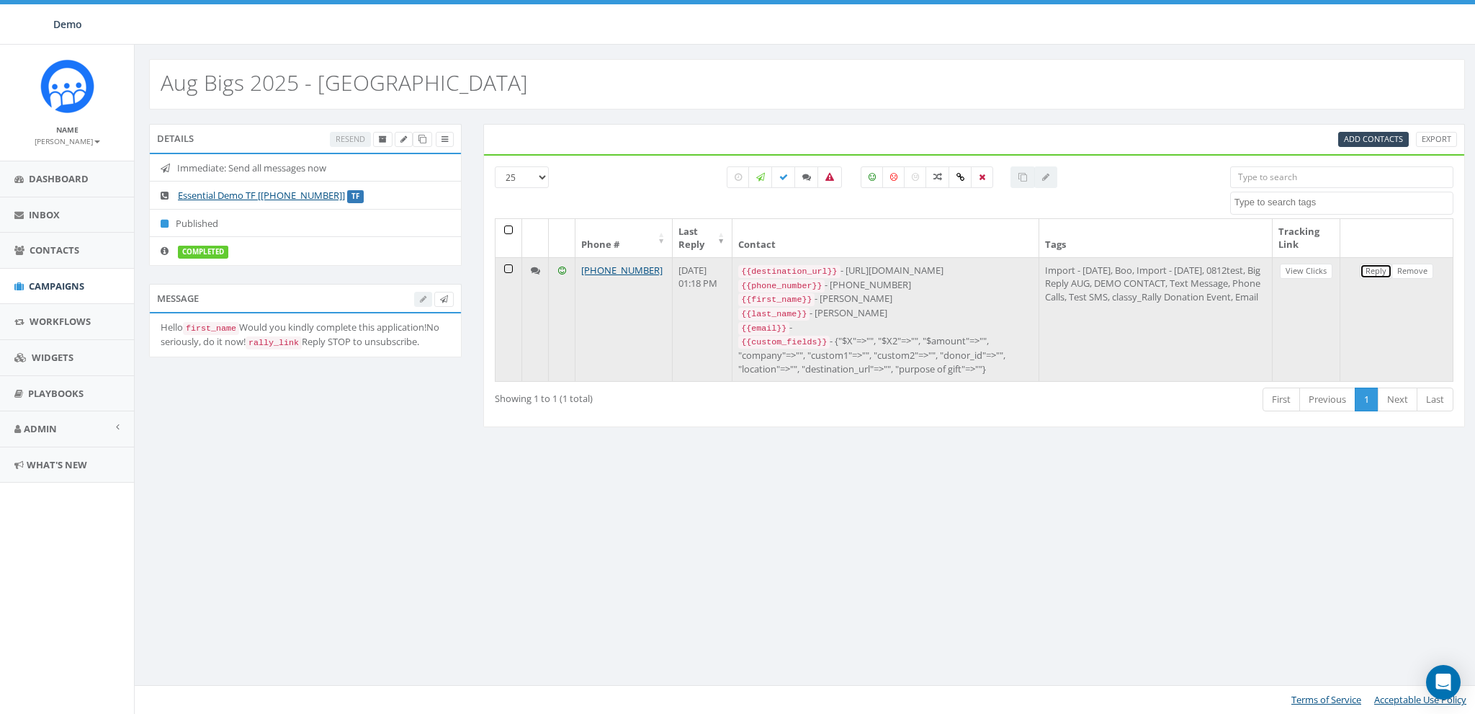
click at [1381, 267] on link "Reply" at bounding box center [1376, 271] width 32 height 15
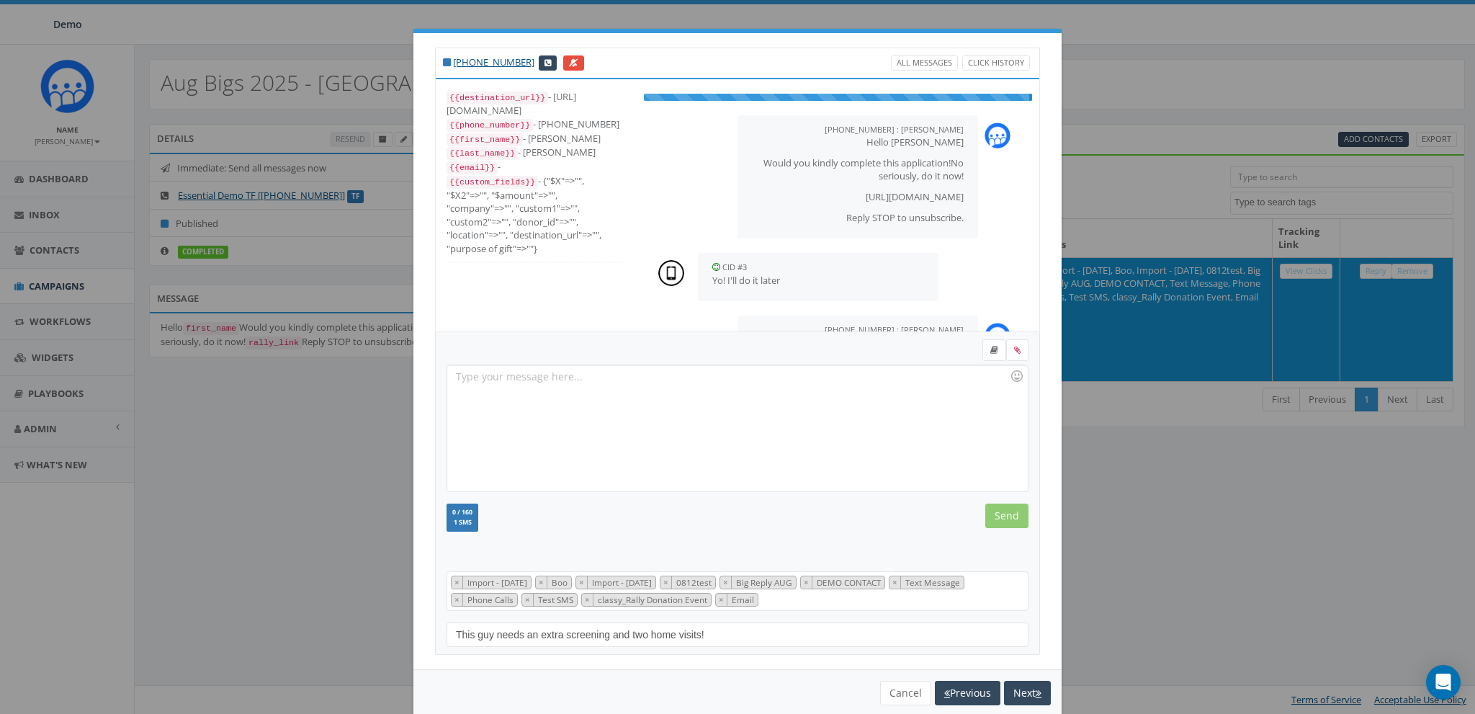
scroll to position [46, 0]
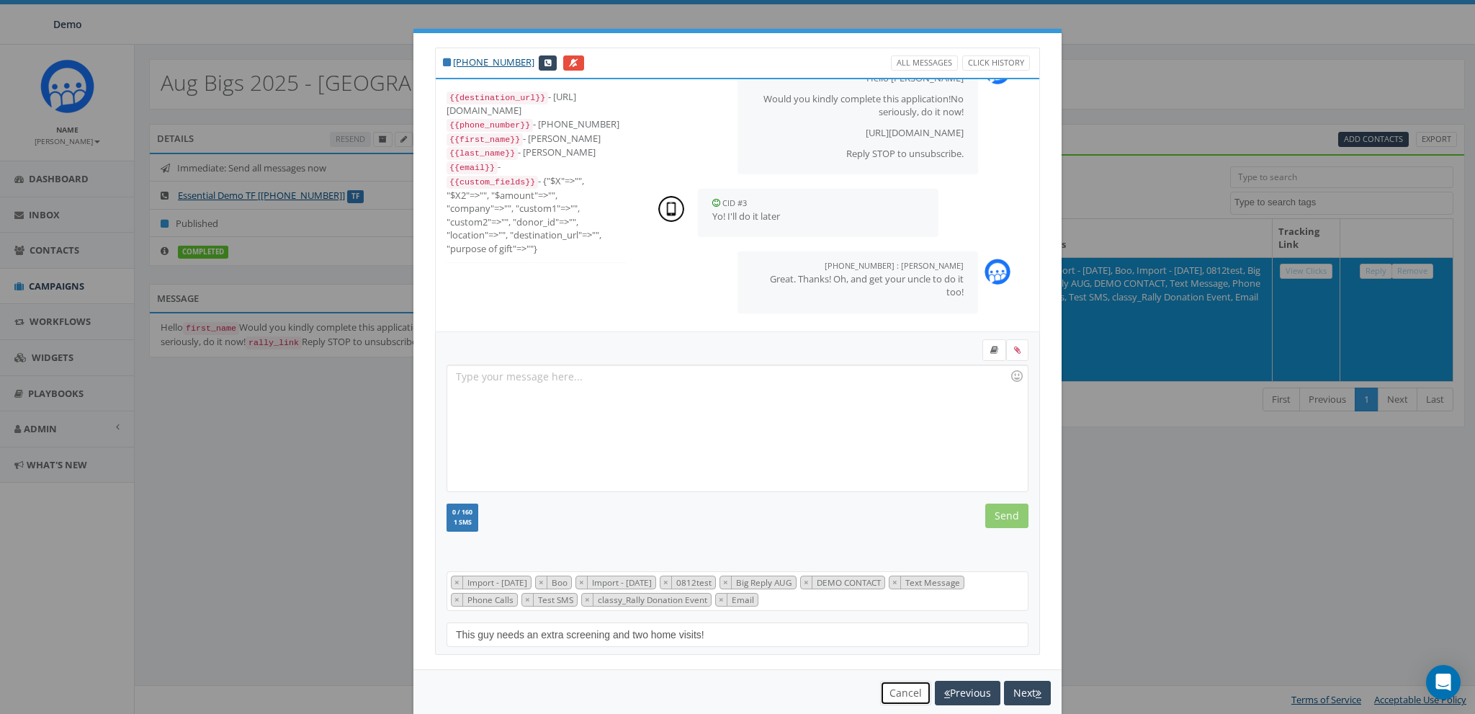
click at [880, 691] on button "Cancel" at bounding box center [905, 693] width 51 height 24
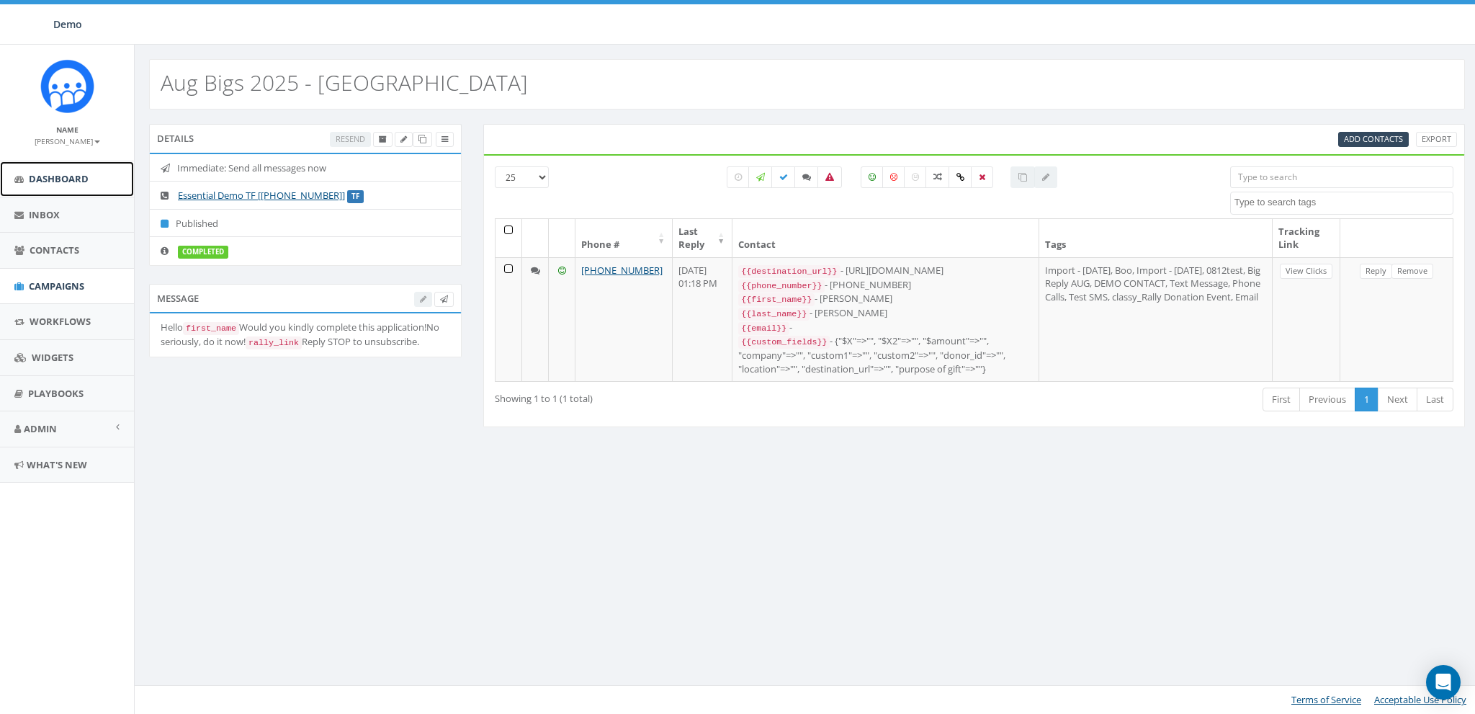
click at [60, 180] on span "Dashboard" at bounding box center [59, 178] width 60 height 13
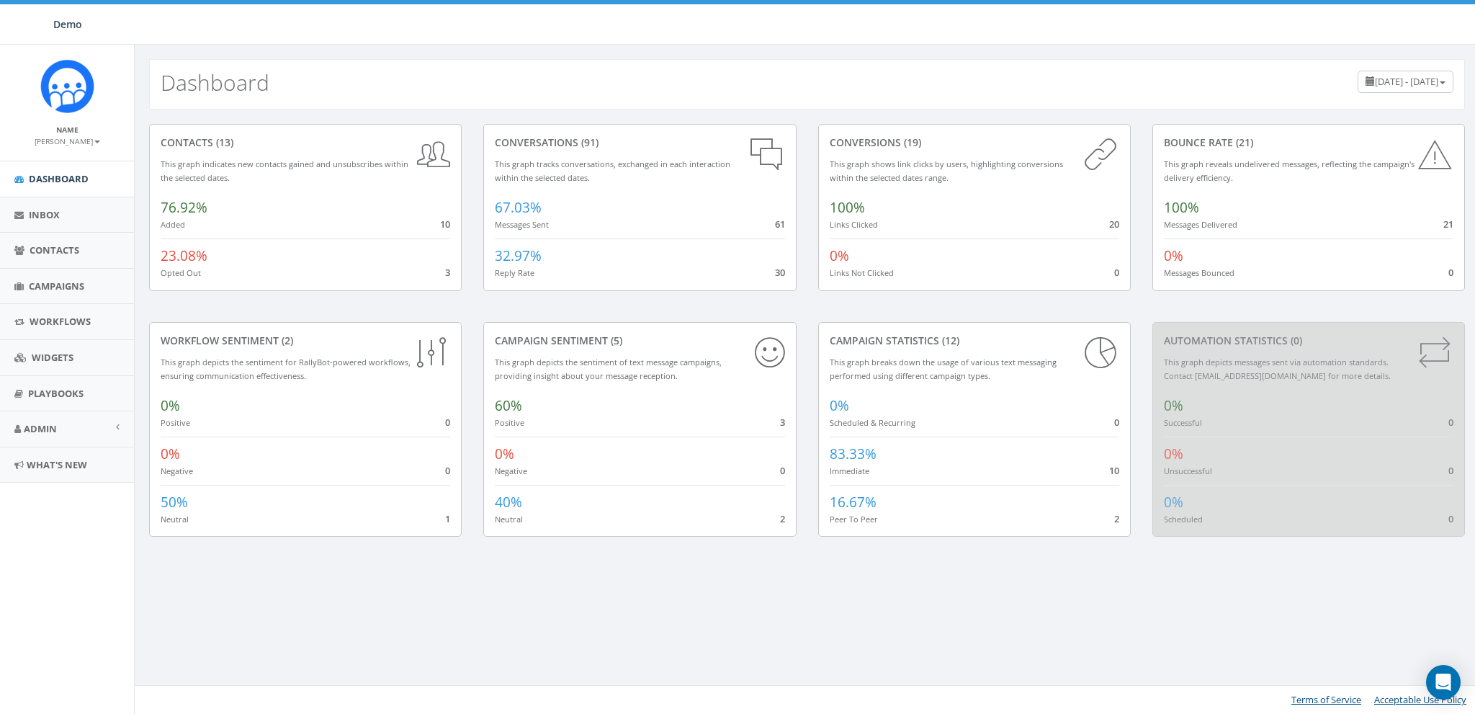
click at [74, 140] on small "James Martin" at bounding box center [68, 141] width 66 height 10
click at [71, 177] on link "Sign Out" at bounding box center [72, 181] width 114 height 18
